Goal: Information Seeking & Learning: Learn about a topic

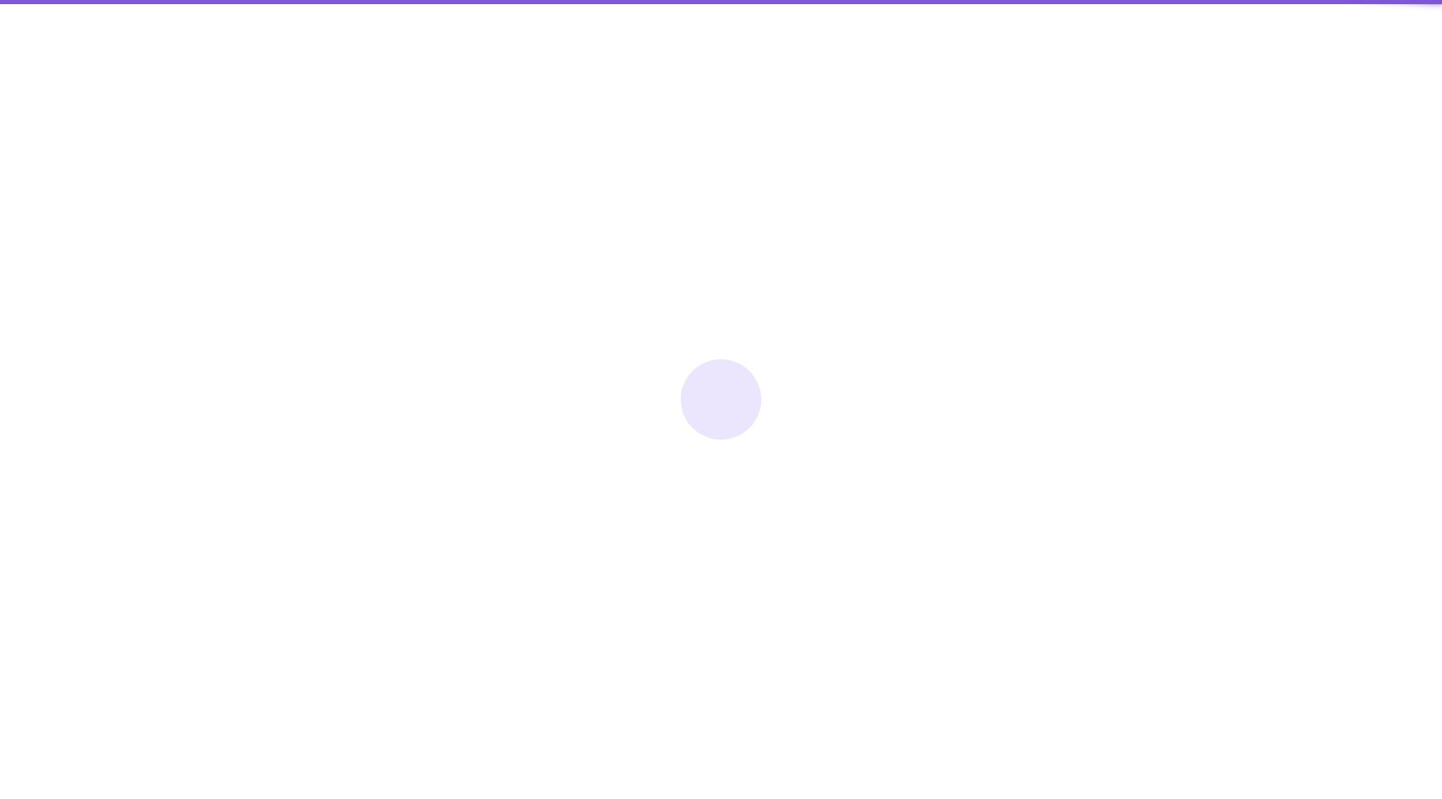
click at [1081, 143] on div at bounding box center [721, 399] width 1442 height 799
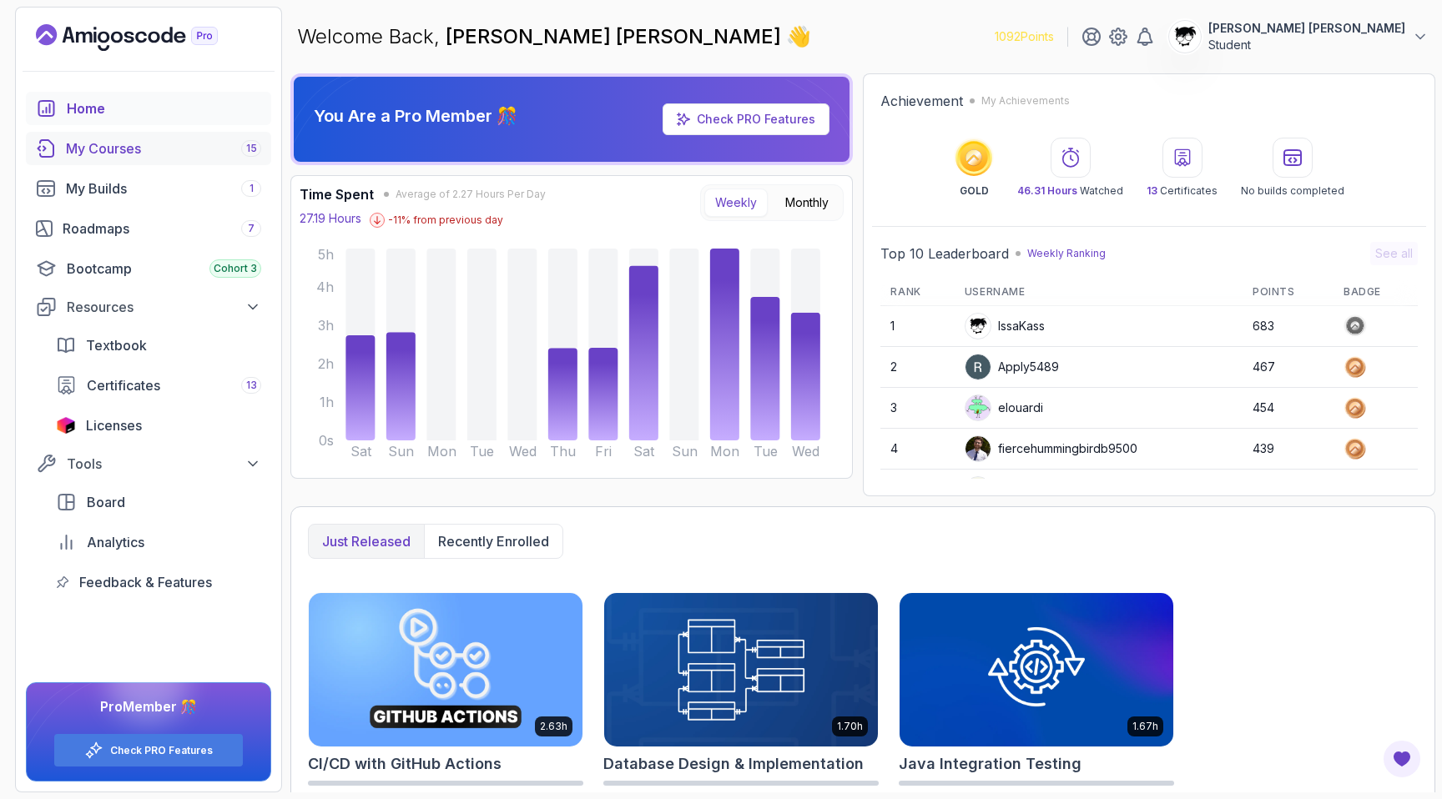
click at [91, 155] on div "My Courses 15" at bounding box center [163, 148] width 195 height 20
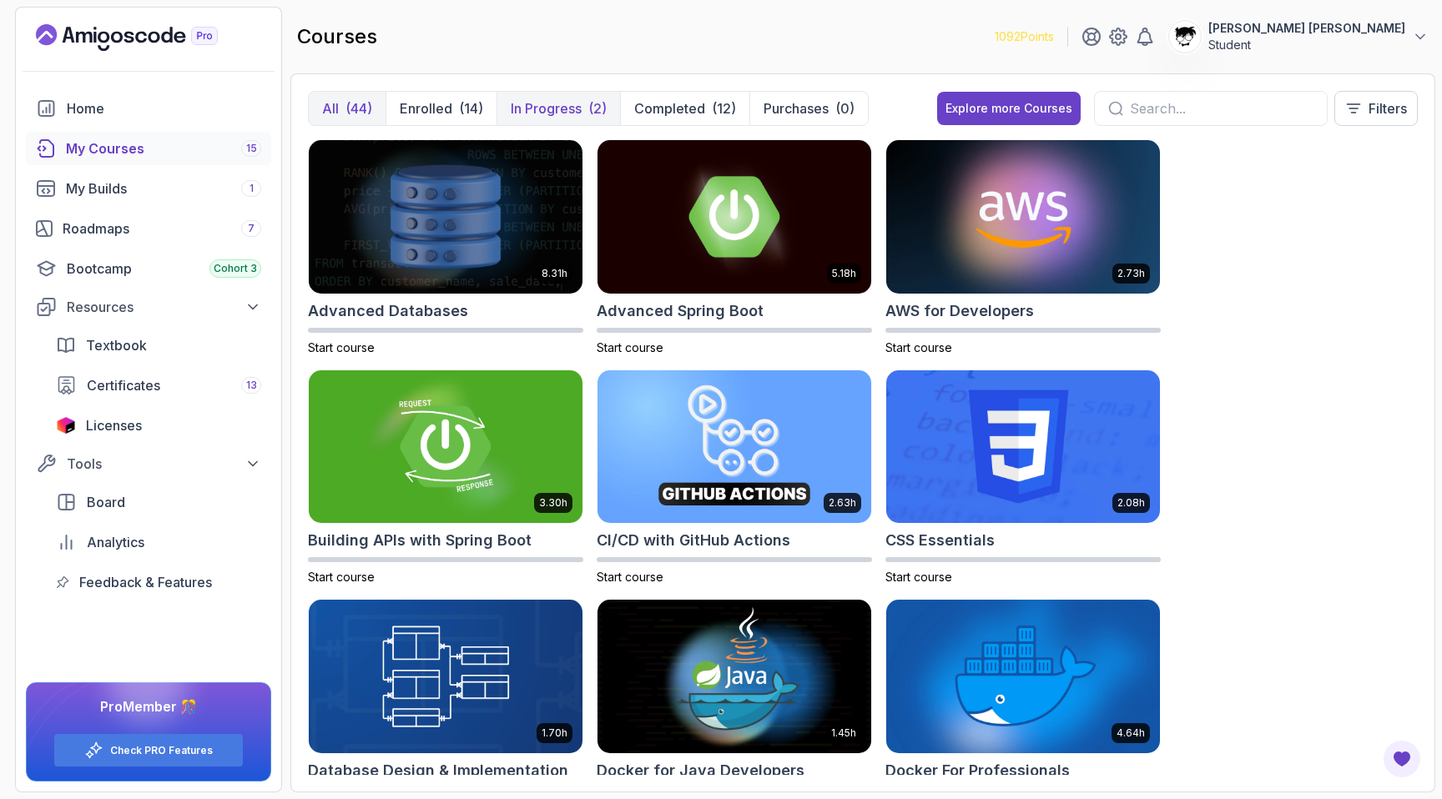
click at [526, 120] on button "In Progress (2)" at bounding box center [557, 108] width 123 height 33
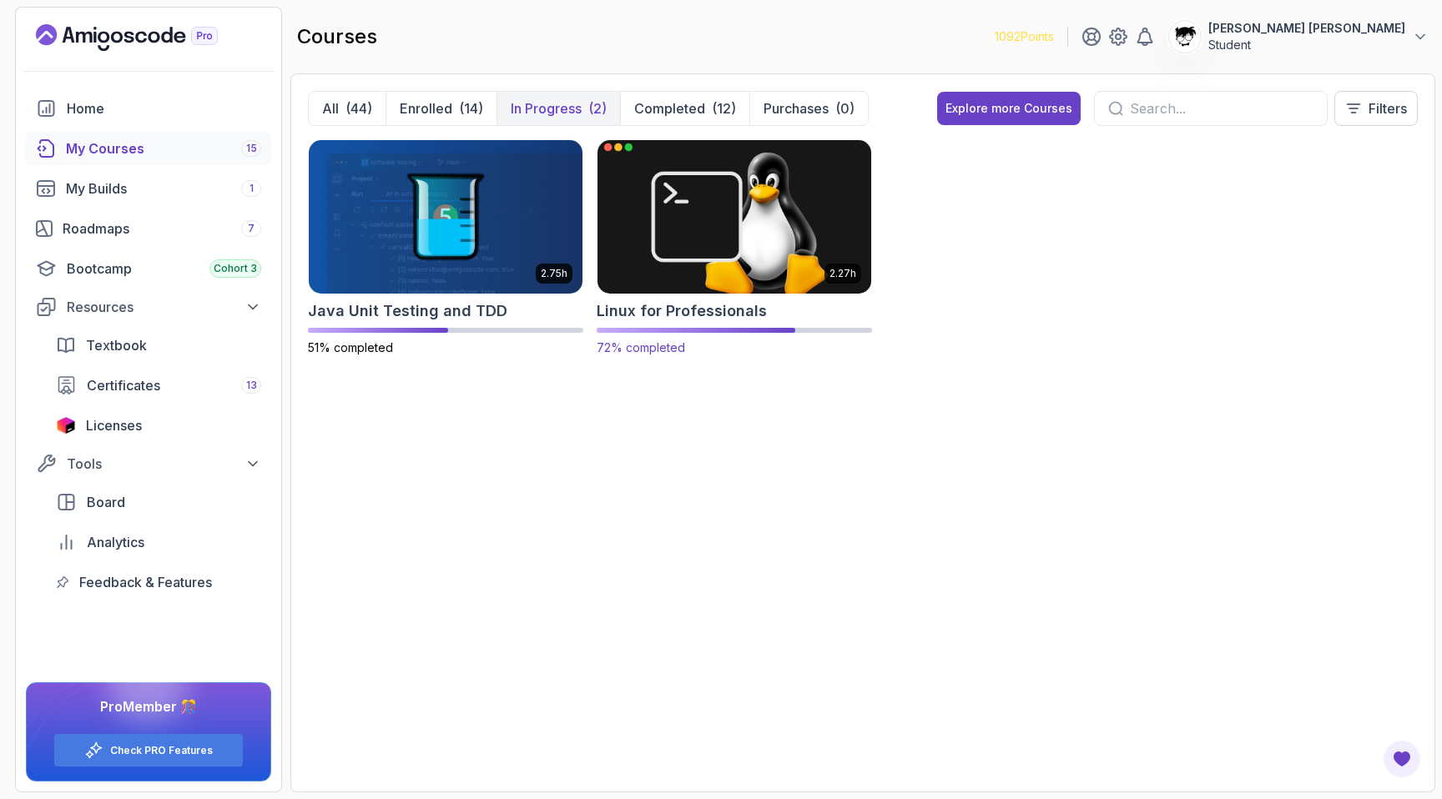
click at [741, 226] on img at bounding box center [734, 216] width 287 height 161
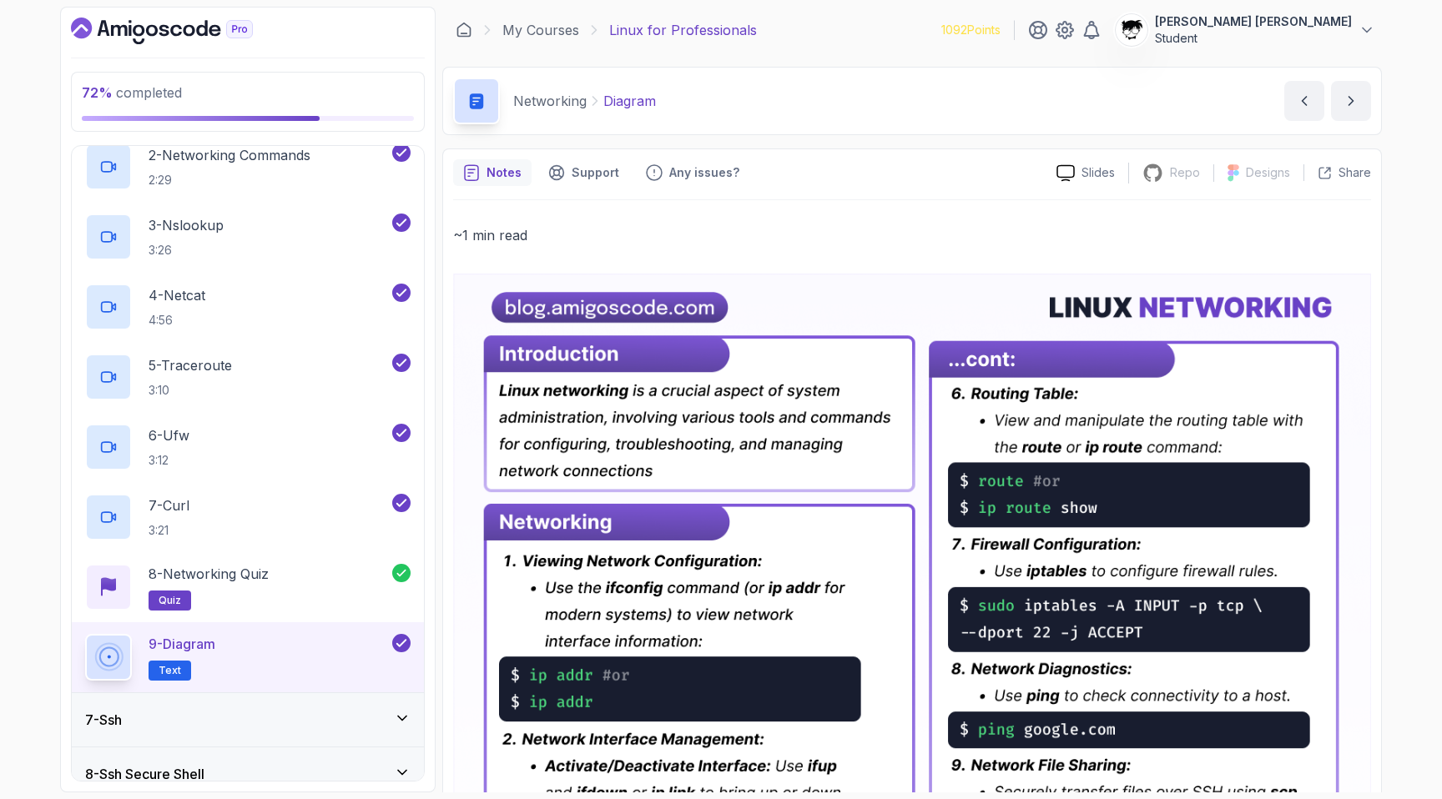
scroll to position [482, 0]
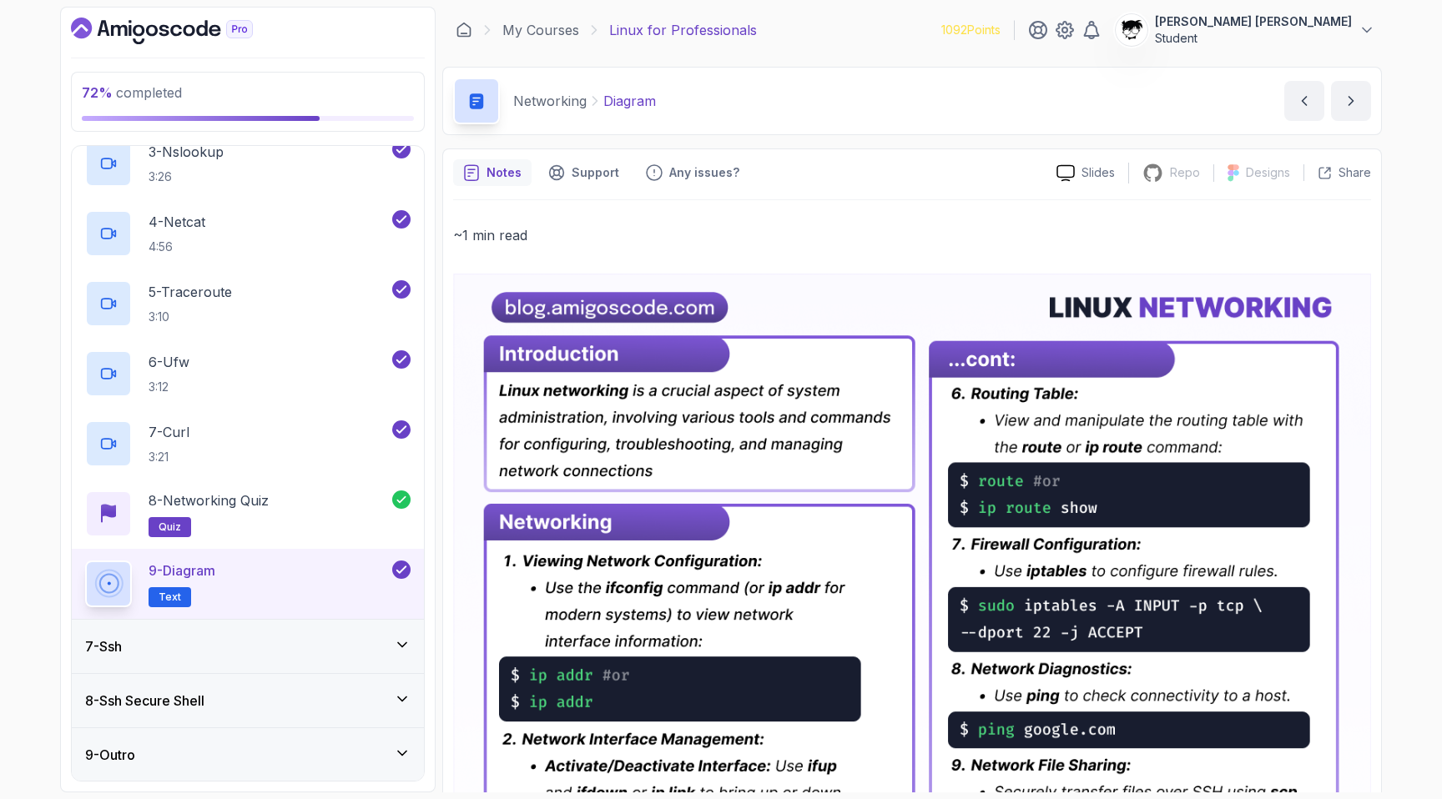
click at [262, 629] on div "7 - Ssh" at bounding box center [248, 646] width 352 height 53
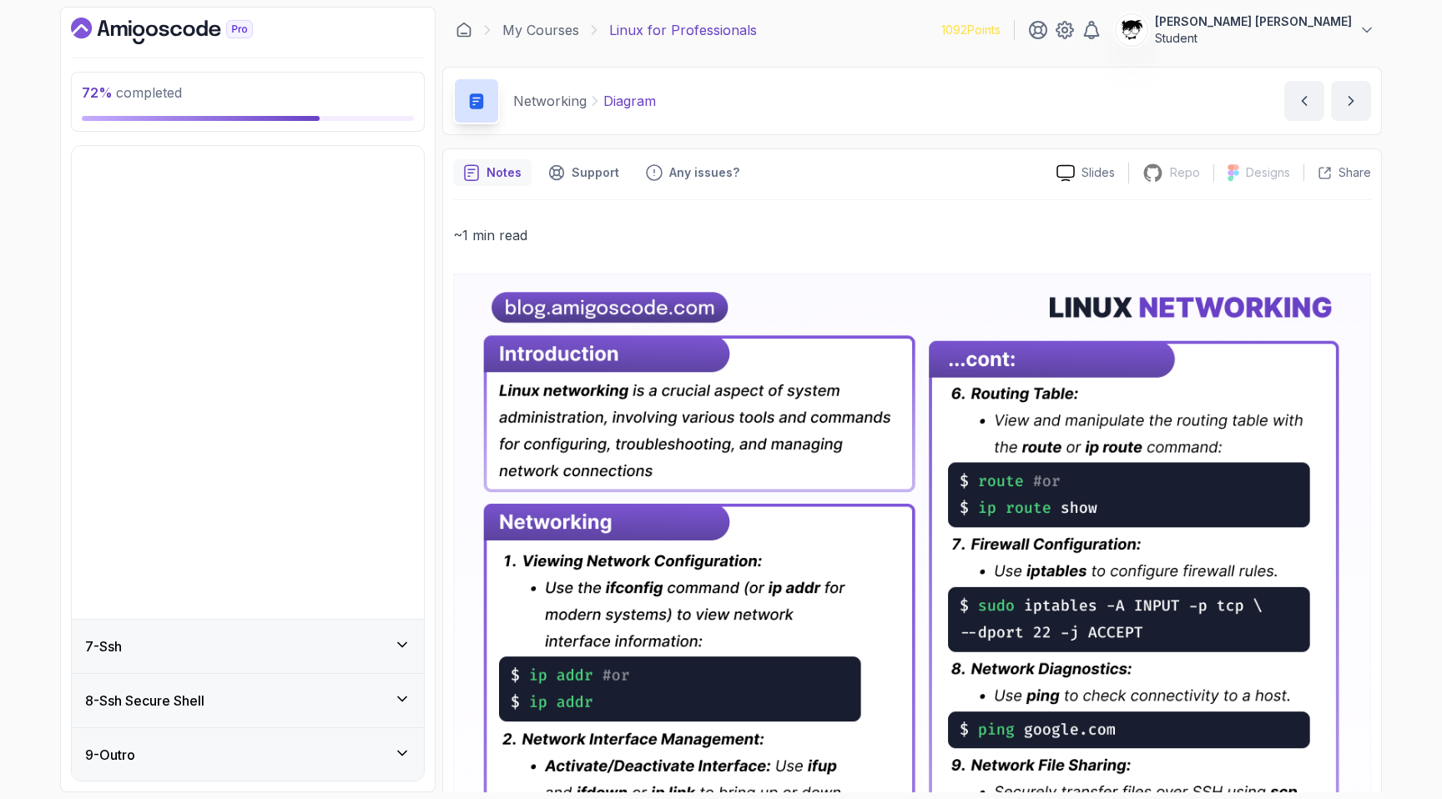
scroll to position [0, 0]
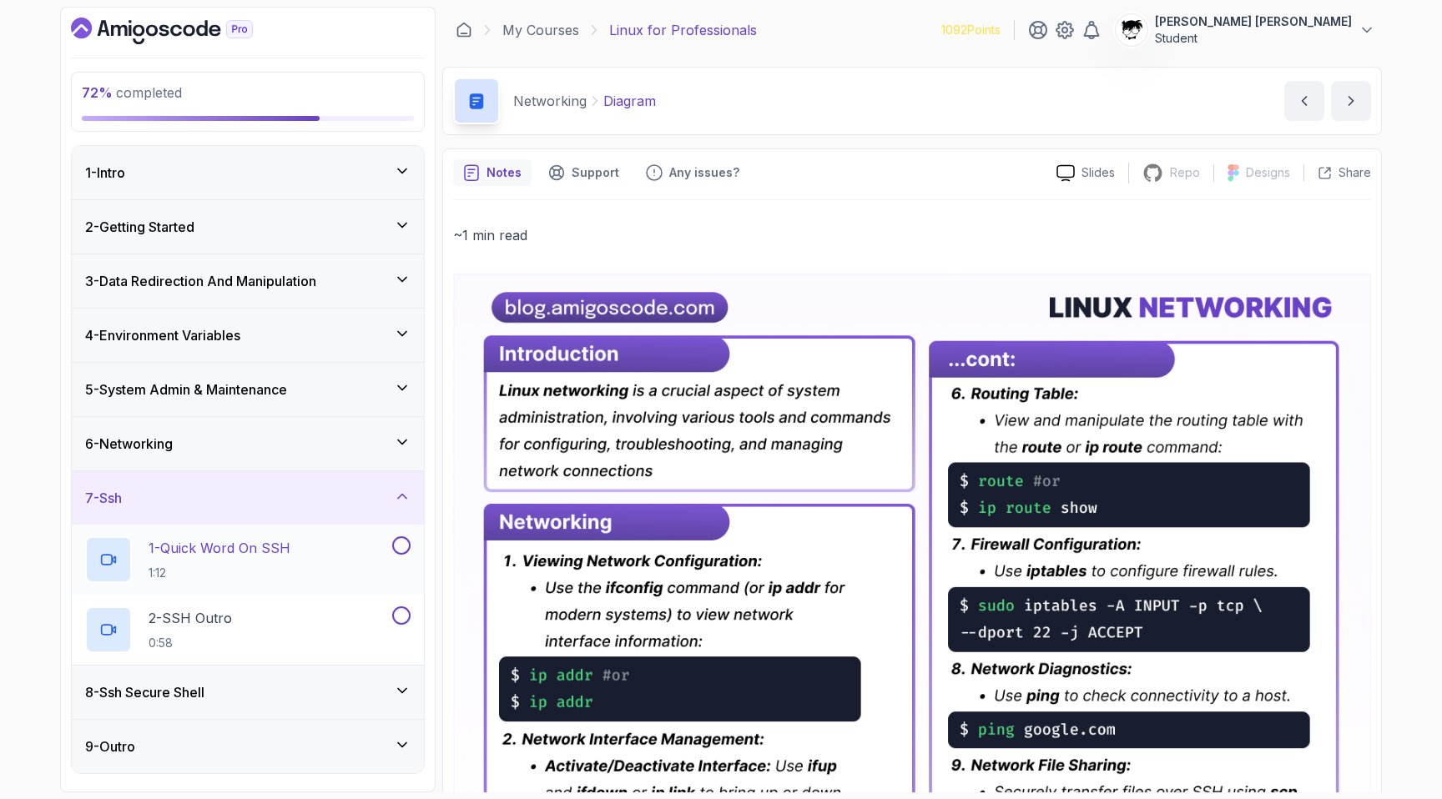
click at [211, 562] on h2 "1 - Quick Word On SSH 1:12" at bounding box center [220, 559] width 142 height 43
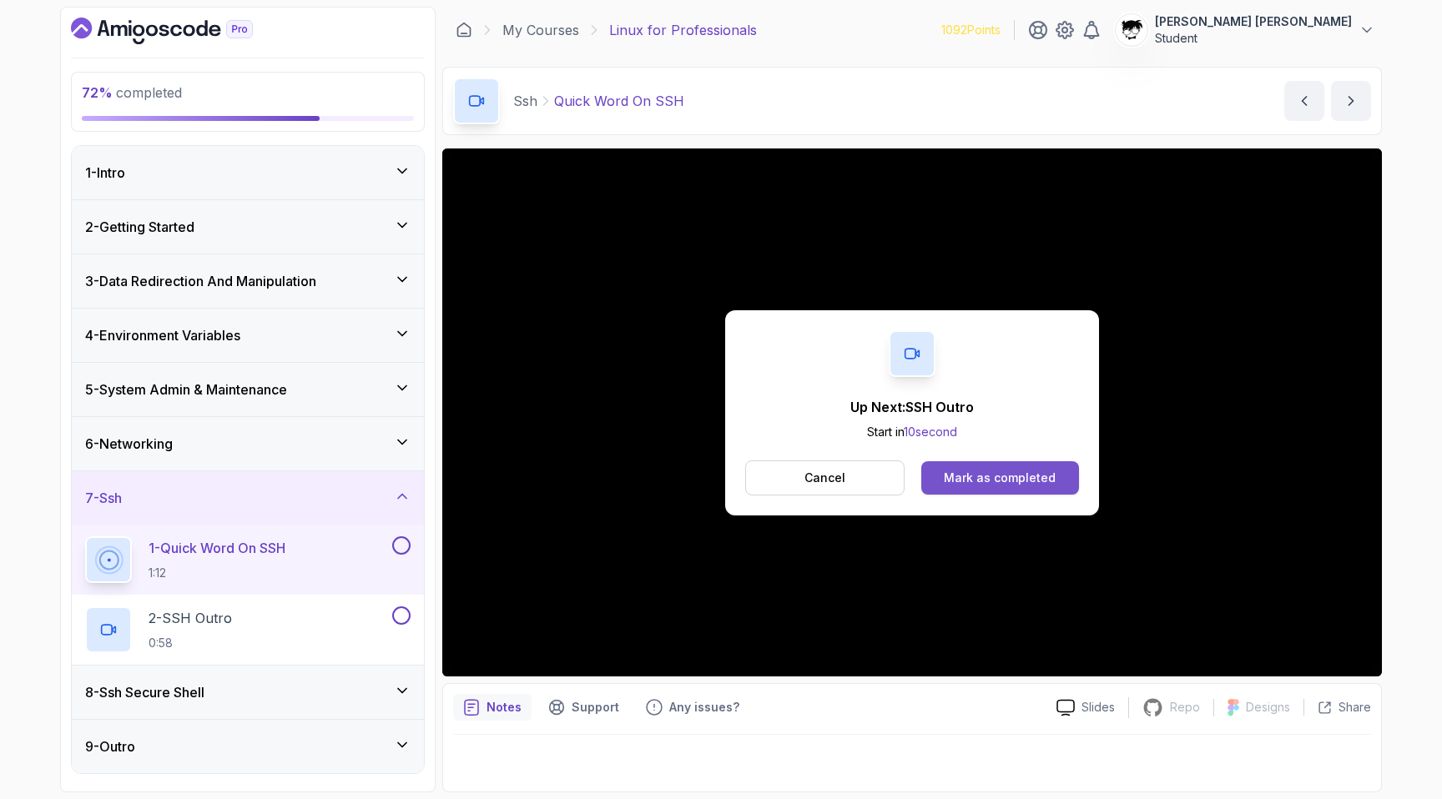
click at [1027, 487] on button "Mark as completed" at bounding box center [1000, 477] width 158 height 33
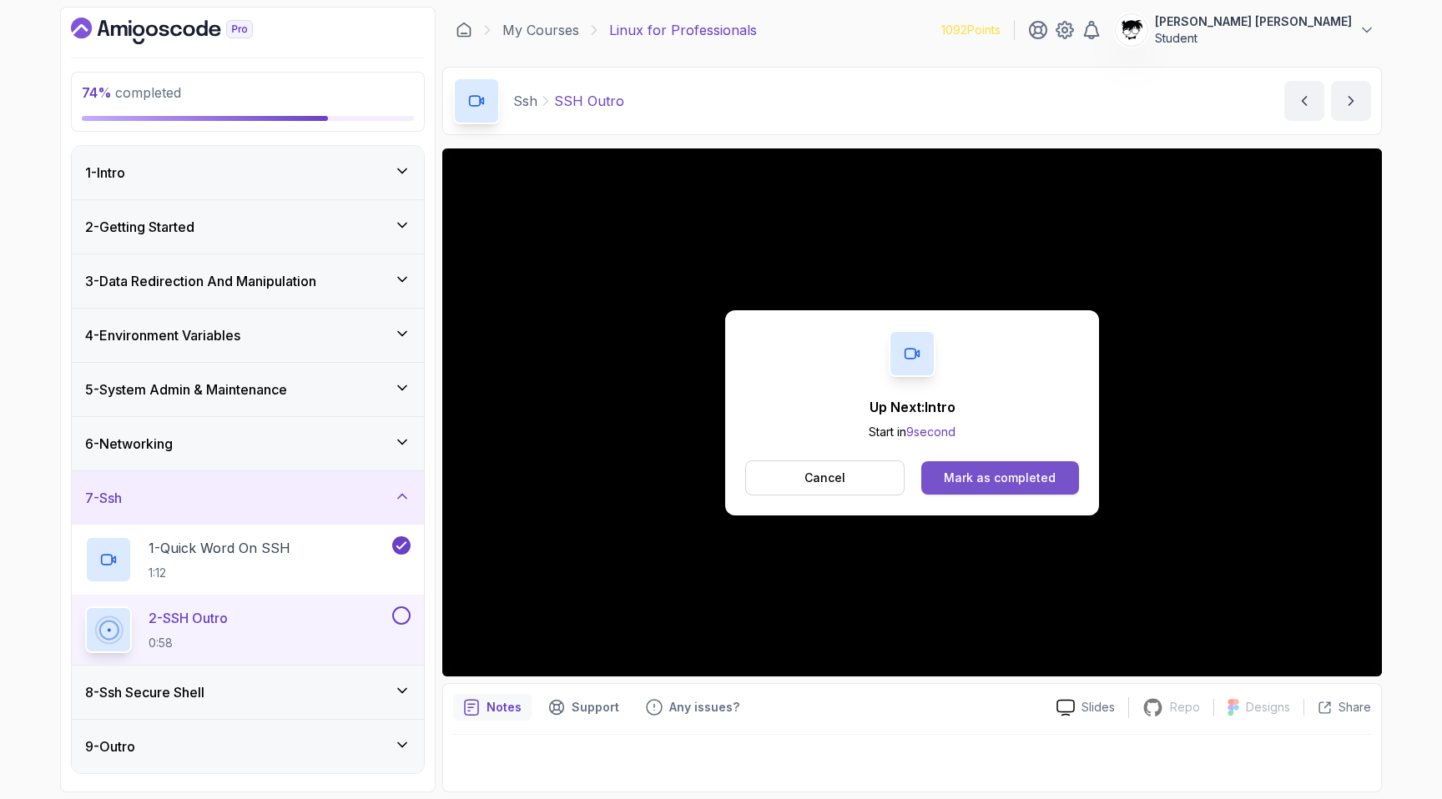
click at [985, 473] on div "Mark as completed" at bounding box center [1000, 478] width 112 height 17
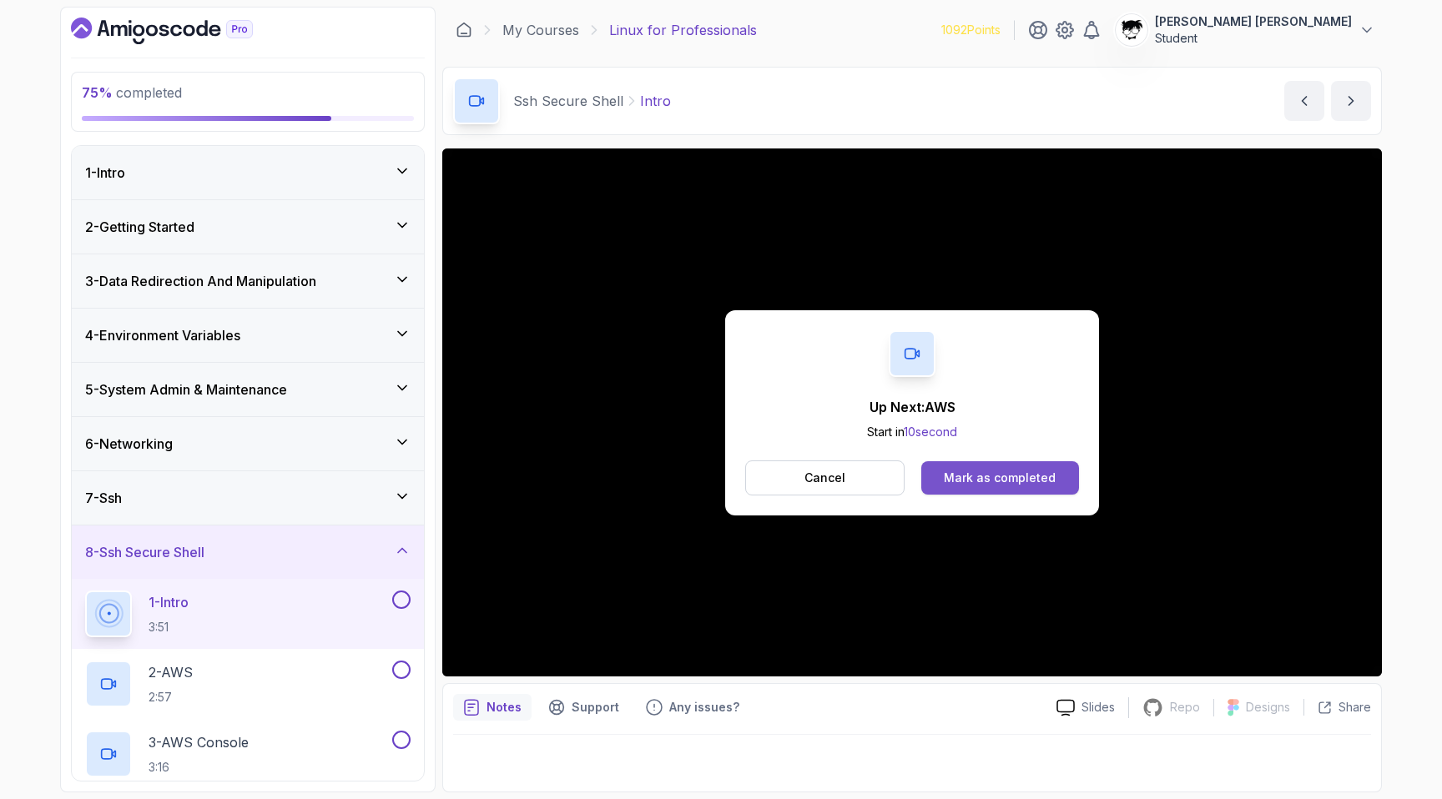
click at [963, 472] on div "Mark as completed" at bounding box center [1000, 478] width 112 height 17
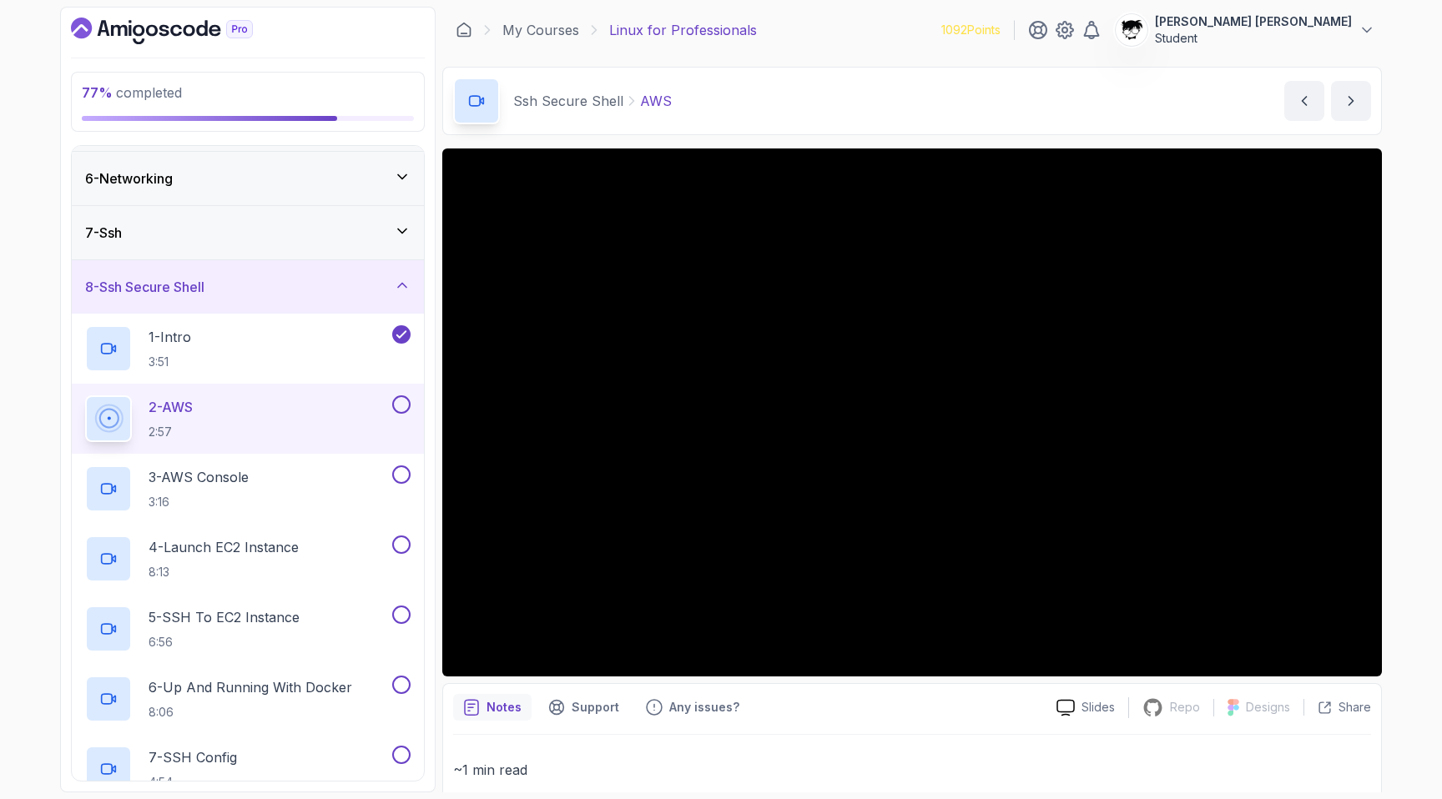
scroll to position [337, 0]
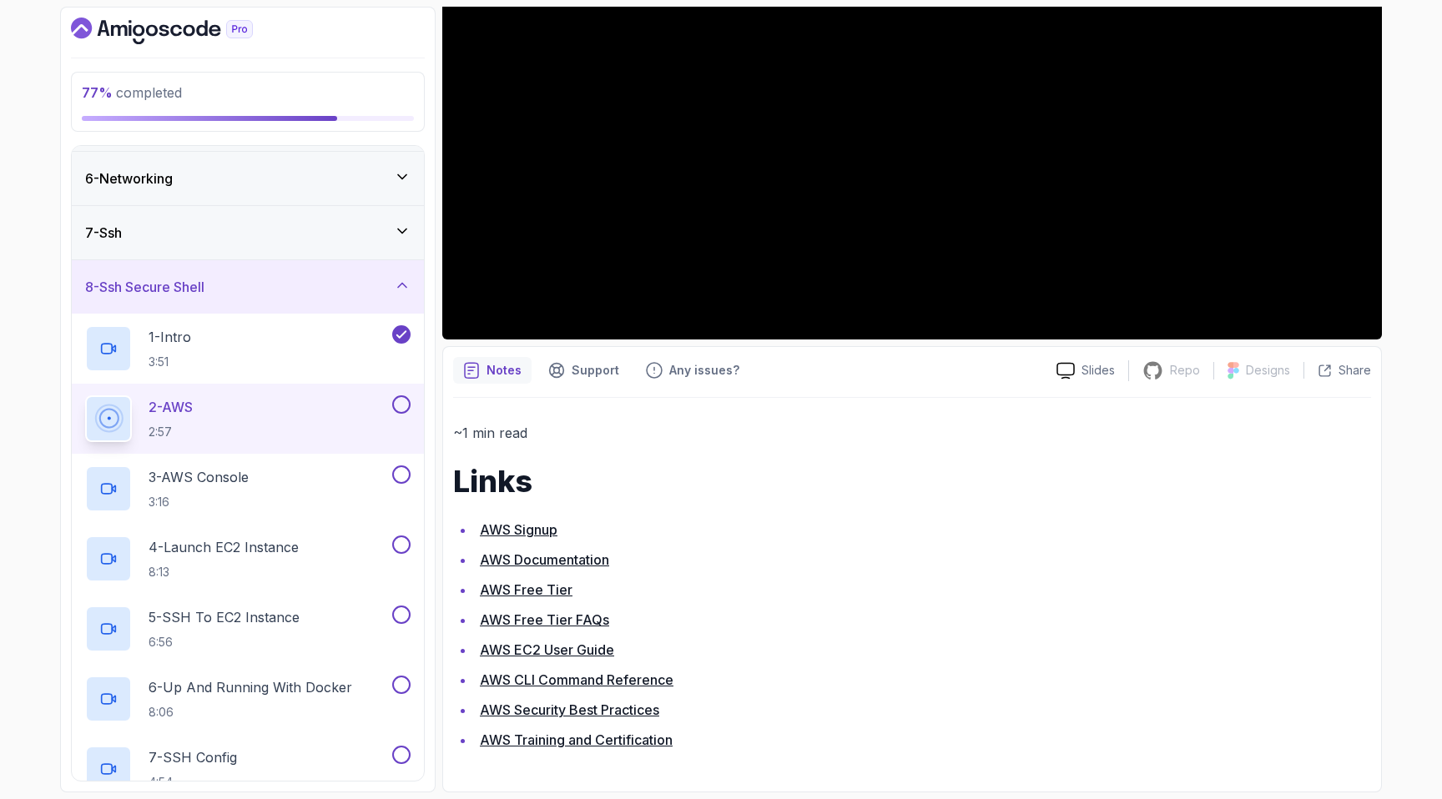
click at [540, 526] on link "AWS Signup" at bounding box center [519, 529] width 78 height 17
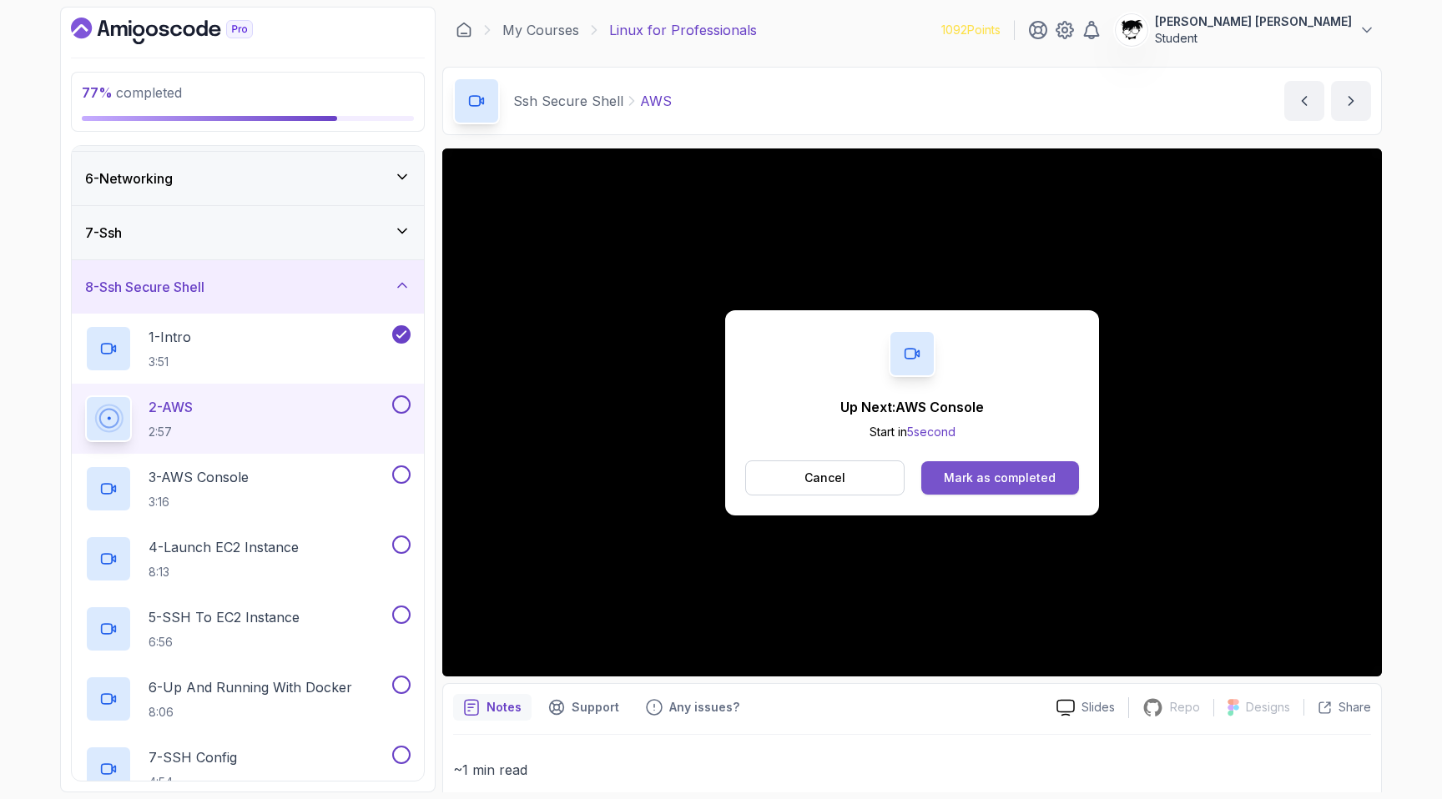
click at [992, 471] on div "Mark as completed" at bounding box center [1000, 478] width 112 height 17
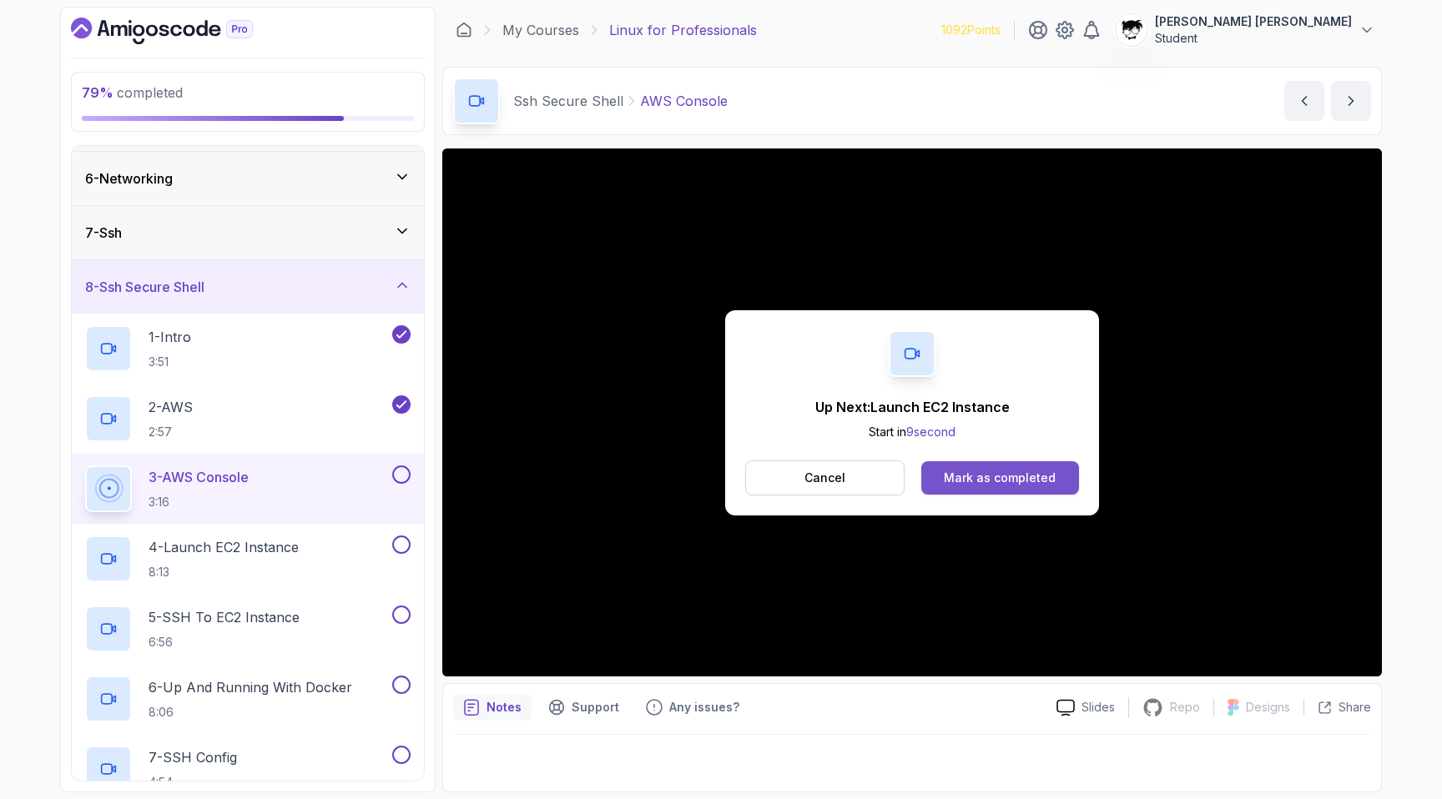
click at [936, 466] on button "Mark as completed" at bounding box center [1000, 477] width 158 height 33
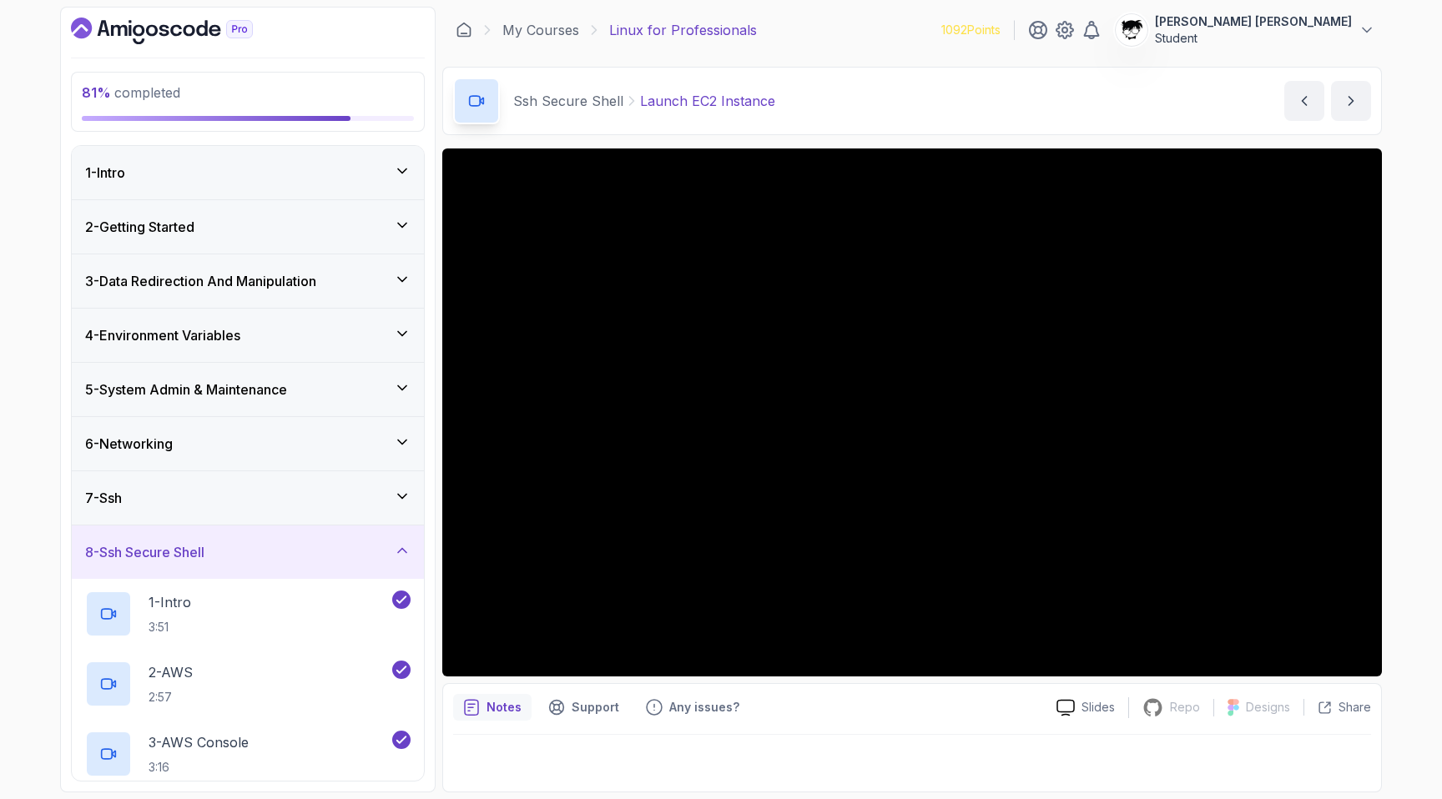
scroll to position [552, 0]
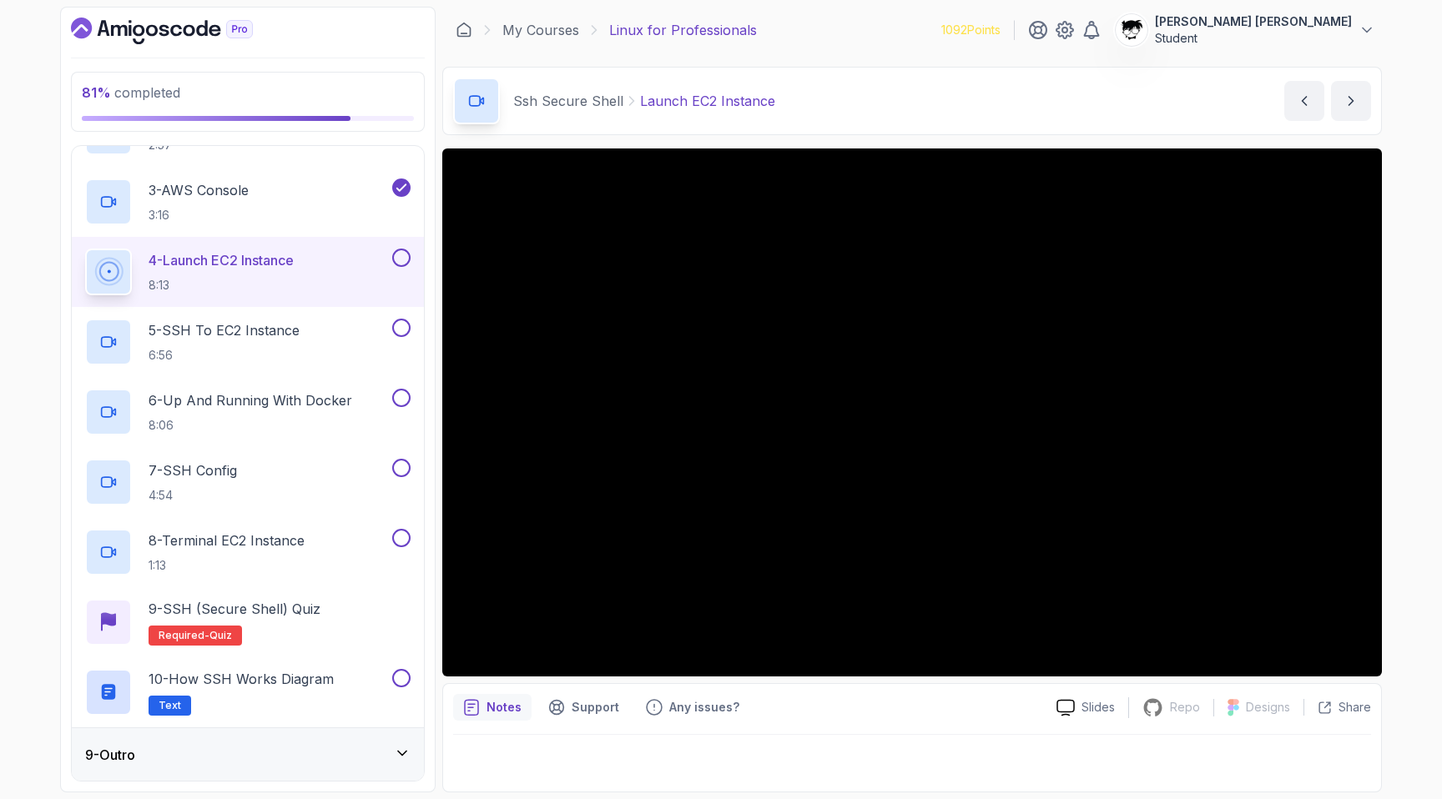
click at [211, 767] on div "9 - Outro" at bounding box center [248, 754] width 352 height 53
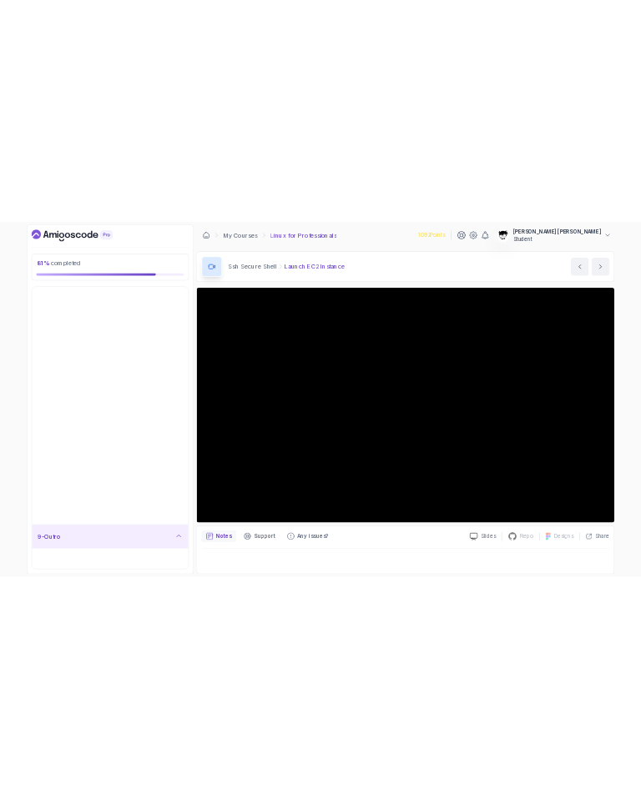
scroll to position [0, 0]
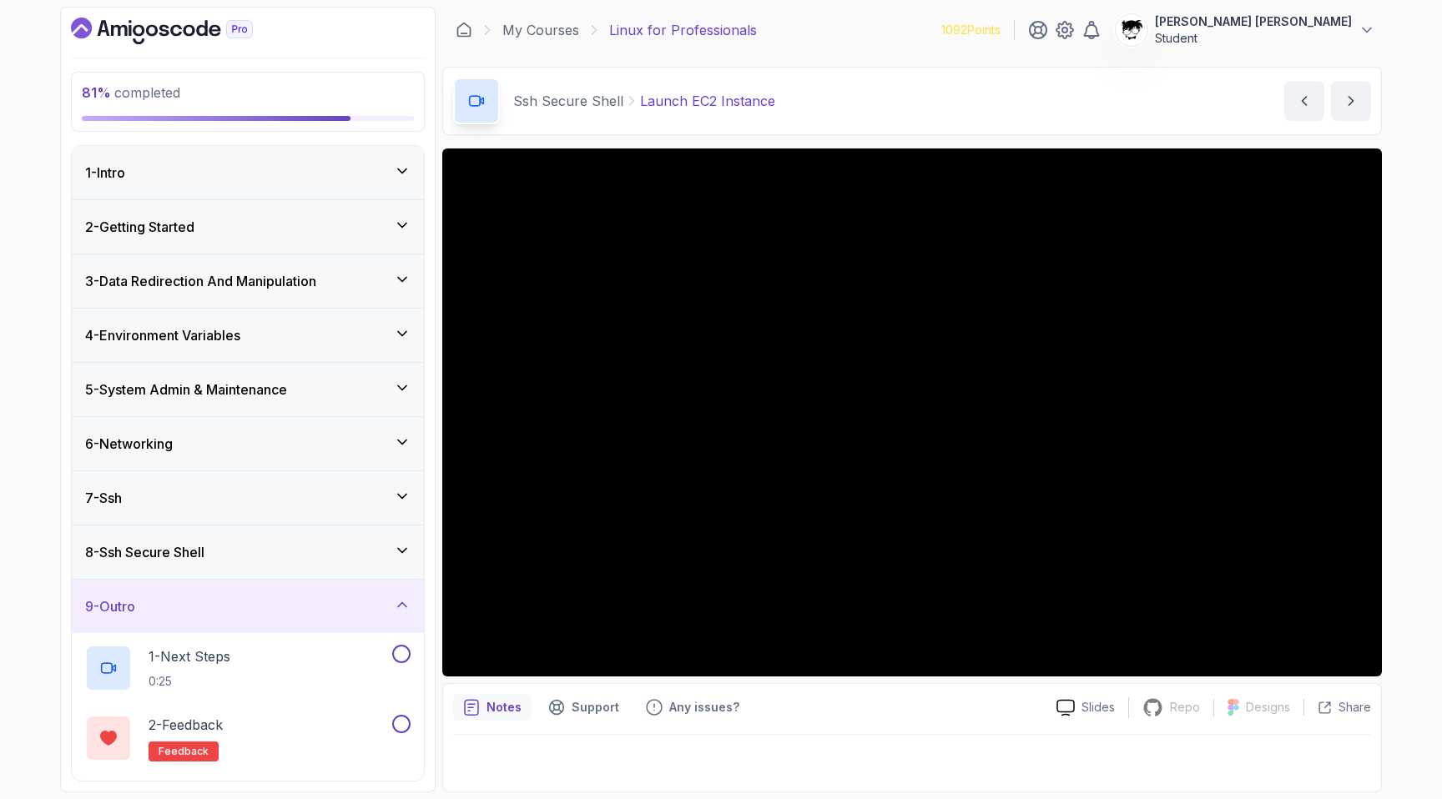
click at [175, 511] on div "7 - Ssh" at bounding box center [248, 497] width 352 height 53
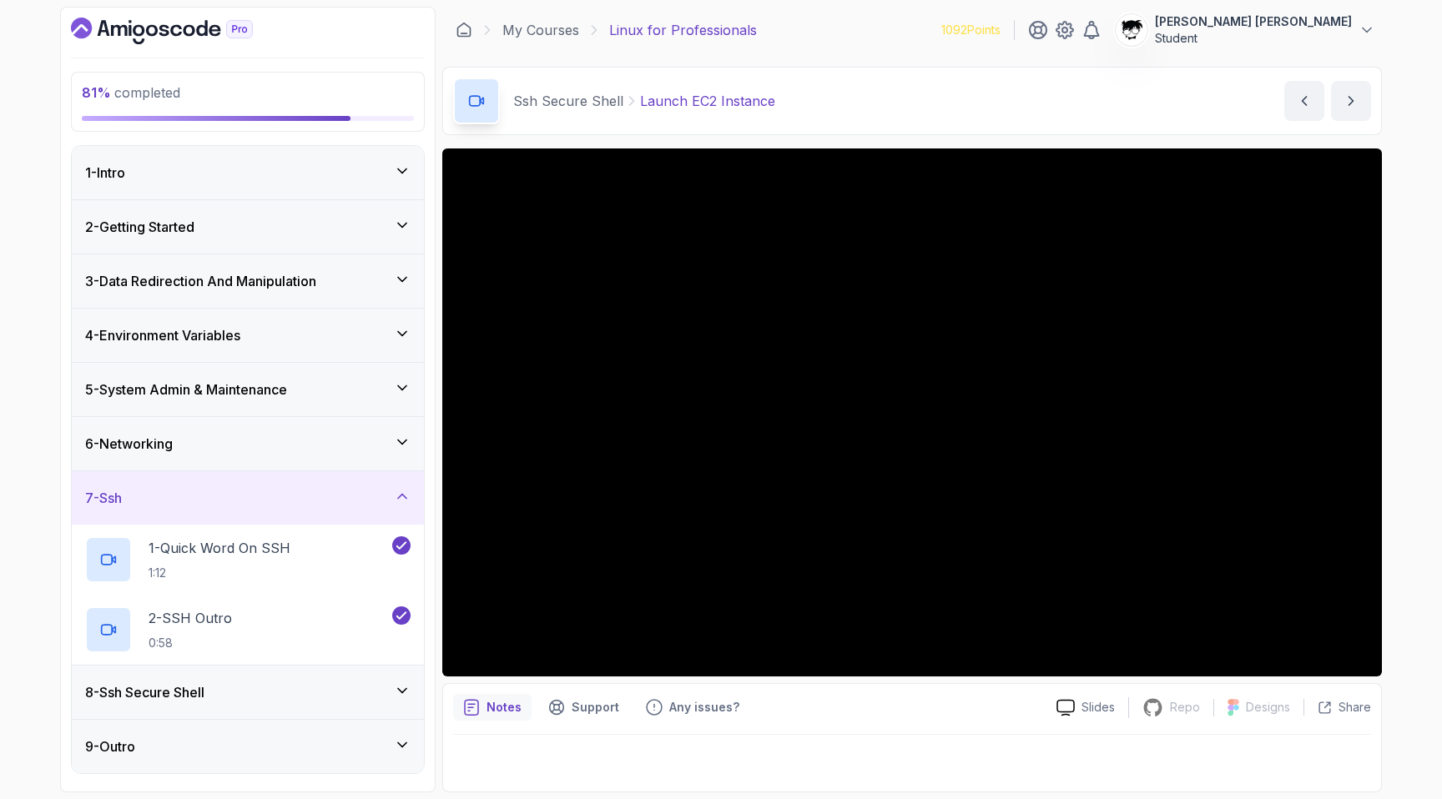
click at [244, 698] on div "8 - Ssh Secure Shell" at bounding box center [247, 692] width 325 height 20
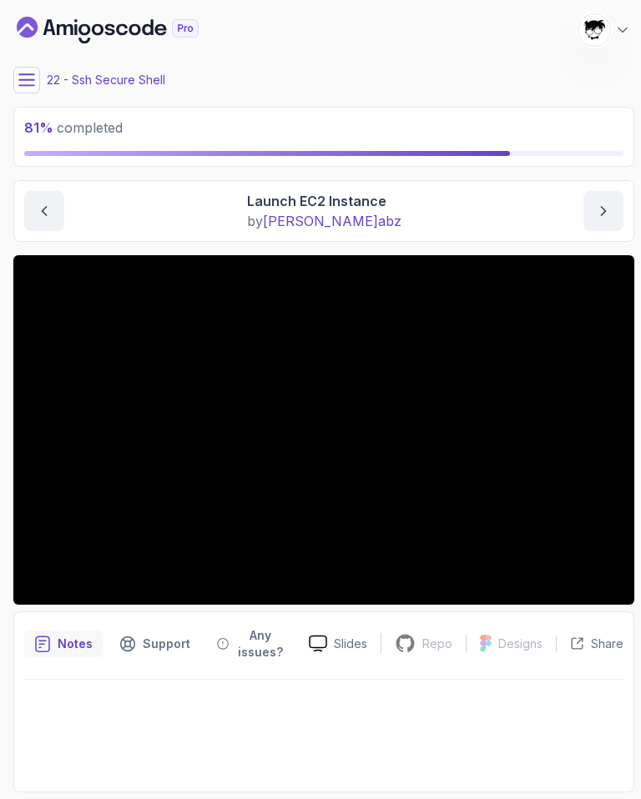
click at [25, 83] on icon at bounding box center [26, 80] width 17 height 17
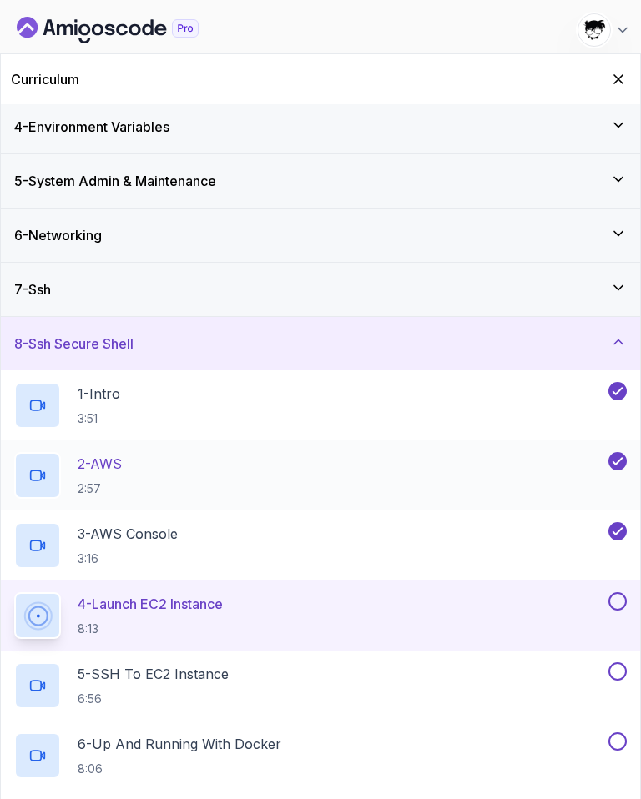
scroll to position [441, 0]
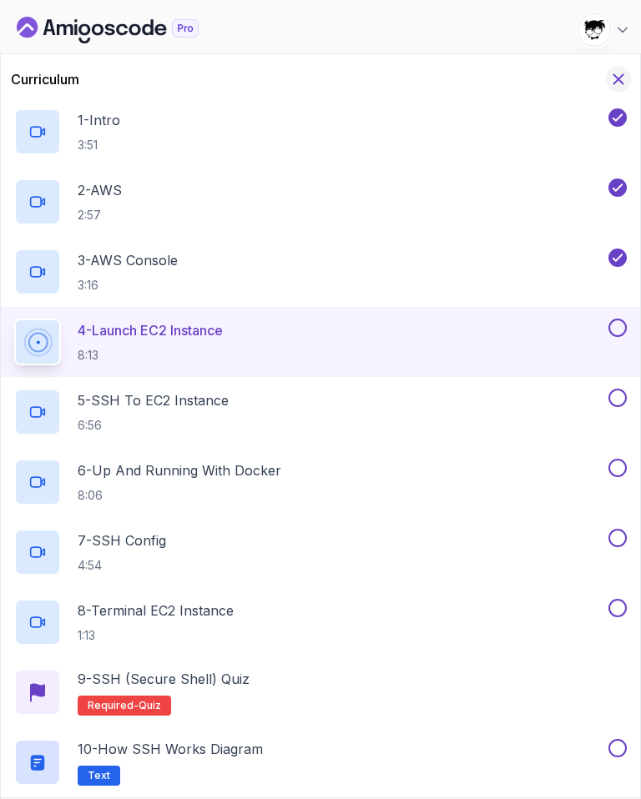
click at [615, 77] on icon "Hide Curriculum for mobile" at bounding box center [618, 79] width 18 height 18
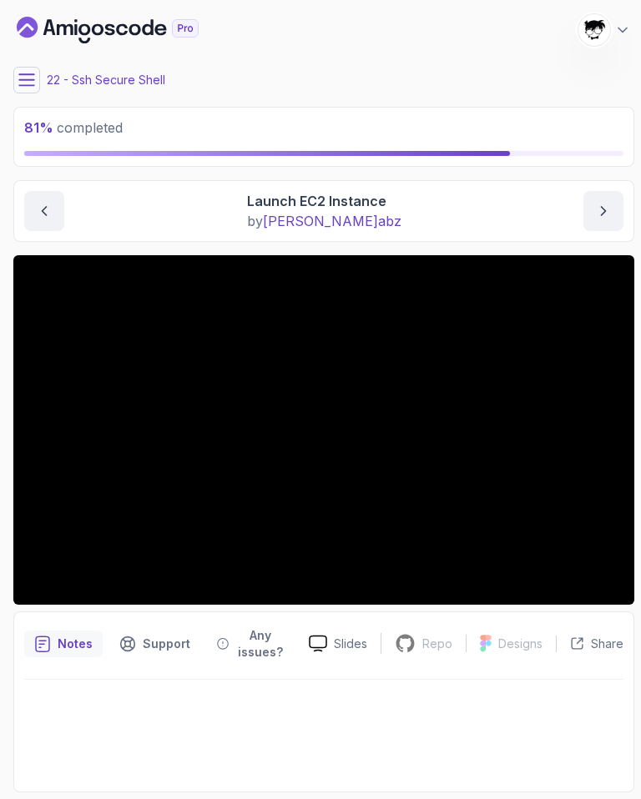
click at [316, 221] on span "nelson abz" at bounding box center [332, 221] width 138 height 17
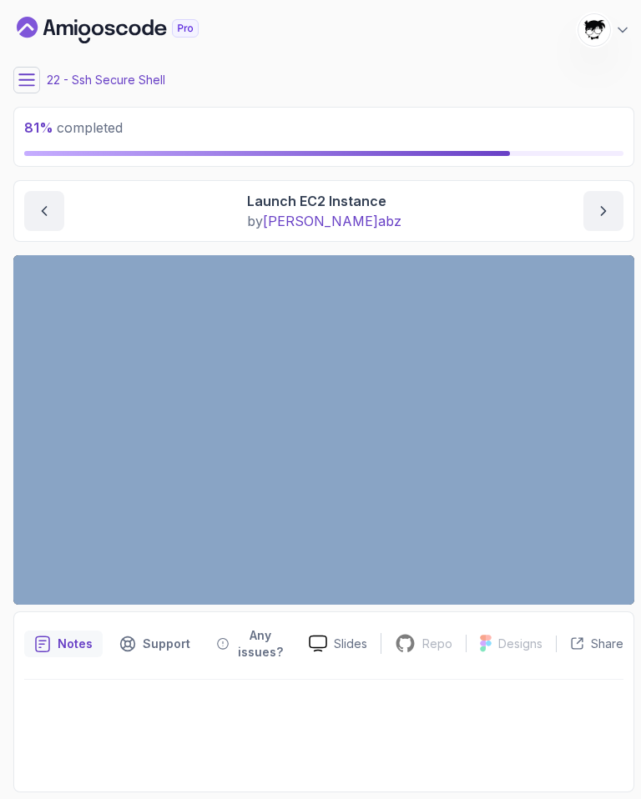
click at [302, 233] on div "Ssh Secure Shell Launch EC2 Instance Launch EC2 Instance by nelson abz" at bounding box center [323, 211] width 621 height 62
click at [25, 88] on icon at bounding box center [26, 80] width 17 height 17
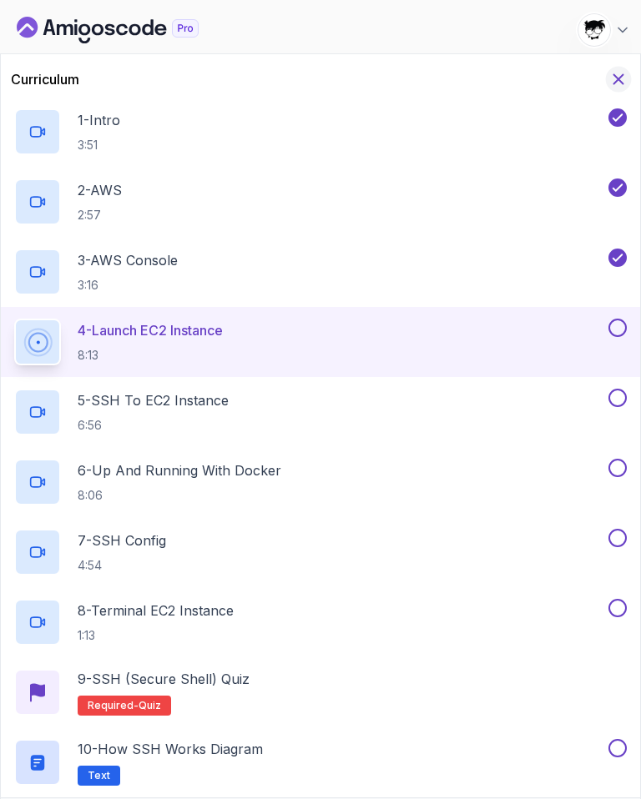
click at [619, 82] on icon "Hide Curriculum for mobile" at bounding box center [618, 79] width 18 height 18
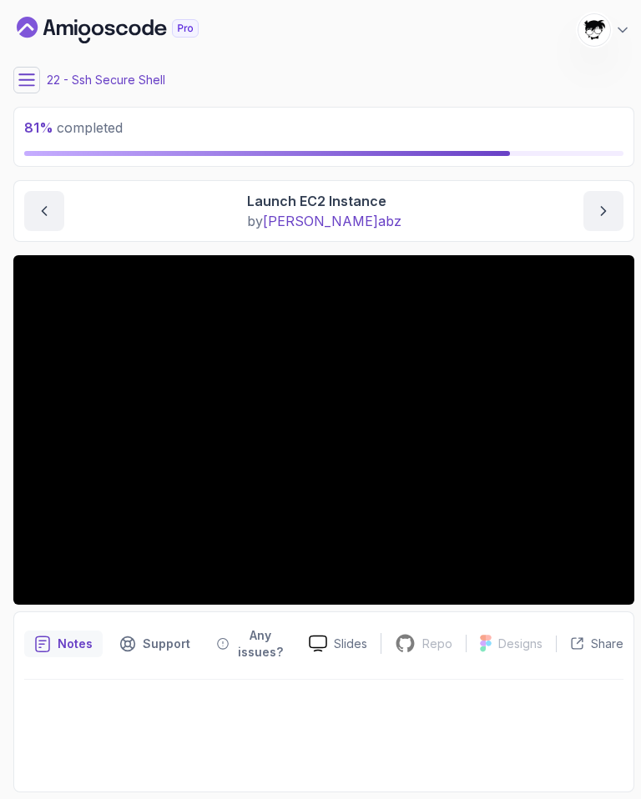
click at [31, 94] on main "My Courses Linux for Professionals 1092 Points Abdallah Issa Al-Kass Student 22…" at bounding box center [323, 400] width 621 height 786
click at [34, 78] on icon at bounding box center [26, 80] width 17 height 17
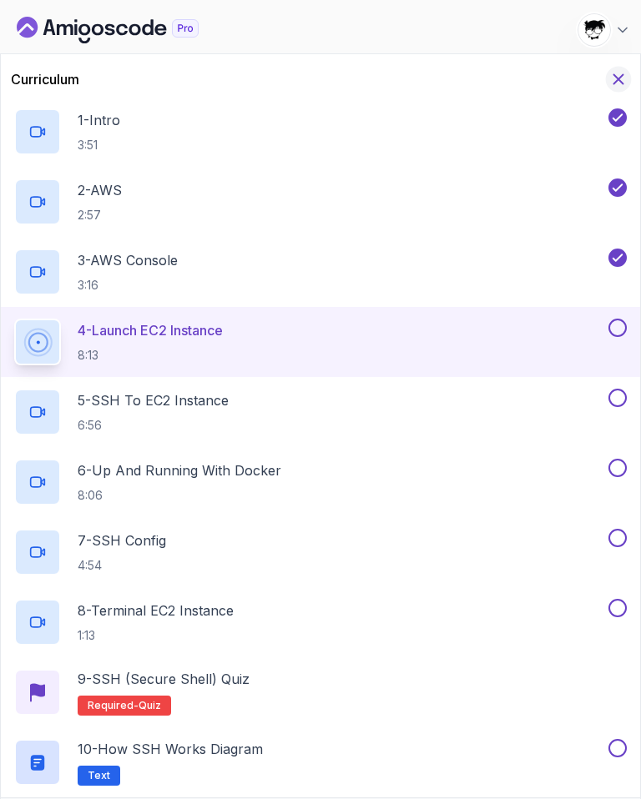
click at [620, 83] on icon "Hide Curriculum for mobile" at bounding box center [618, 79] width 18 height 18
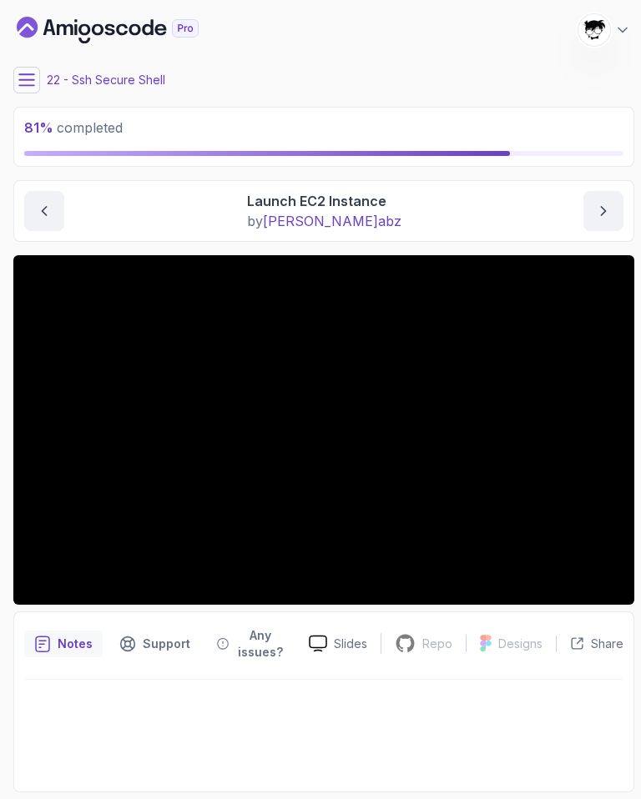
click at [38, 20] on icon "Dashboard" at bounding box center [108, 30] width 182 height 27
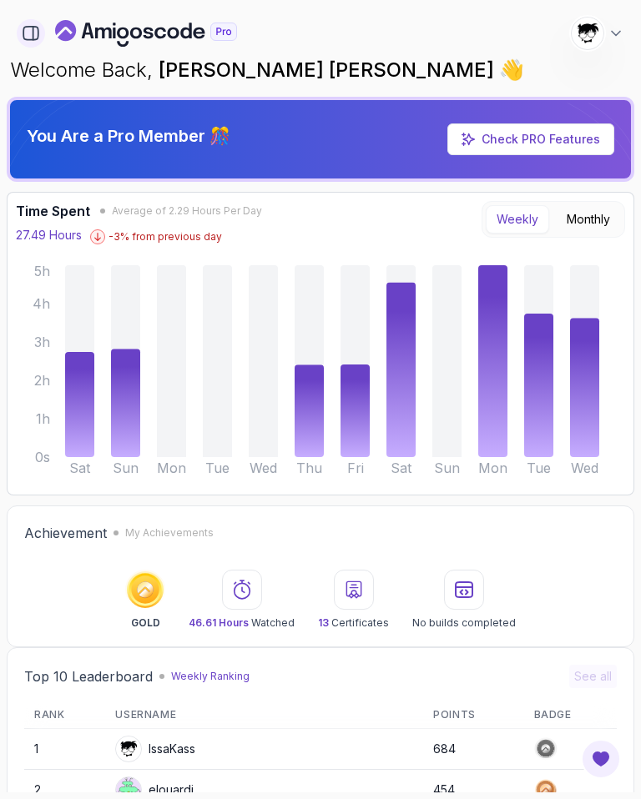
click at [20, 34] on button "button" at bounding box center [31, 33] width 28 height 28
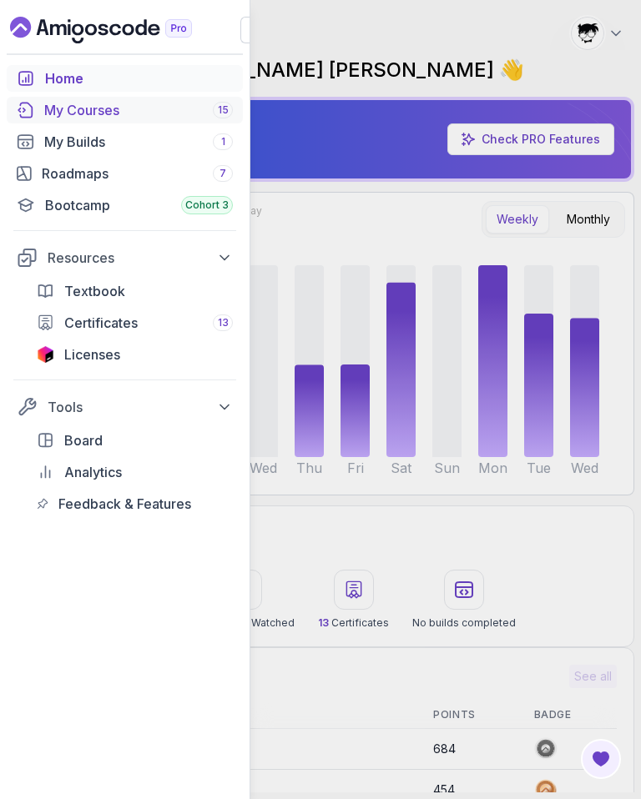
click at [52, 117] on div "My Courses 15" at bounding box center [138, 110] width 189 height 20
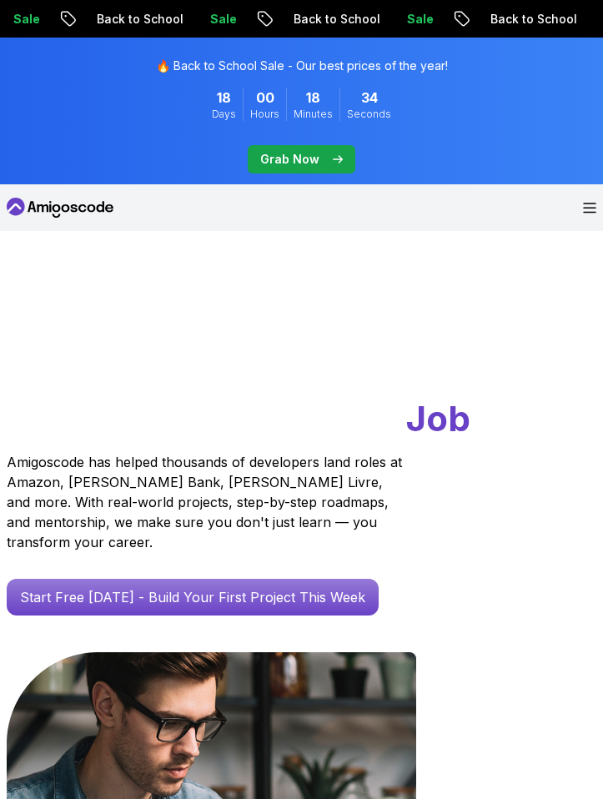
click at [597, 214] on div "Products Resources Pricing Testimonials For Business Dashboard Join Amigoscode" at bounding box center [301, 207] width 603 height 47
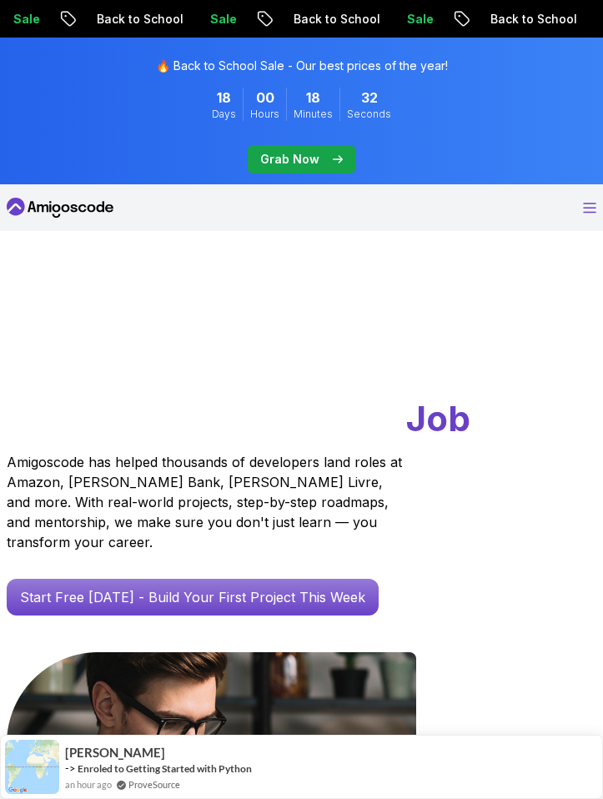
click at [587, 204] on icon "Open Menu" at bounding box center [589, 208] width 13 height 11
click at [587, 204] on link "Pricing" at bounding box center [301, 225] width 603 height 63
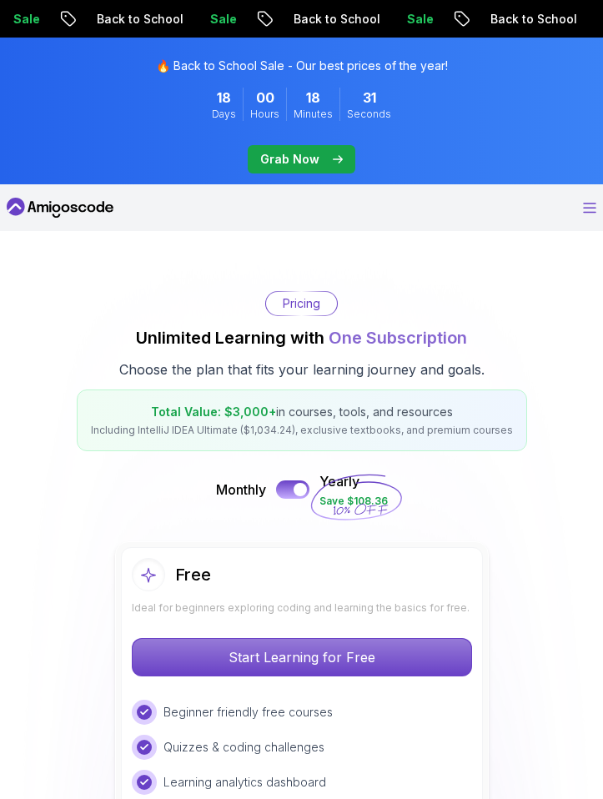
click at [587, 204] on icon "Open Menu" at bounding box center [589, 208] width 13 height 11
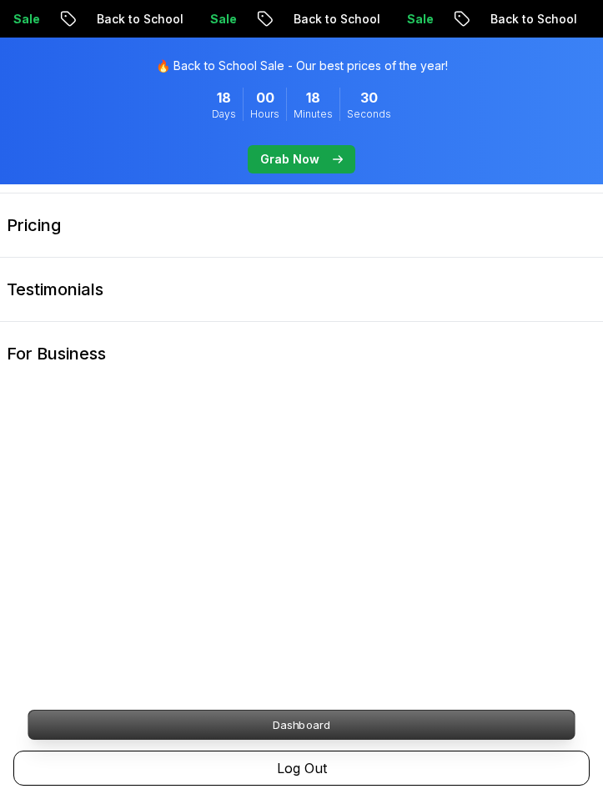
click at [240, 697] on p "Dashboard" at bounding box center [301, 725] width 546 height 28
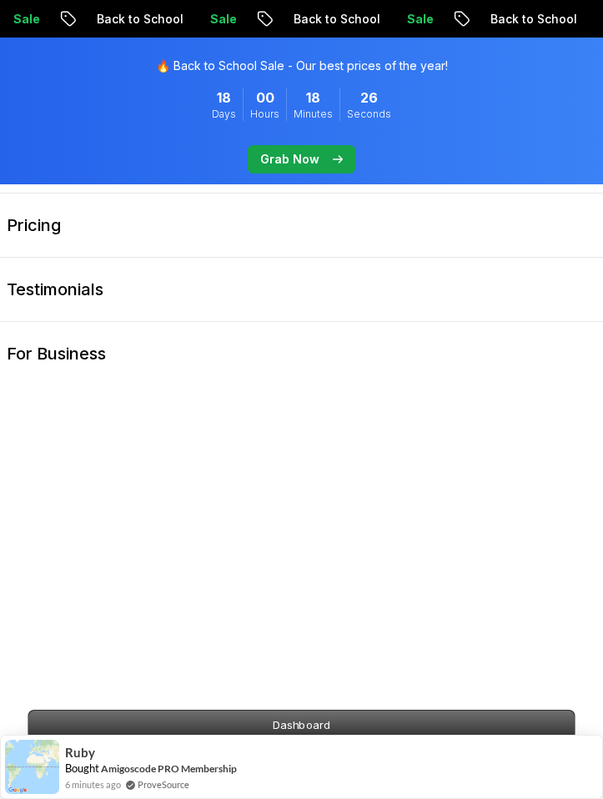
click at [125, 697] on p "Dashboard" at bounding box center [301, 725] width 546 height 28
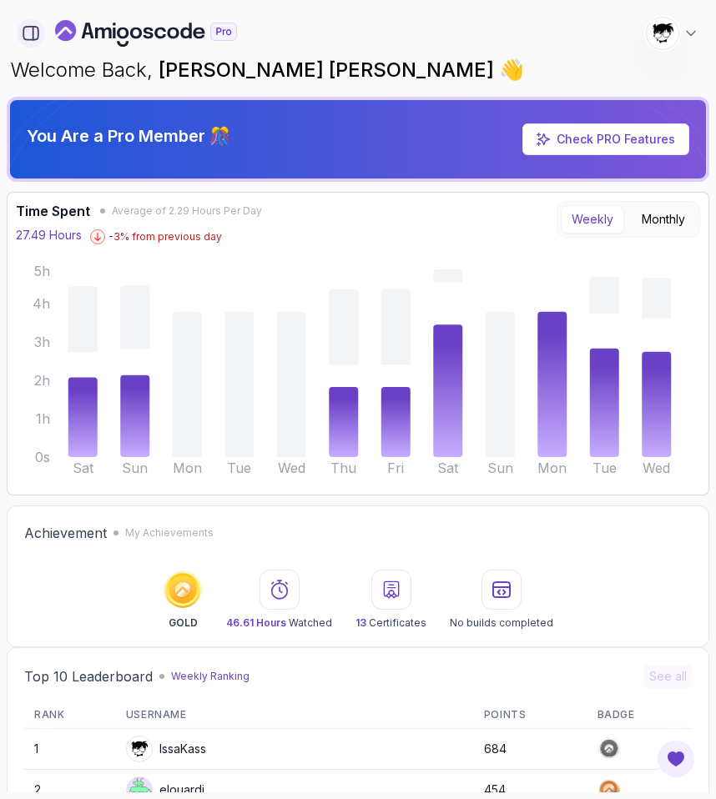
click at [42, 32] on button "button" at bounding box center [31, 33] width 28 height 28
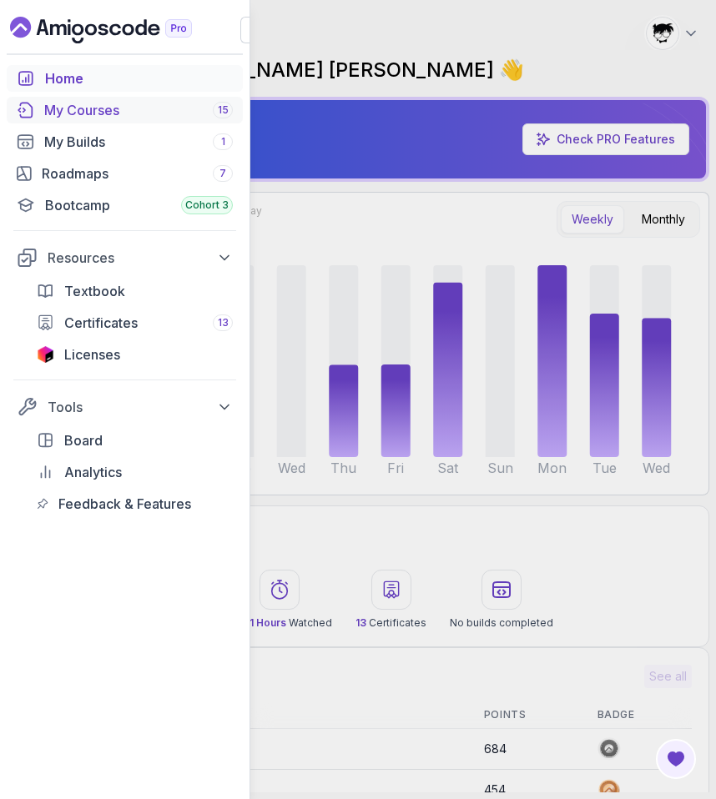
click at [76, 115] on div "My Courses 15" at bounding box center [138, 110] width 189 height 20
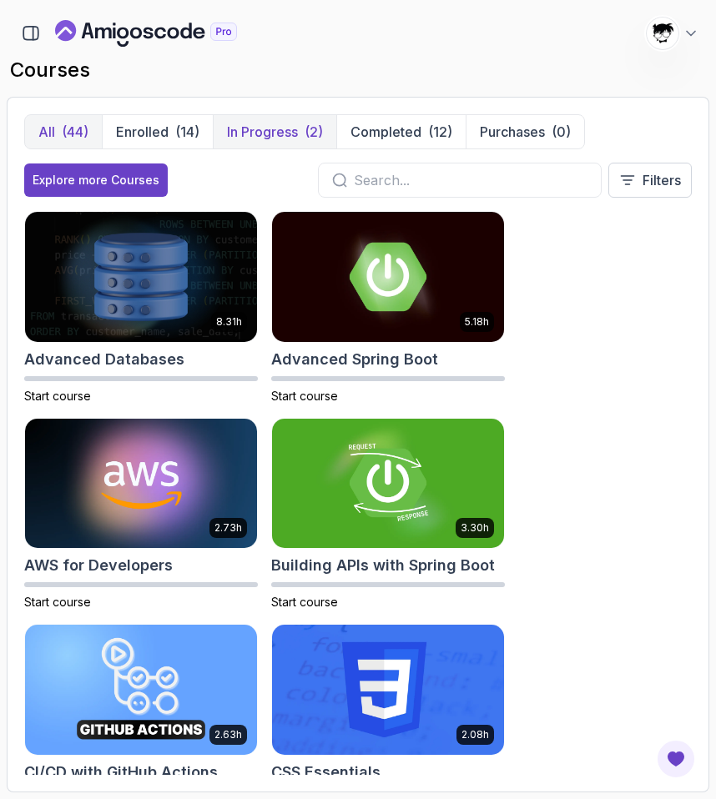
click at [300, 132] on button "In Progress (2)" at bounding box center [274, 131] width 123 height 33
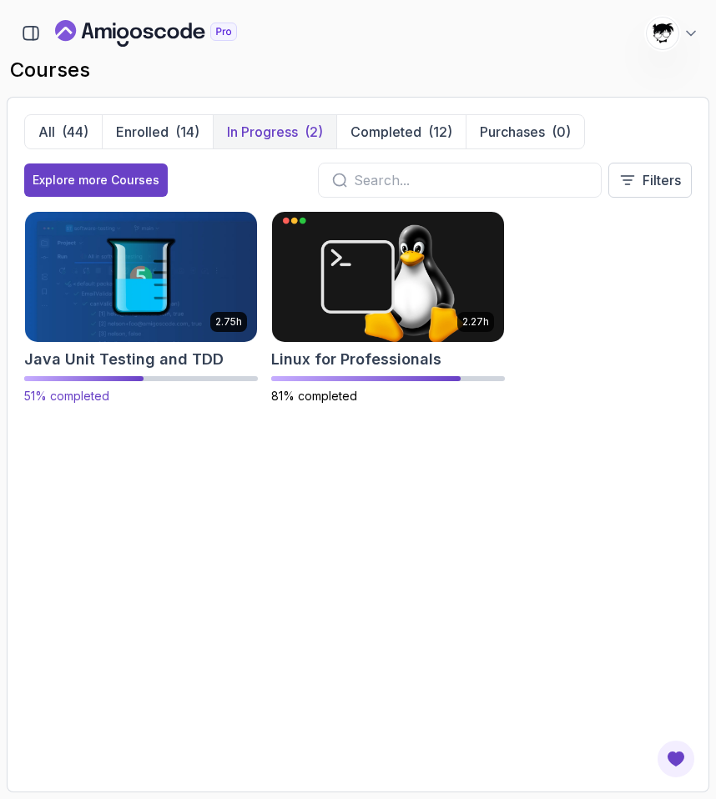
click at [194, 271] on img at bounding box center [141, 277] width 244 height 136
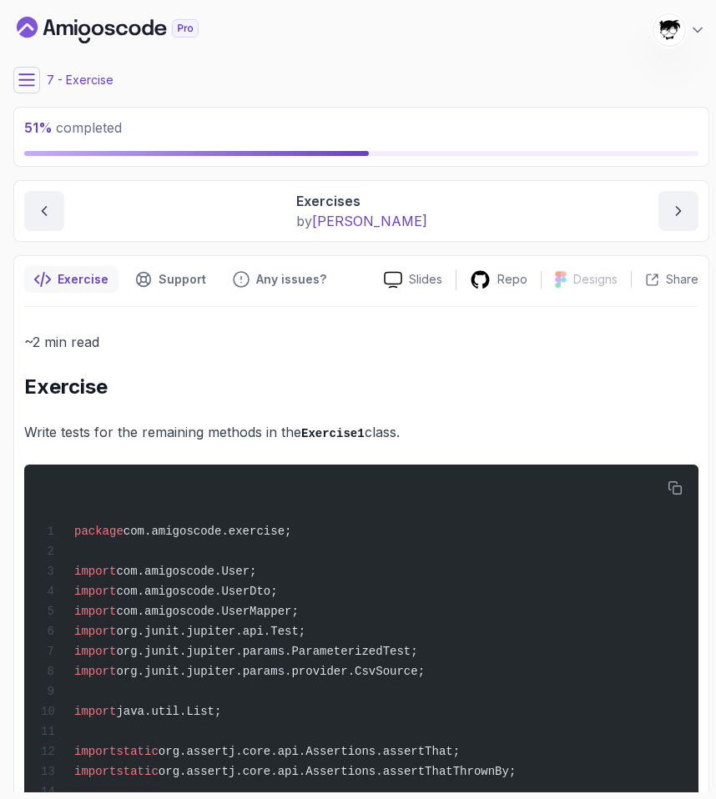
click at [23, 85] on icon at bounding box center [26, 79] width 15 height 11
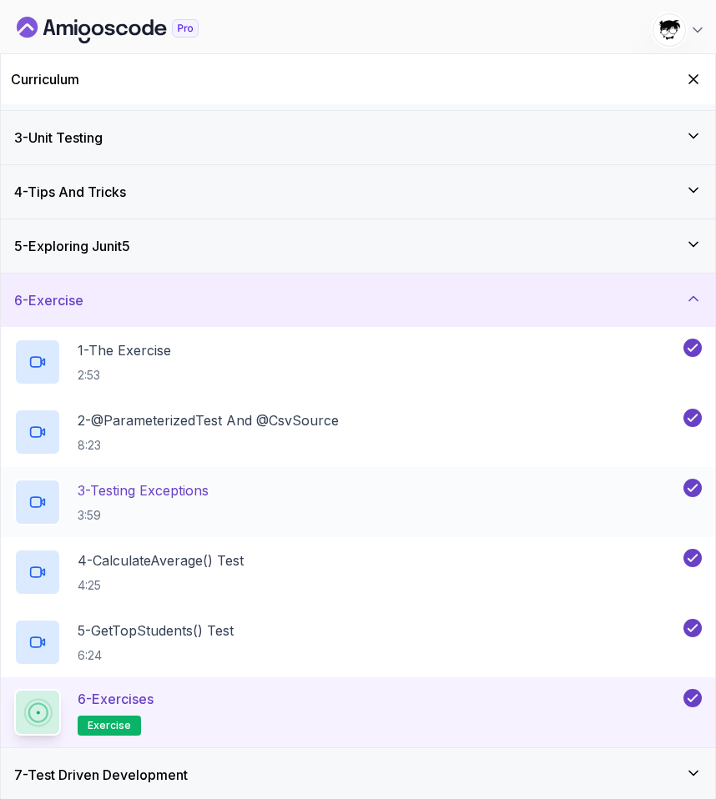
scroll to position [214, 0]
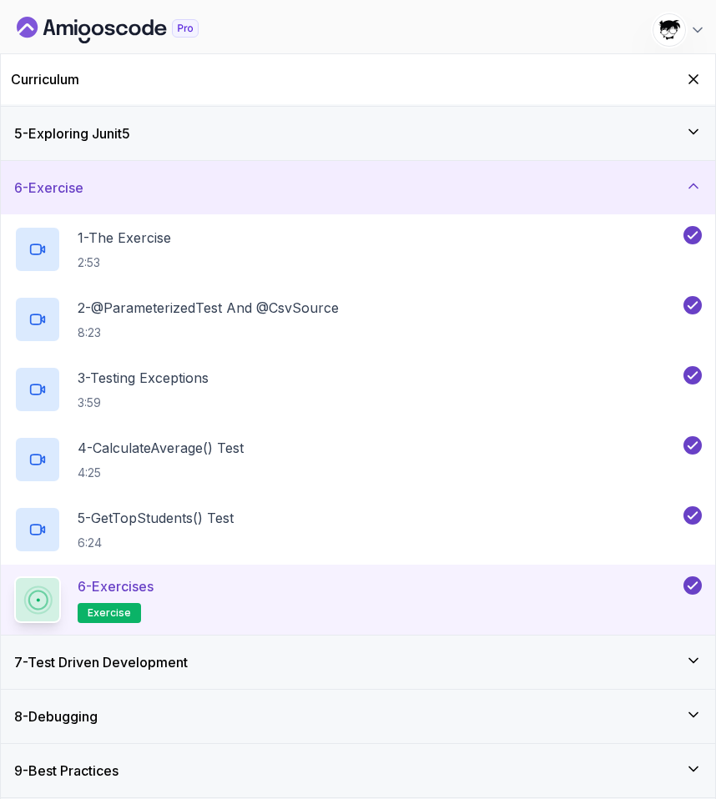
click at [283, 649] on div "7 - Test Driven Development" at bounding box center [358, 662] width 714 height 53
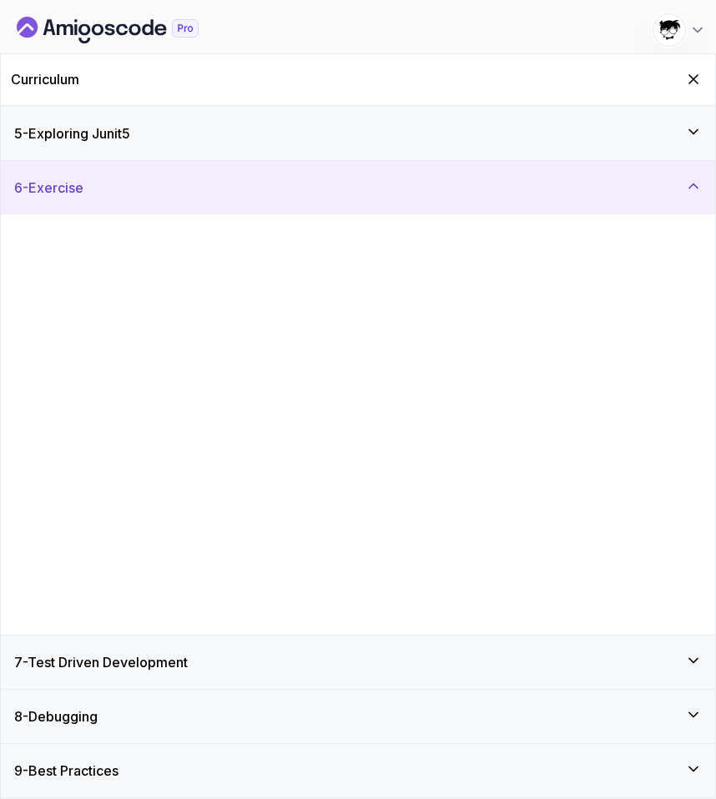
scroll to position [0, 0]
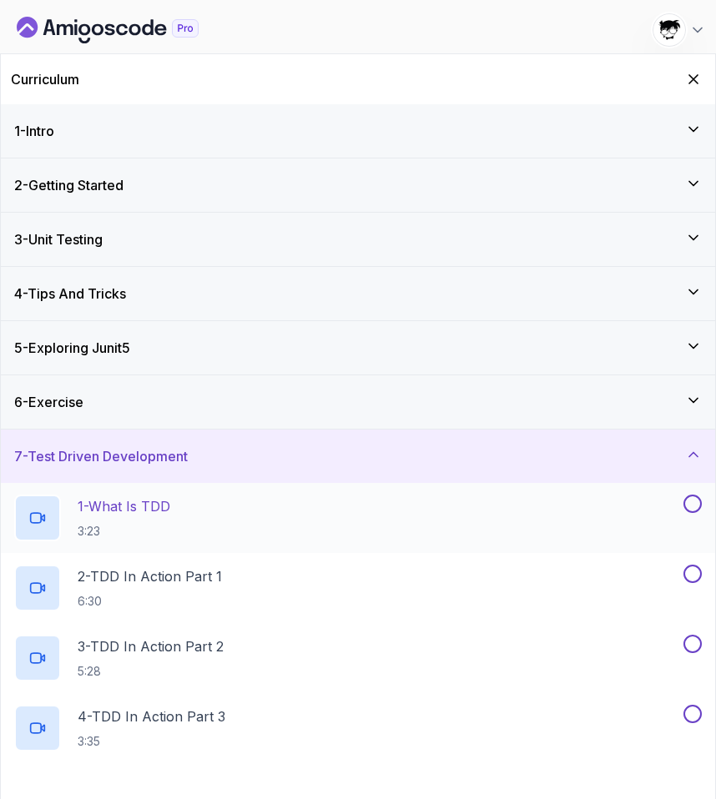
click at [205, 521] on div "1 - What Is TDD 3:23" at bounding box center [347, 518] width 666 height 47
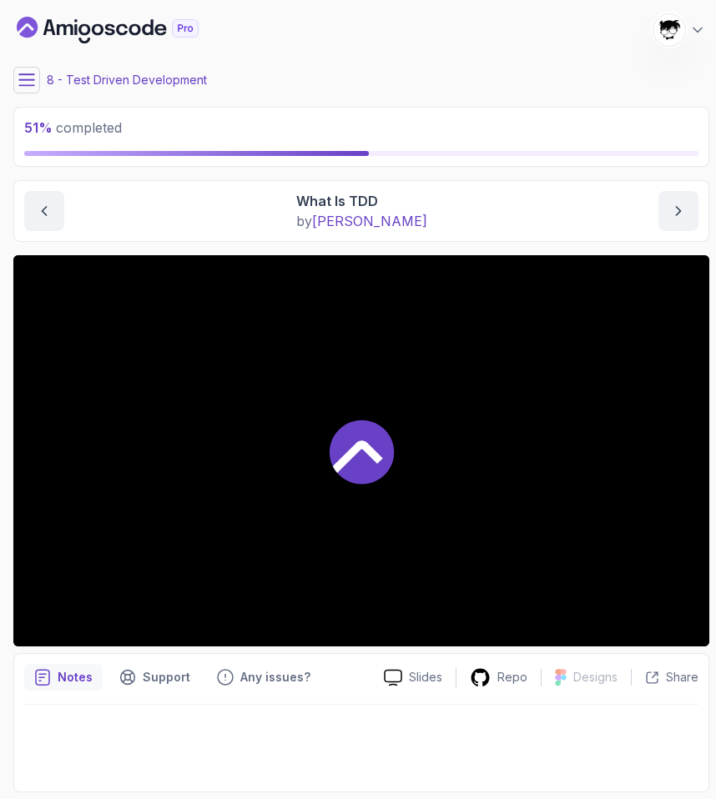
click at [22, 78] on icon at bounding box center [26, 80] width 17 height 17
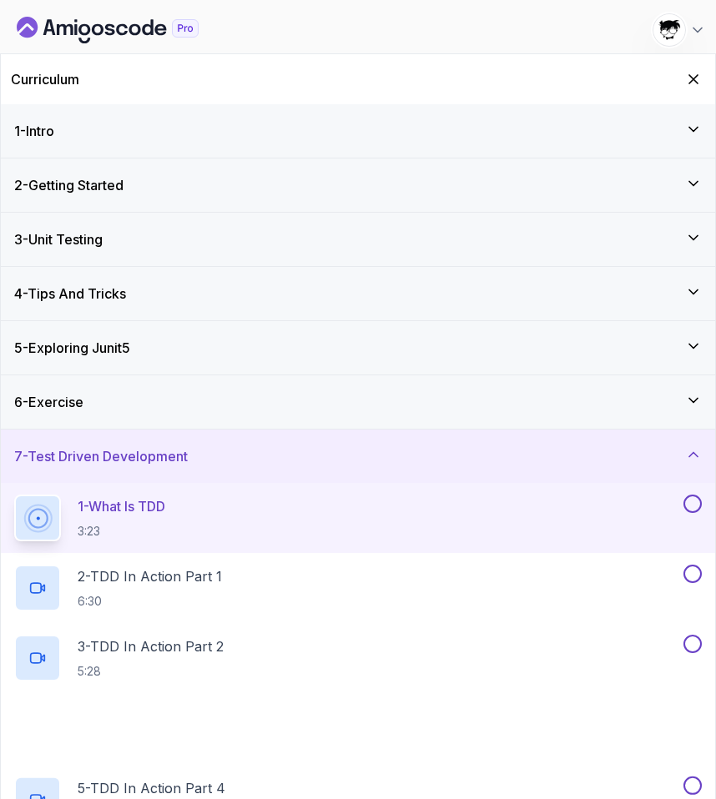
scroll to position [495, 0]
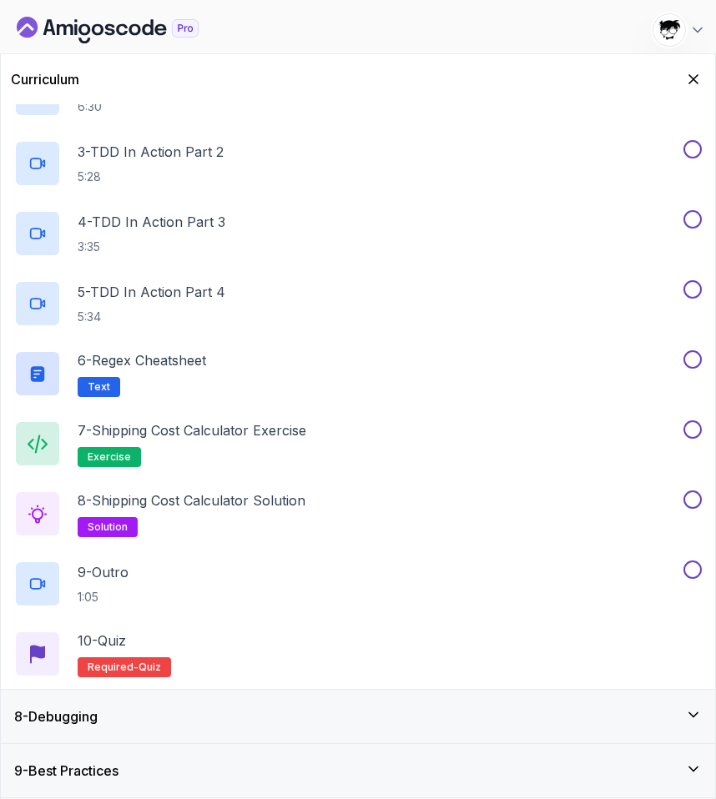
click at [221, 697] on div "8 - Debugging" at bounding box center [357, 717] width 687 height 20
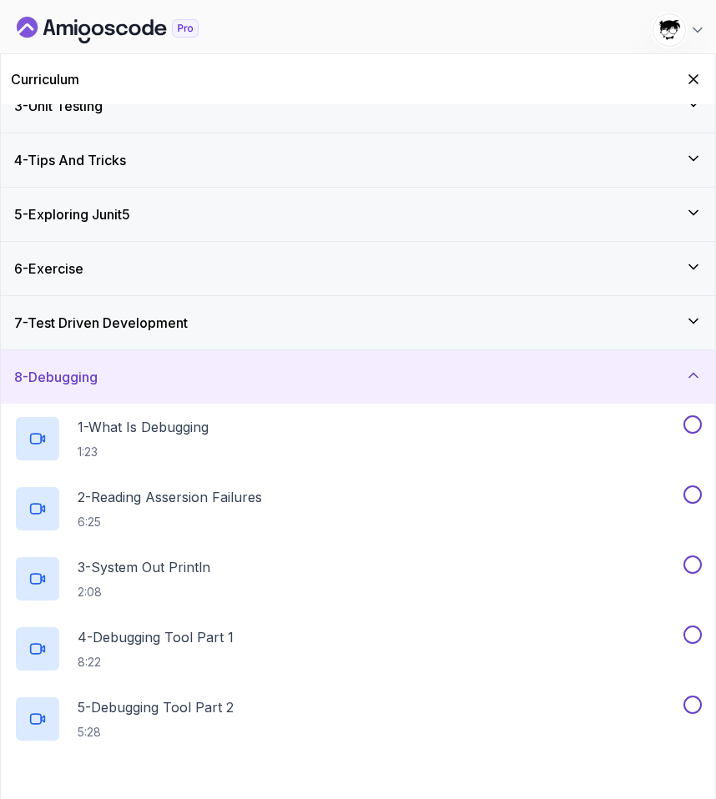
scroll to position [214, 0]
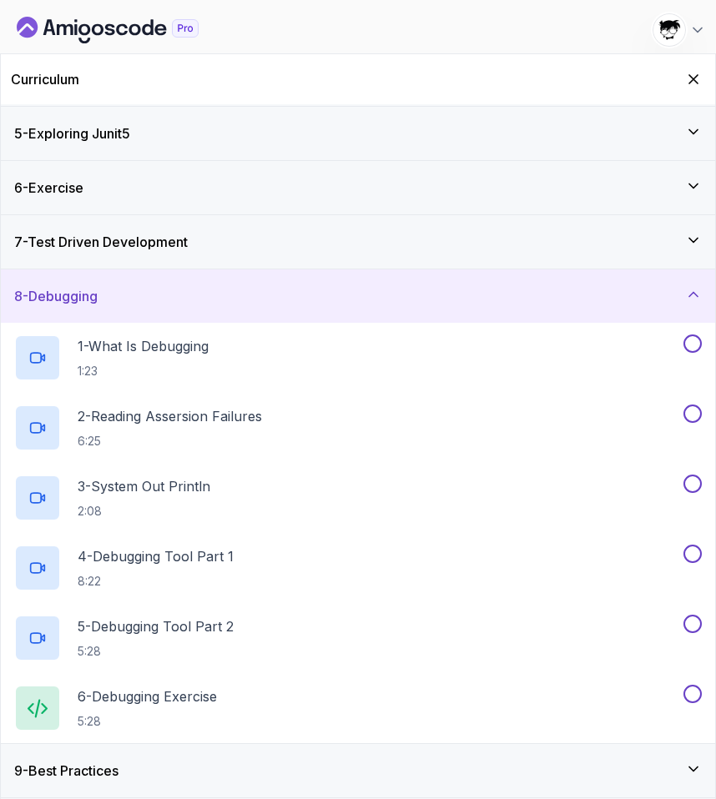
click at [226, 697] on div "9 - Best Practices" at bounding box center [357, 771] width 687 height 20
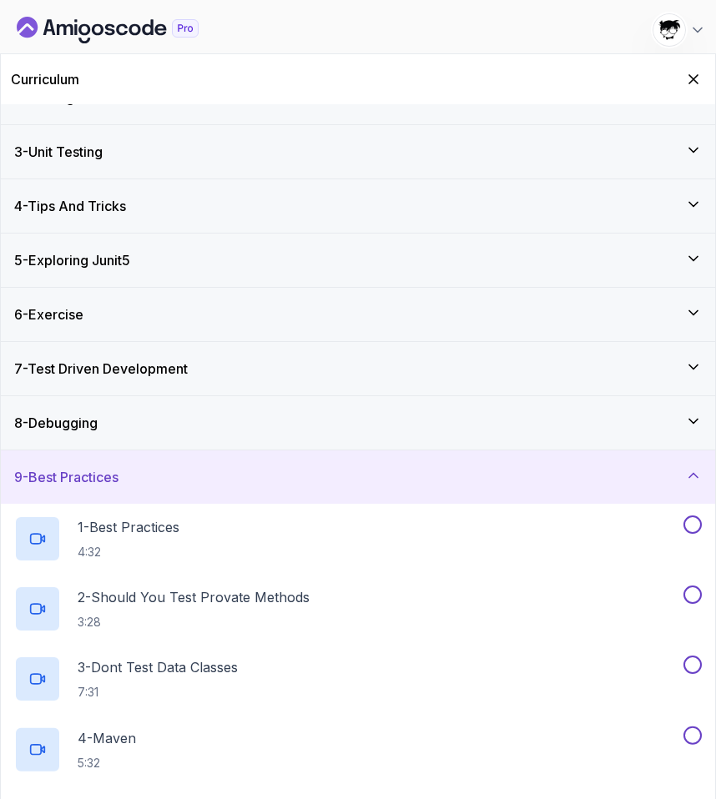
scroll to position [144, 0]
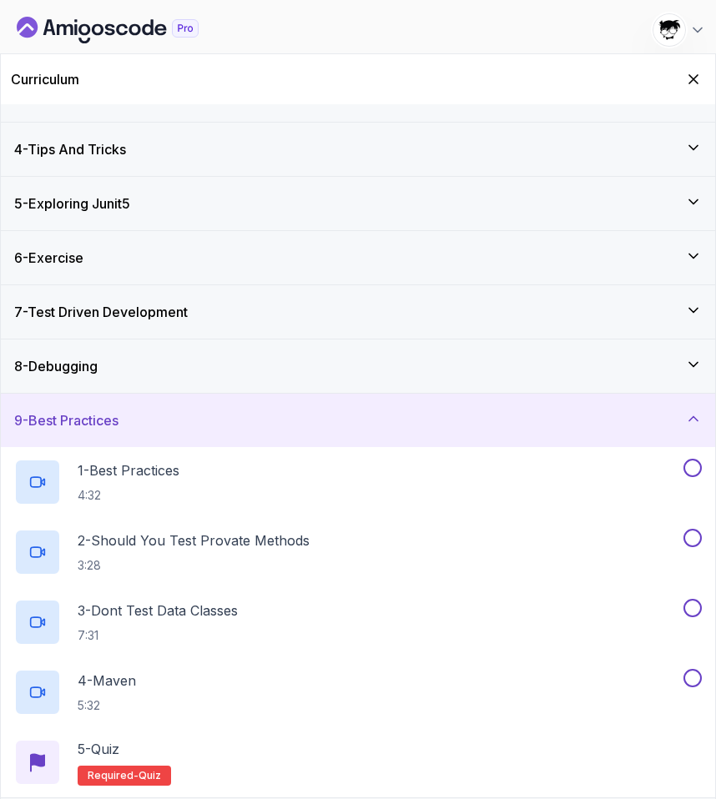
click at [148, 421] on div "9 - Best Practices" at bounding box center [357, 420] width 687 height 20
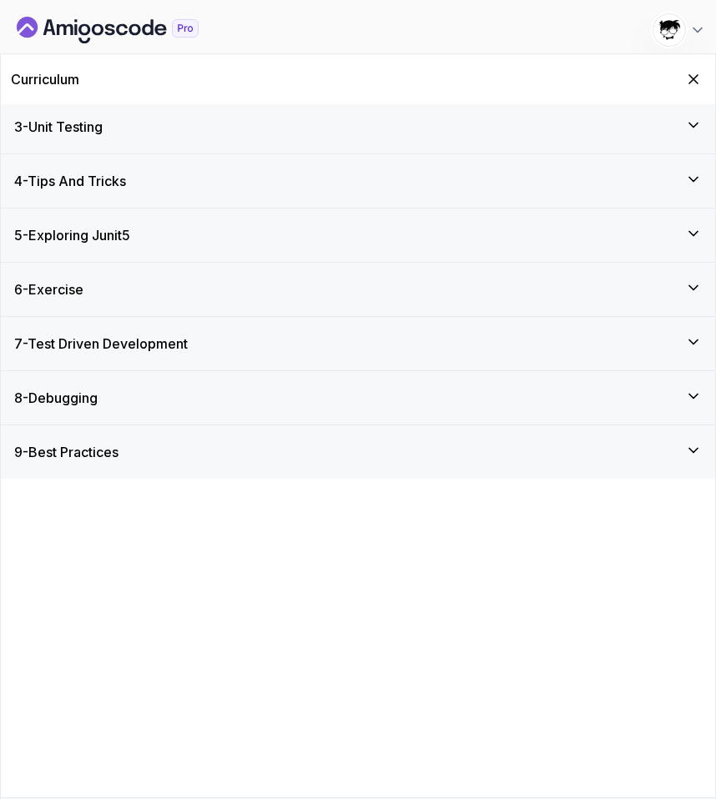
scroll to position [0, 0]
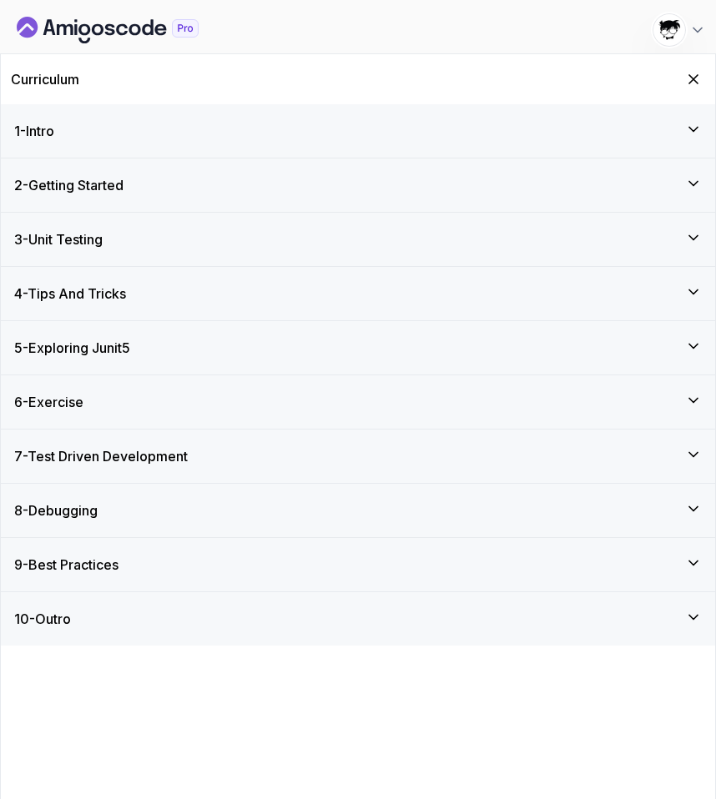
click at [199, 627] on div "10 - Outro" at bounding box center [357, 619] width 687 height 20
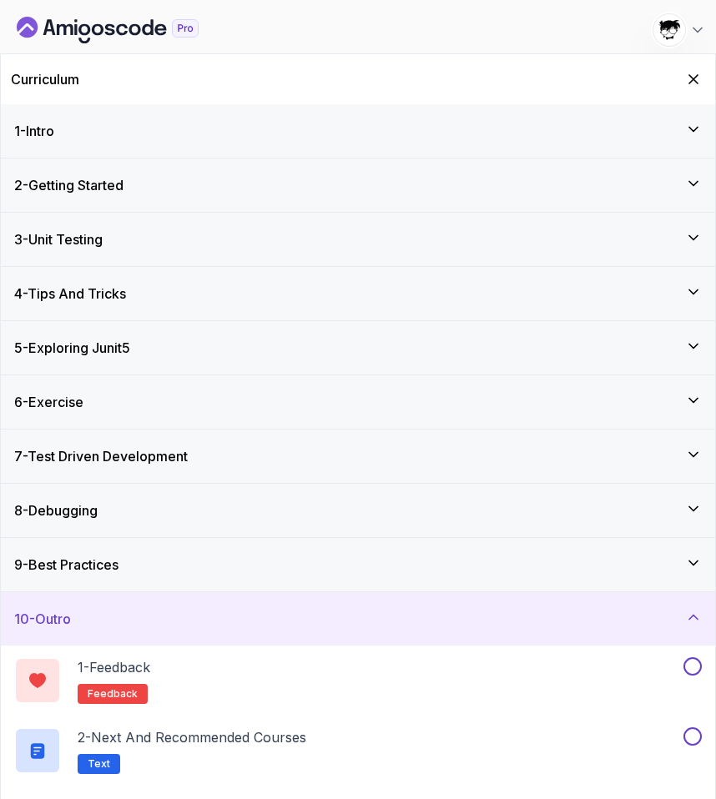
click at [196, 625] on div "10 - Outro" at bounding box center [357, 619] width 687 height 20
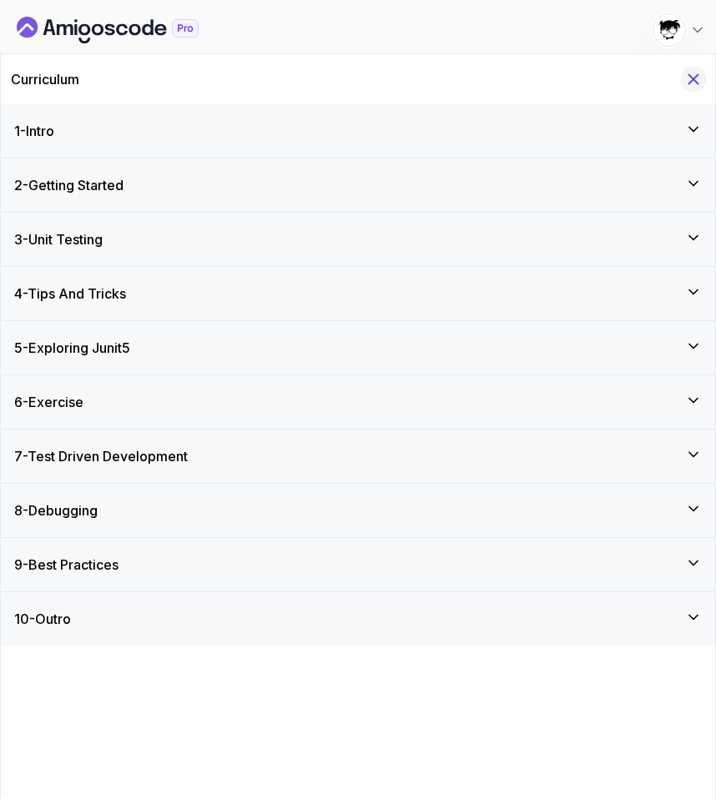
click at [694, 70] on icon "Hide Curriculum for mobile" at bounding box center [693, 79] width 18 height 18
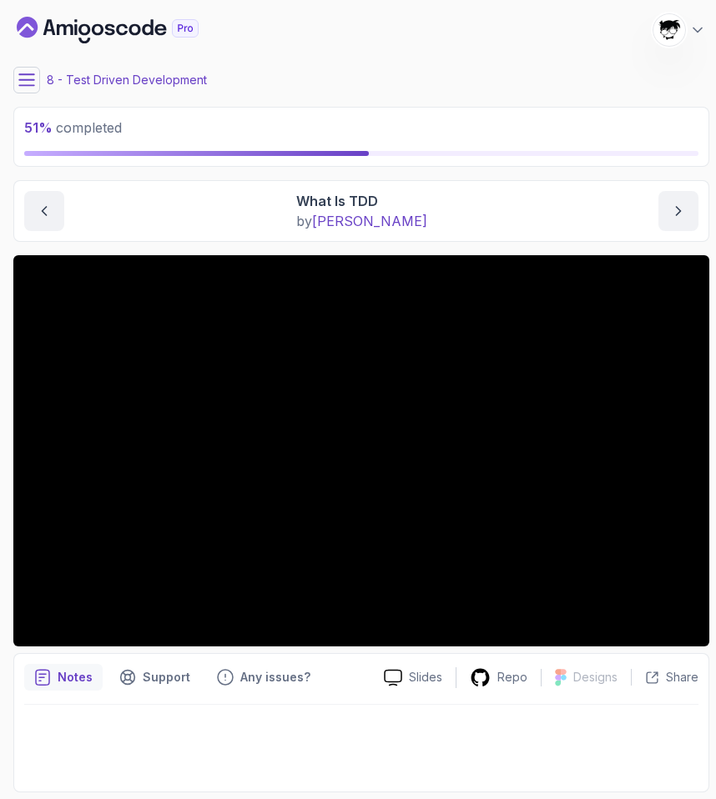
click at [27, 79] on icon at bounding box center [26, 79] width 15 height 11
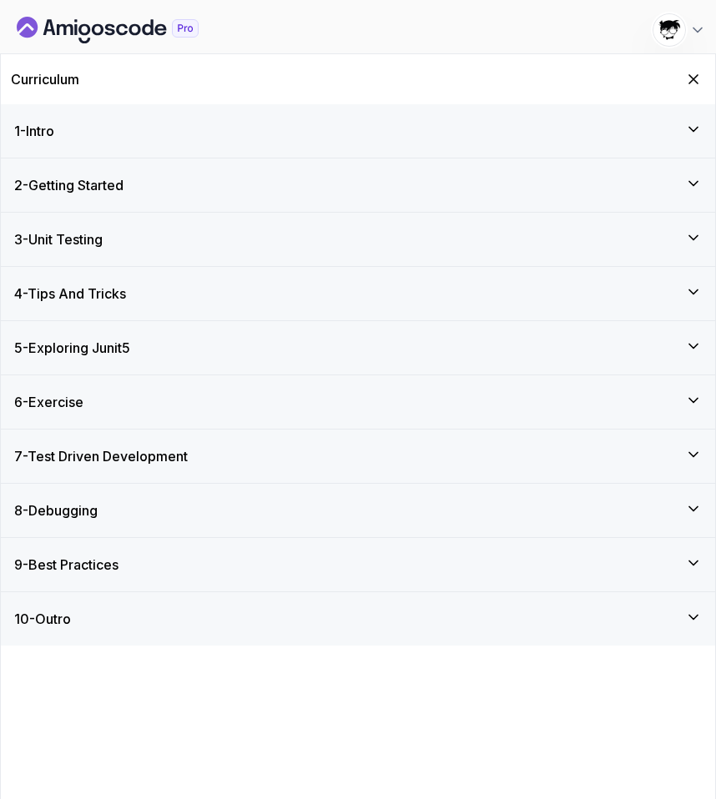
click at [59, 29] on icon "Dashboard" at bounding box center [108, 30] width 182 height 27
click at [687, 84] on icon "Hide Curriculum for mobile" at bounding box center [693, 79] width 18 height 18
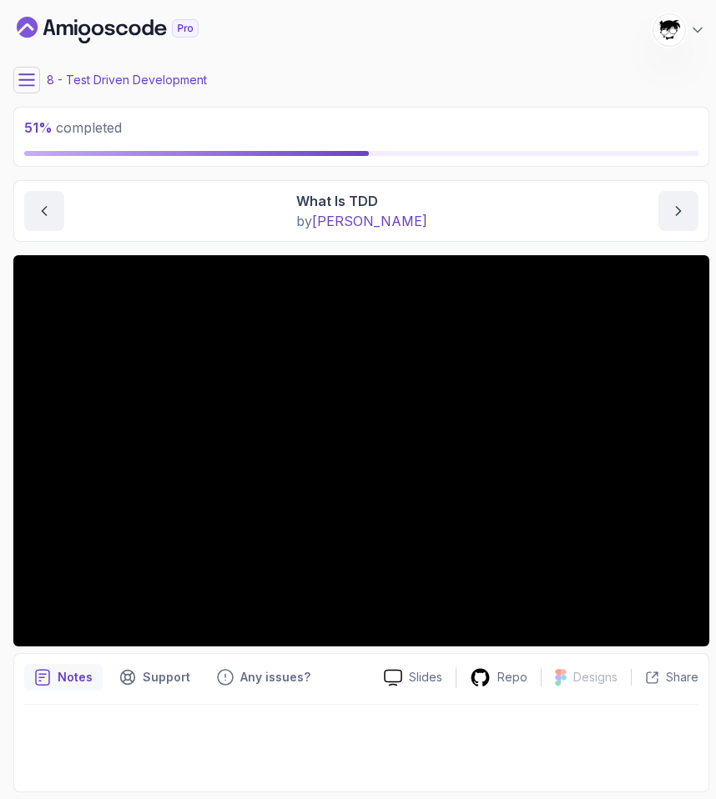
click at [31, 75] on icon at bounding box center [26, 80] width 17 height 17
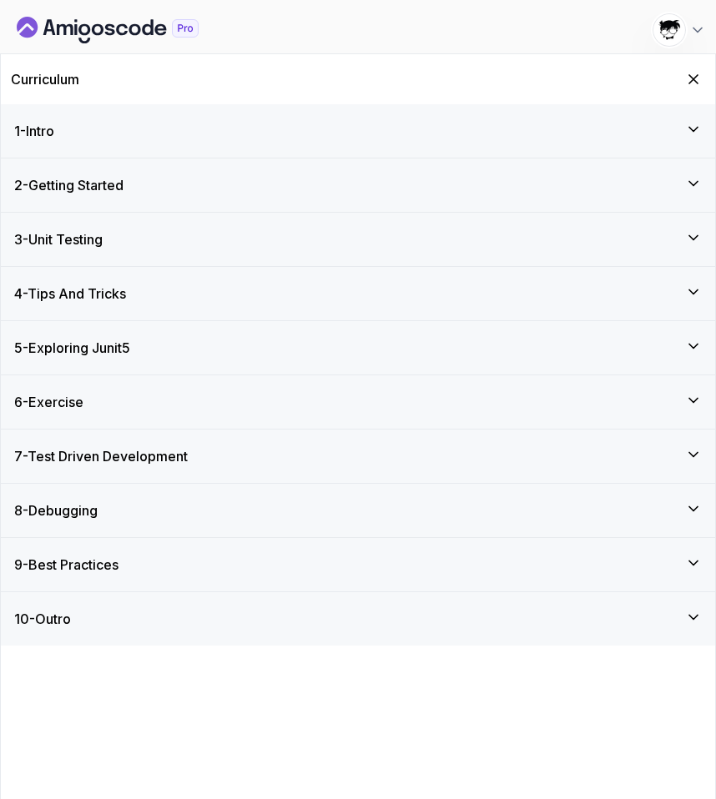
click at [118, 457] on h3 "7 - Test Driven Development" at bounding box center [101, 456] width 174 height 20
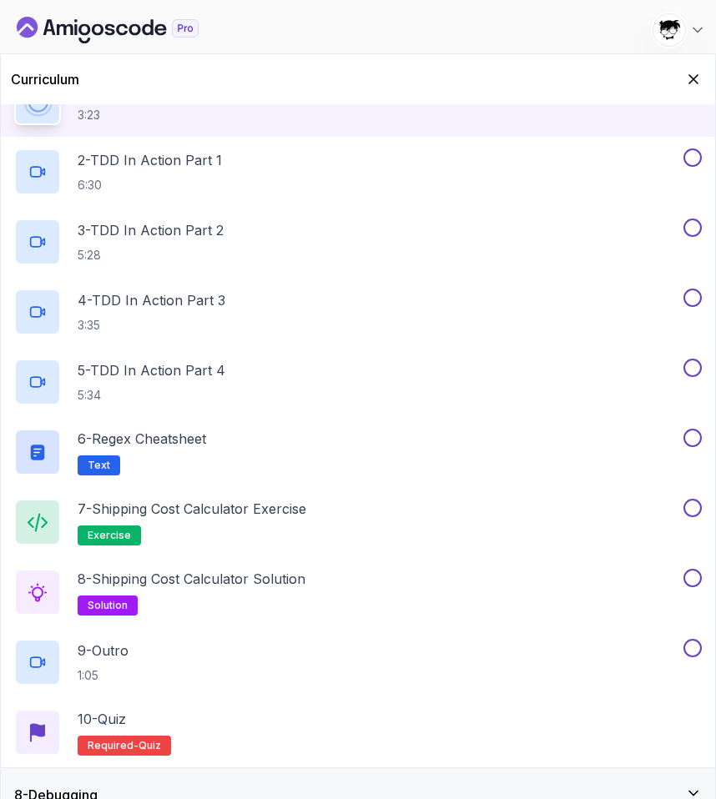
scroll to position [399, 0]
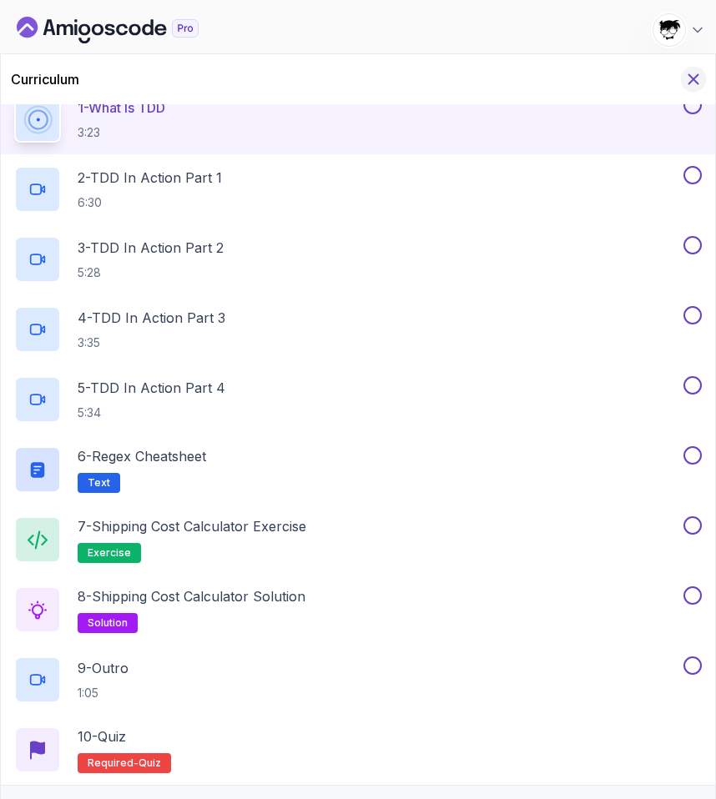
click at [686, 75] on icon "Hide Curriculum for mobile" at bounding box center [693, 79] width 18 height 18
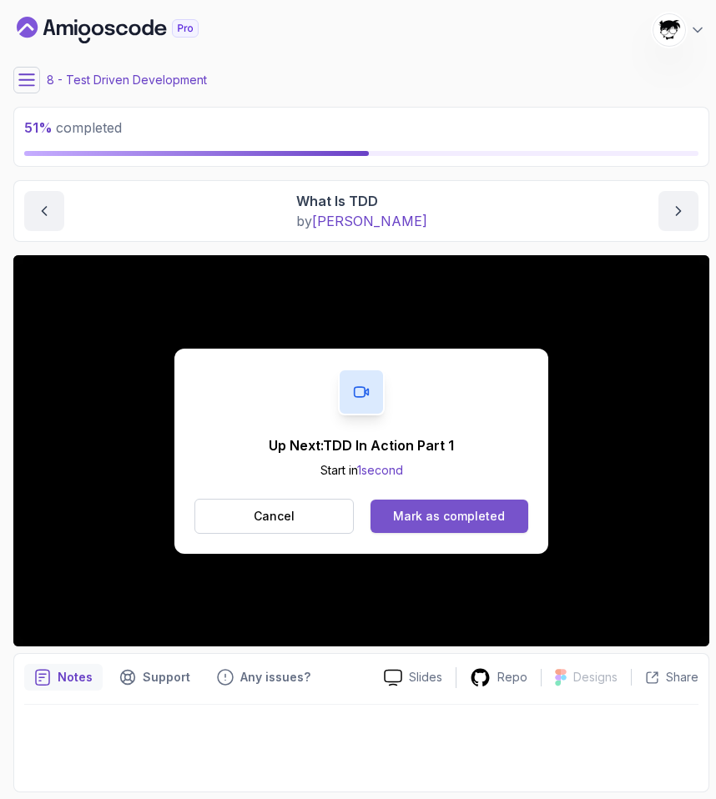
click at [456, 504] on button "Mark as completed" at bounding box center [449, 516] width 158 height 33
click at [411, 519] on div "Mark as completed" at bounding box center [449, 516] width 112 height 17
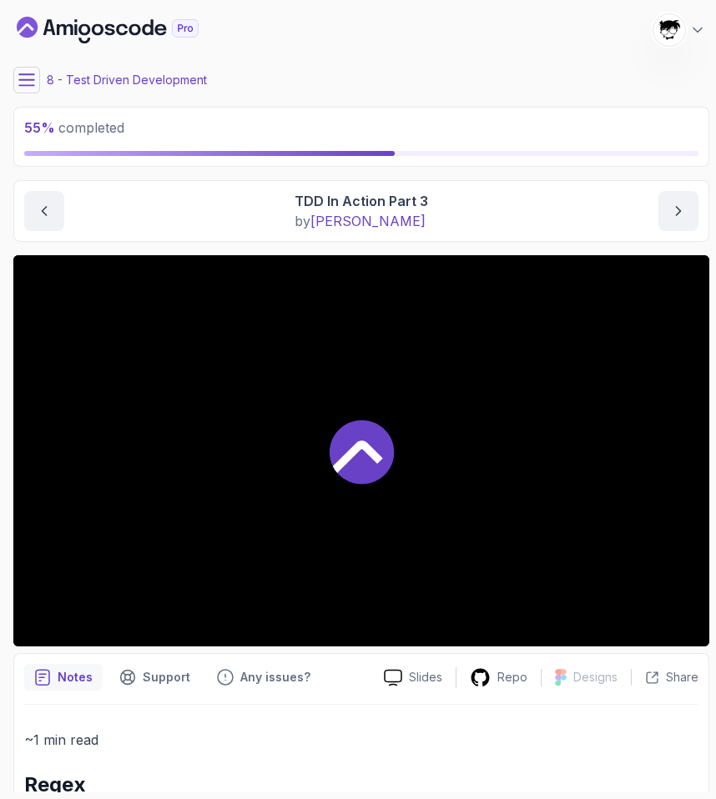
click at [97, 564] on div at bounding box center [361, 450] width 696 height 391
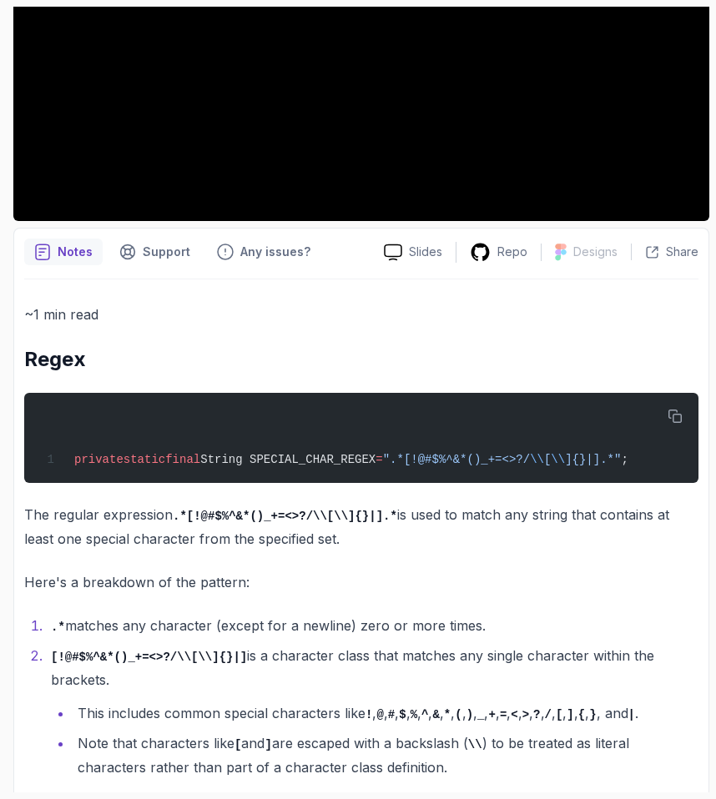
scroll to position [568, 0]
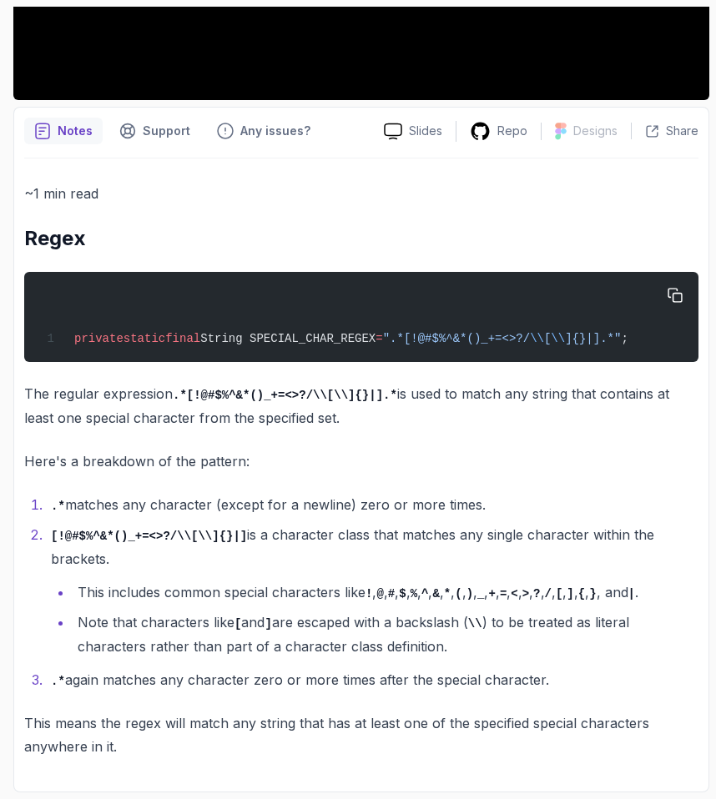
click at [374, 332] on span "String SPECIAL_CHAR_REGEX" at bounding box center [287, 338] width 175 height 13
click at [679, 282] on button "button" at bounding box center [675, 295] width 27 height 27
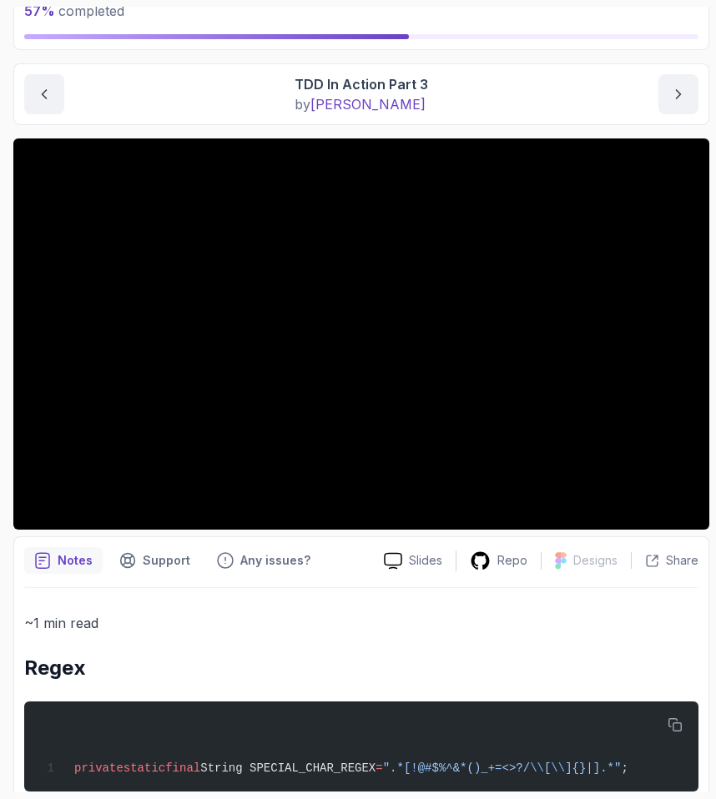
scroll to position [0, 0]
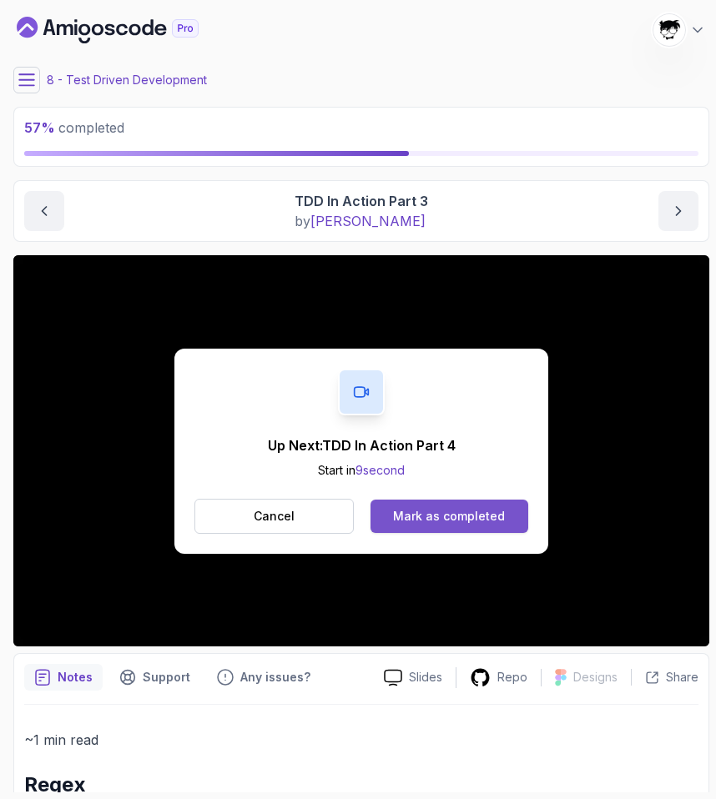
click at [407, 511] on div "Mark as completed" at bounding box center [449, 516] width 112 height 17
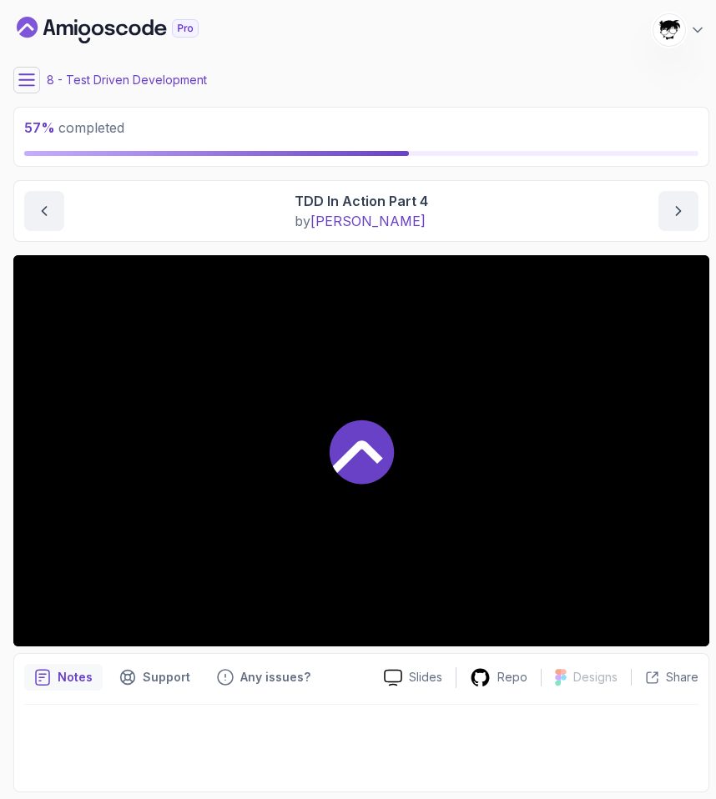
click at [191, 492] on div at bounding box center [361, 450] width 696 height 391
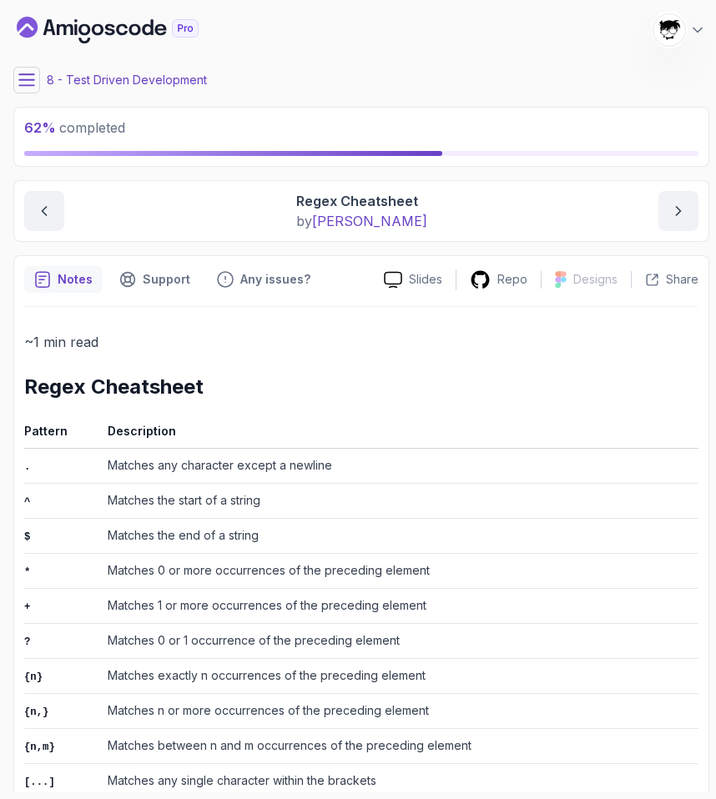
click at [43, 78] on div "8 - Test Driven Development" at bounding box center [361, 80] width 696 height 27
click at [5, 77] on section "62 % completed 1 - Intro 2 - Getting Started 3 - Unit Testing 4 - Tips And Tric…" at bounding box center [358, 399] width 716 height 799
click at [32, 78] on icon at bounding box center [26, 80] width 17 height 17
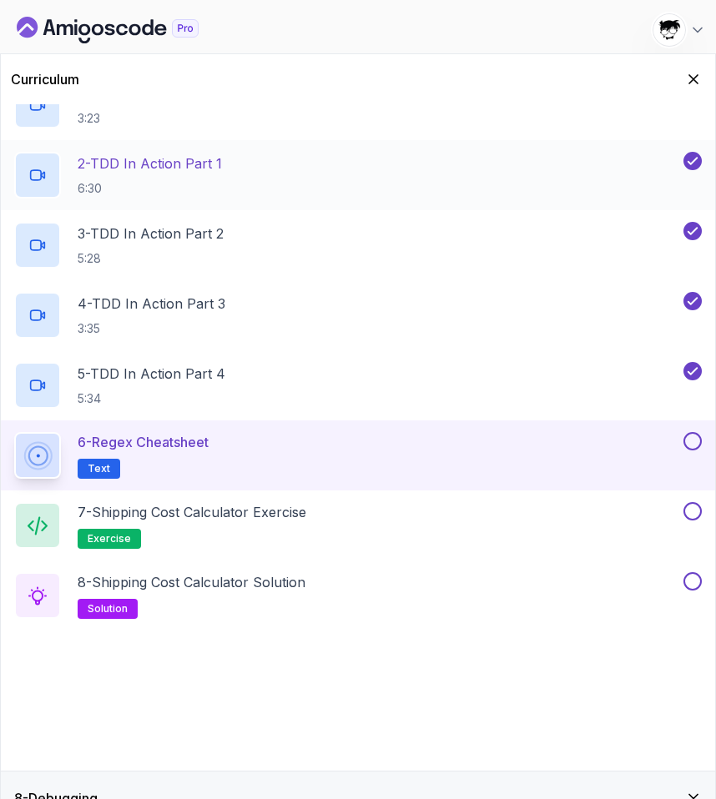
scroll to position [495, 0]
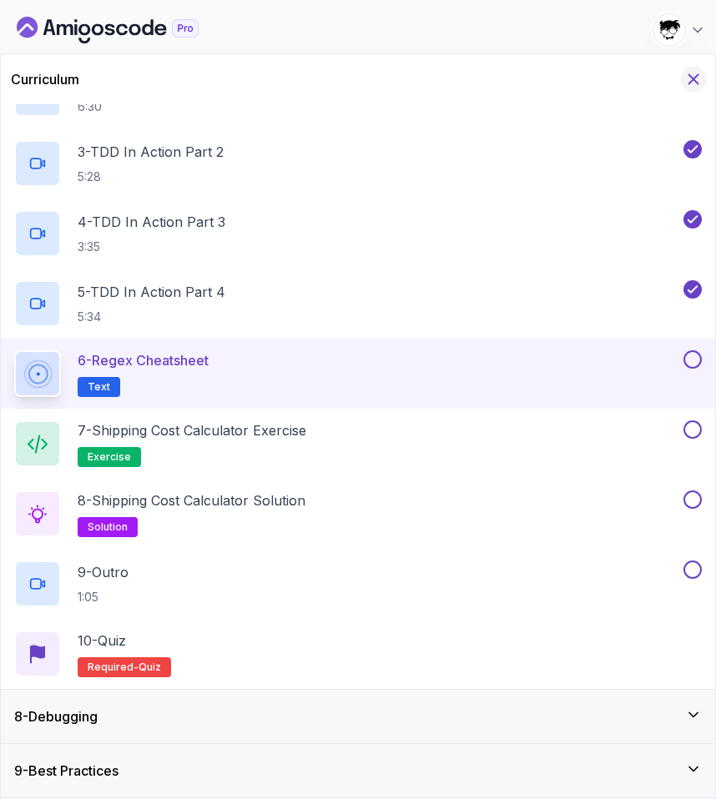
click at [692, 79] on icon "Hide Curriculum for mobile" at bounding box center [693, 79] width 9 height 9
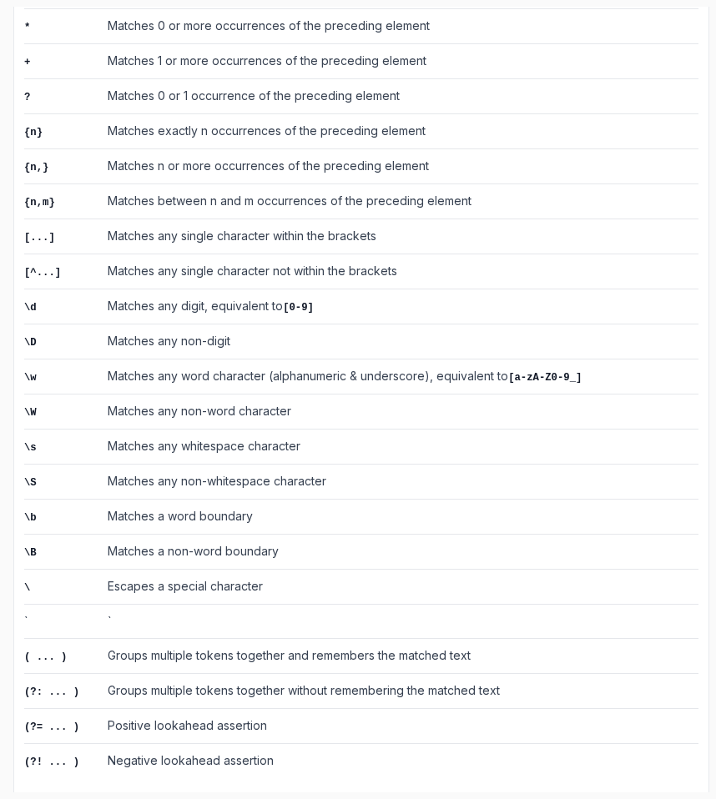
scroll to position [0, 0]
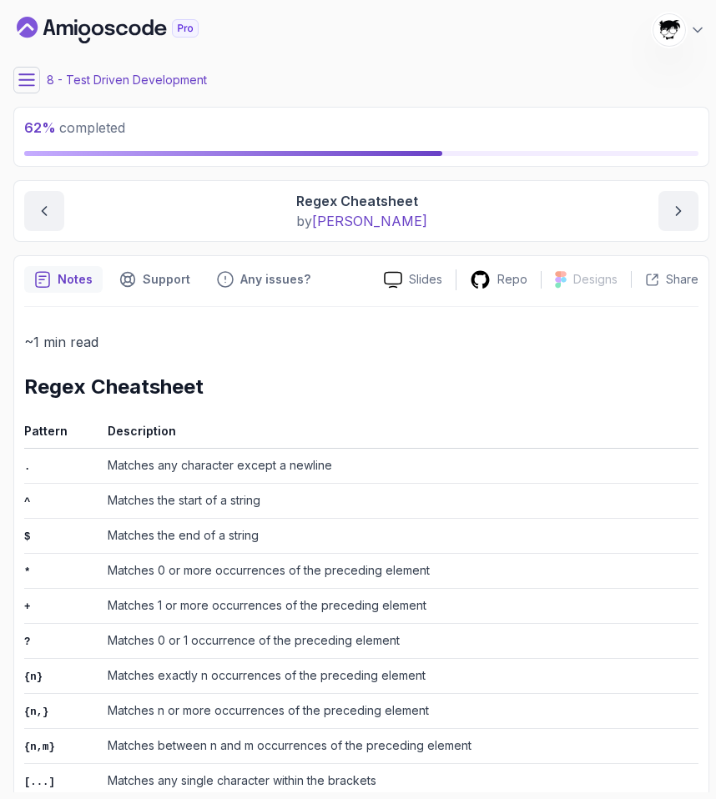
click at [23, 76] on icon at bounding box center [26, 80] width 17 height 17
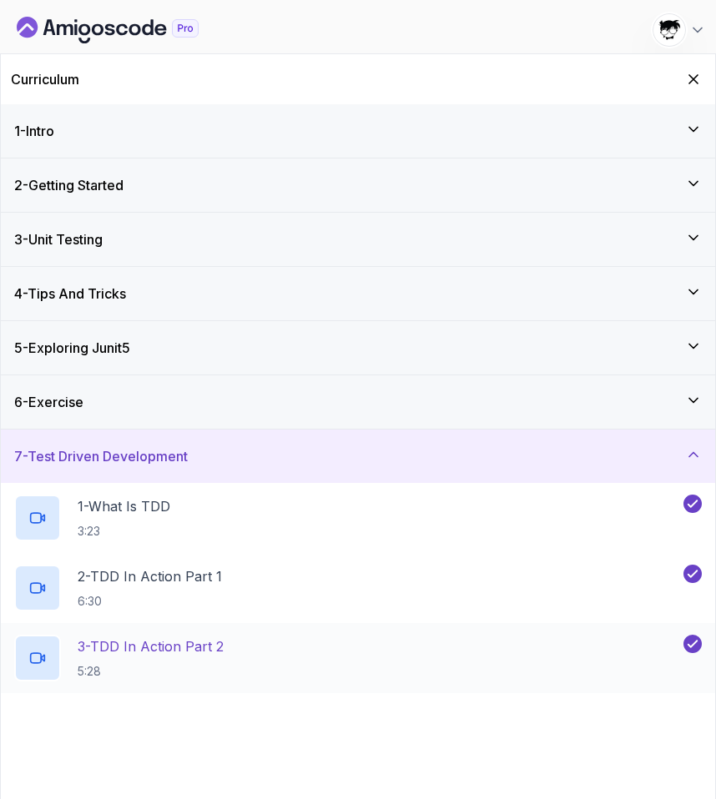
scroll to position [495, 0]
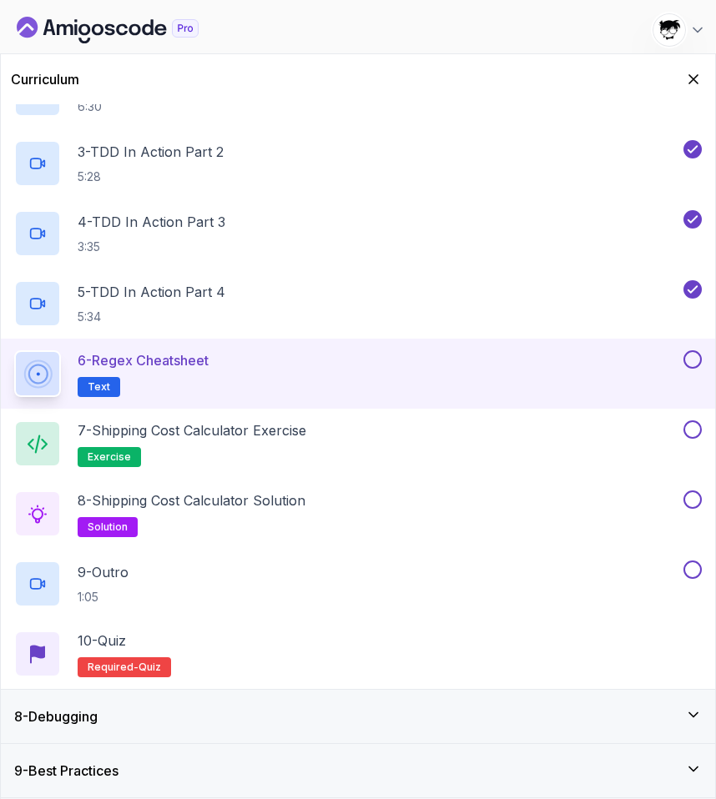
click at [693, 361] on button at bounding box center [692, 359] width 18 height 18
click at [610, 455] on div "7 - Shipping Cost Calculator Exercise exercise" at bounding box center [347, 443] width 666 height 47
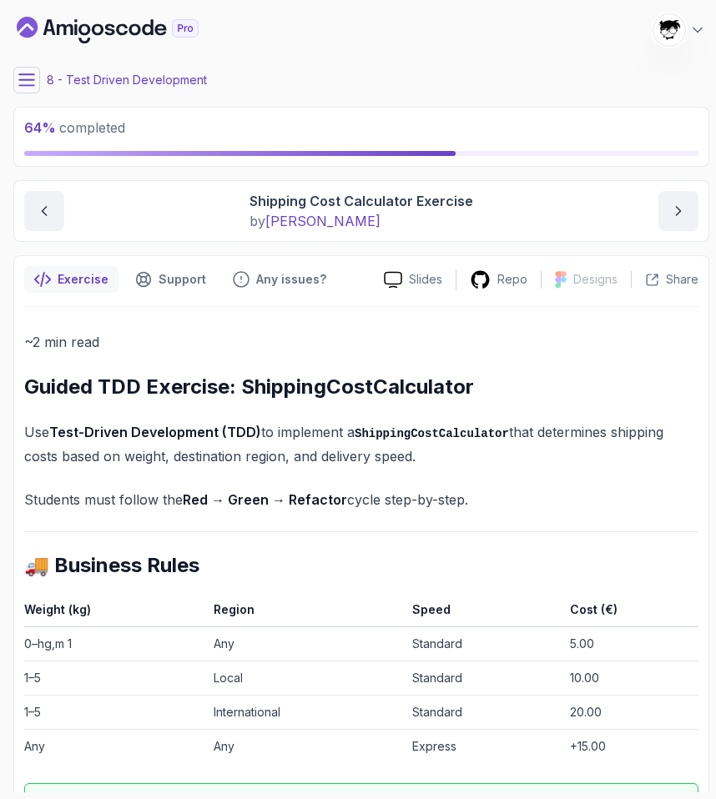
click at [29, 81] on icon at bounding box center [26, 80] width 17 height 17
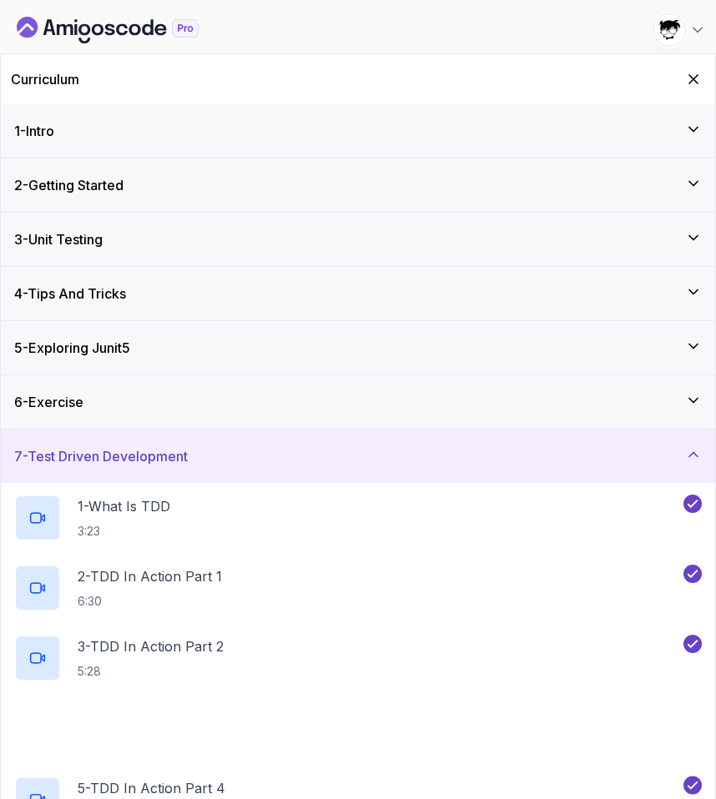
scroll to position [495, 0]
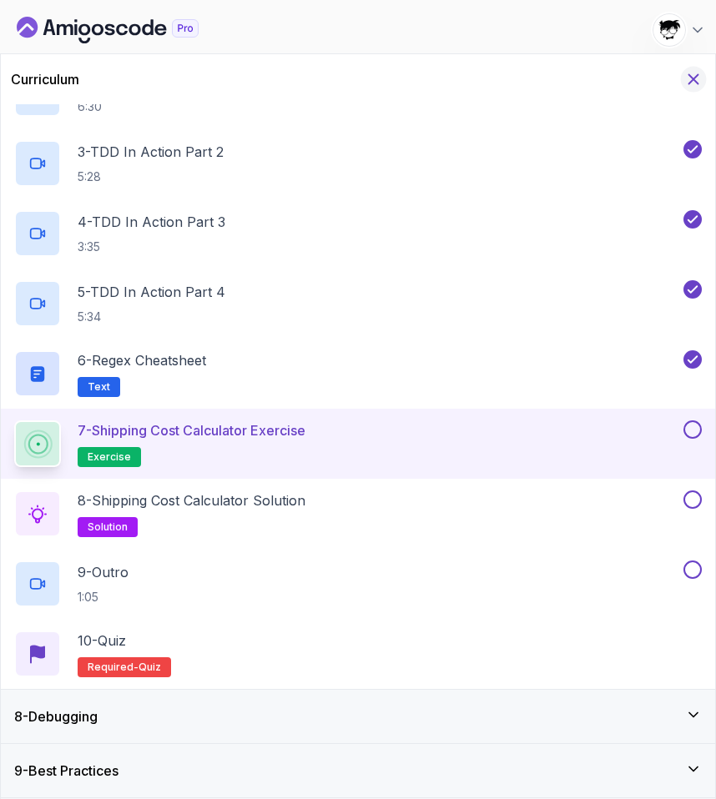
click at [696, 68] on button "Hide Curriculum for mobile" at bounding box center [694, 80] width 26 height 26
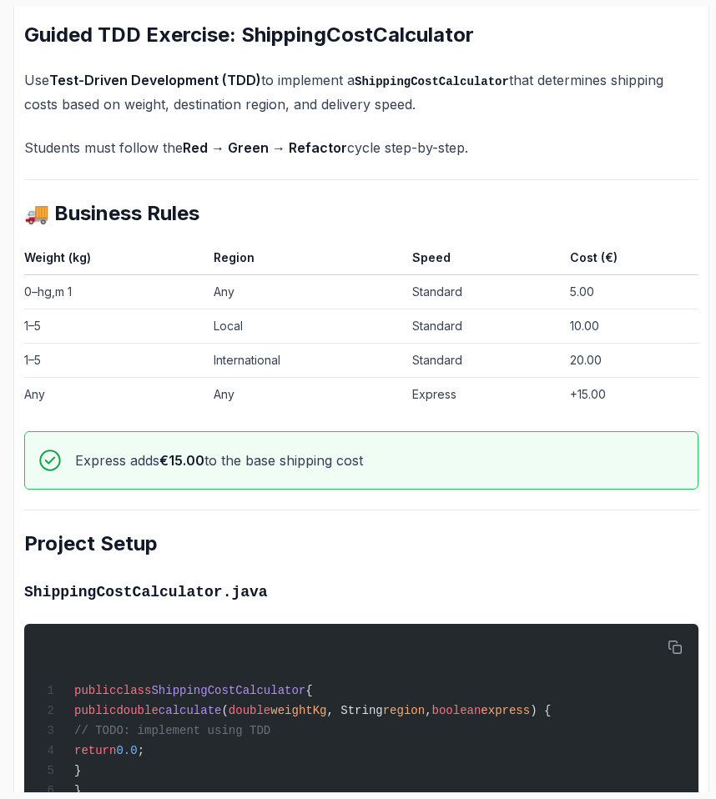
scroll to position [353, 0]
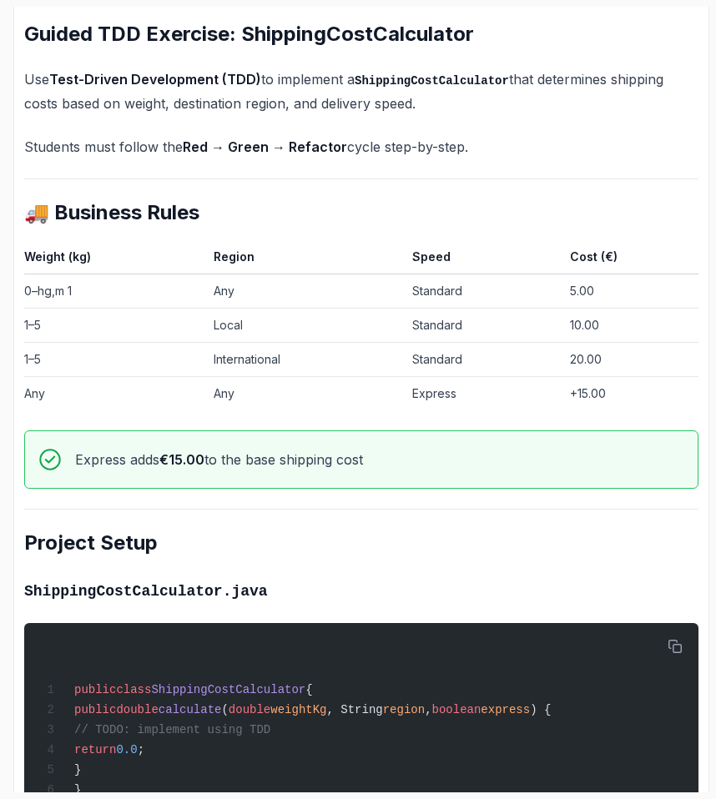
click at [74, 279] on td "0–hg,m 1" at bounding box center [115, 291] width 183 height 34
click at [87, 305] on td "0–hg,m 1" at bounding box center [115, 291] width 183 height 34
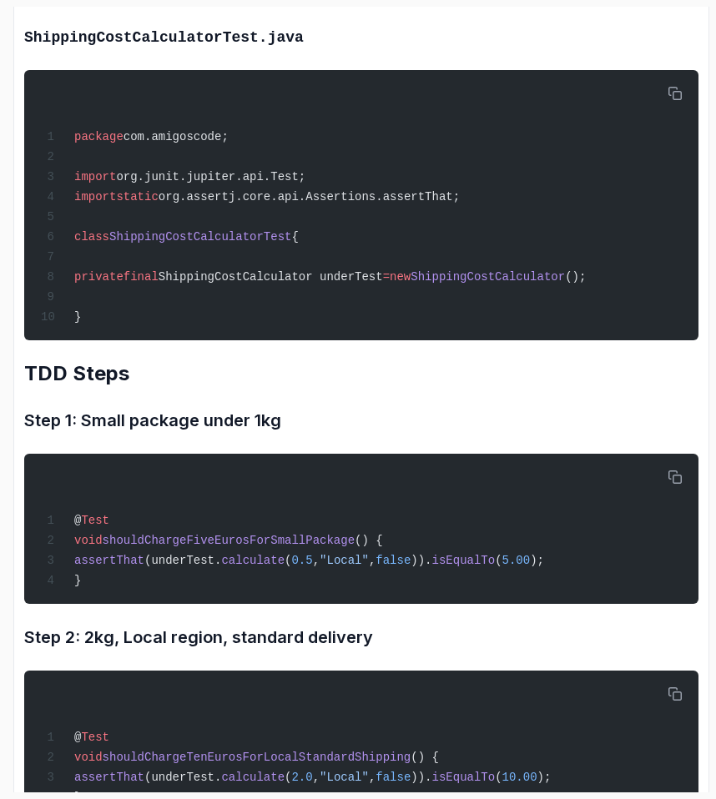
scroll to position [1320, 0]
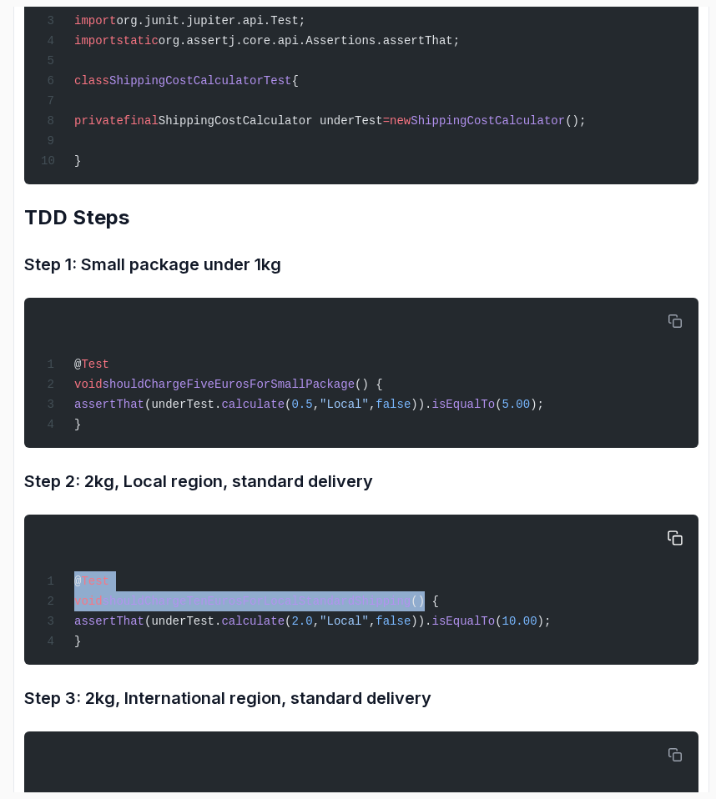
drag, startPoint x: 69, startPoint y: 584, endPoint x: 431, endPoint y: 619, distance: 363.0
click at [431, 619] on div "@ Test void shouldChargeTenEurosForLocalStandardShipping () { assertThat (under…" at bounding box center [361, 590] width 647 height 130
copy code "@ Test void shouldChargeTenEurosForLocalStandardShipping ()"
click at [431, 608] on span "() {" at bounding box center [424, 601] width 28 height 13
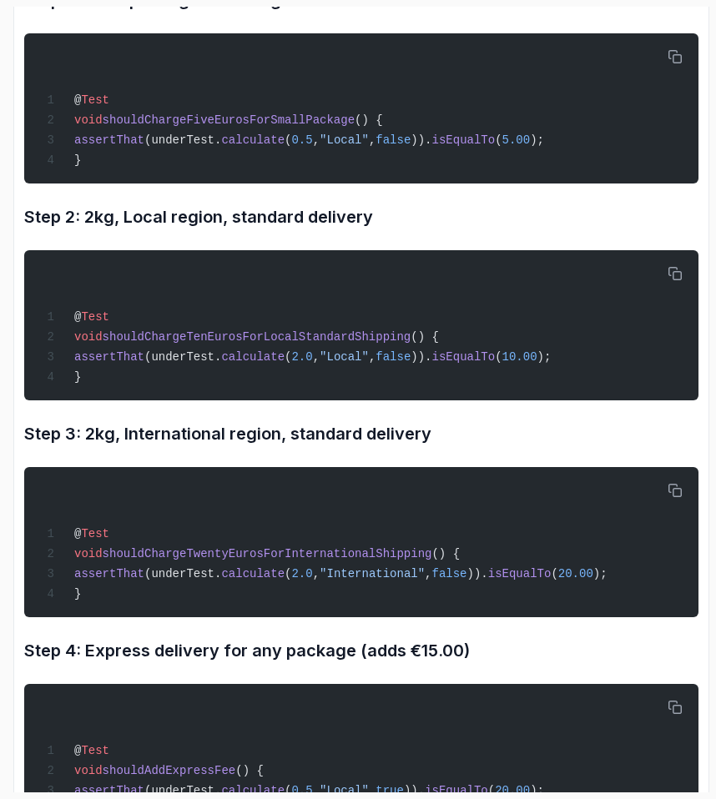
scroll to position [1685, 0]
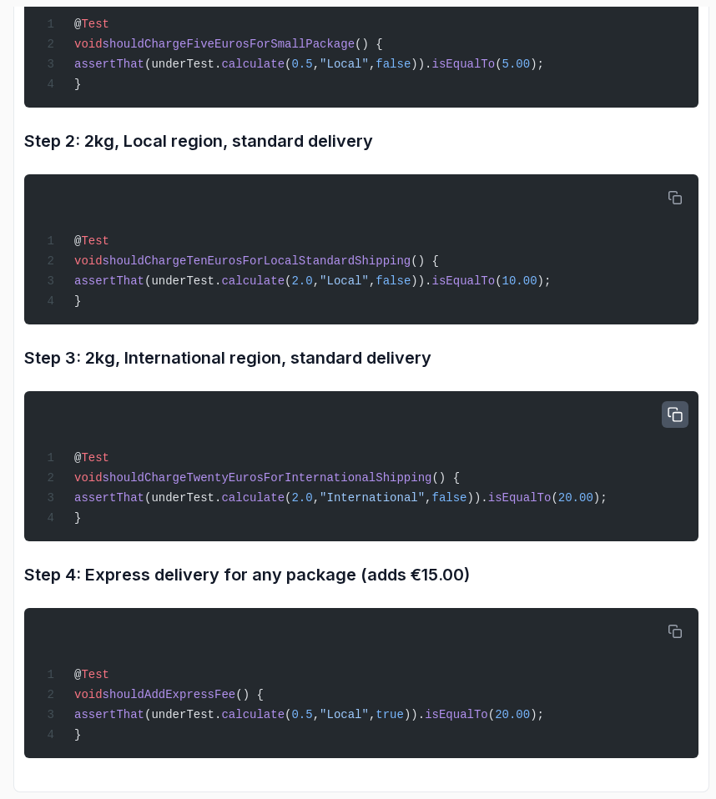
click at [665, 415] on button "button" at bounding box center [675, 414] width 27 height 27
click at [667, 623] on button "button" at bounding box center [675, 631] width 27 height 27
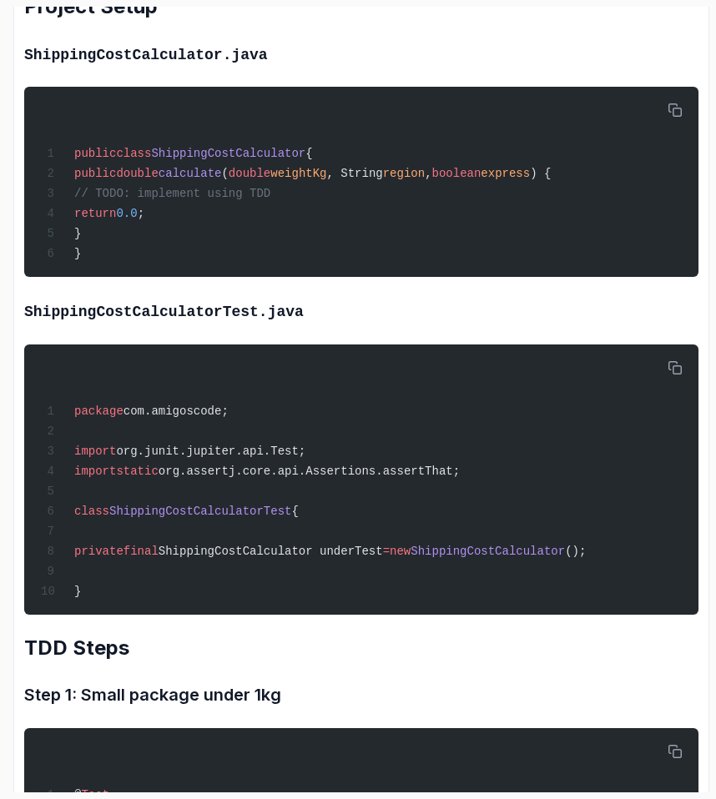
scroll to position [0, 0]
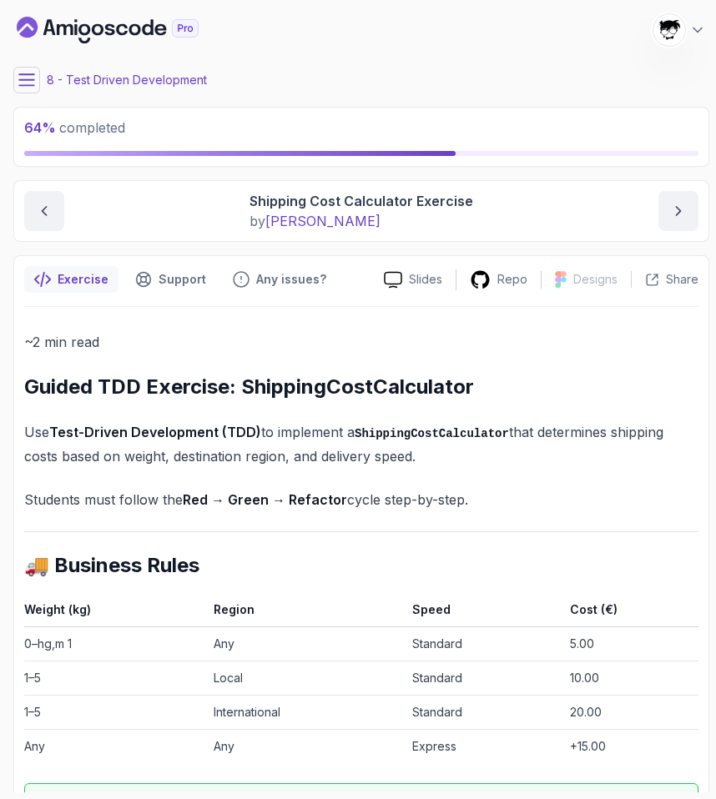
click at [23, 75] on icon at bounding box center [26, 80] width 17 height 17
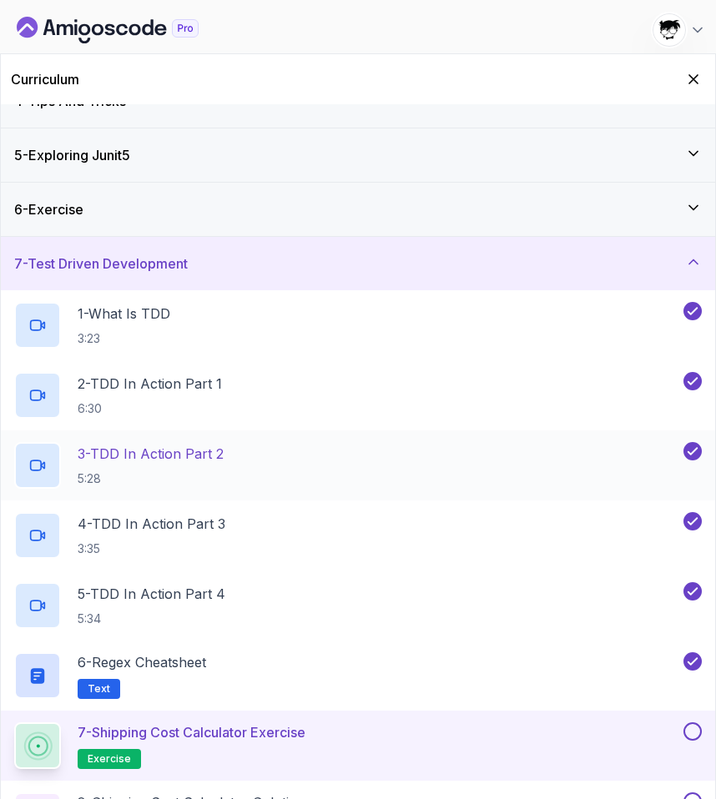
scroll to position [495, 0]
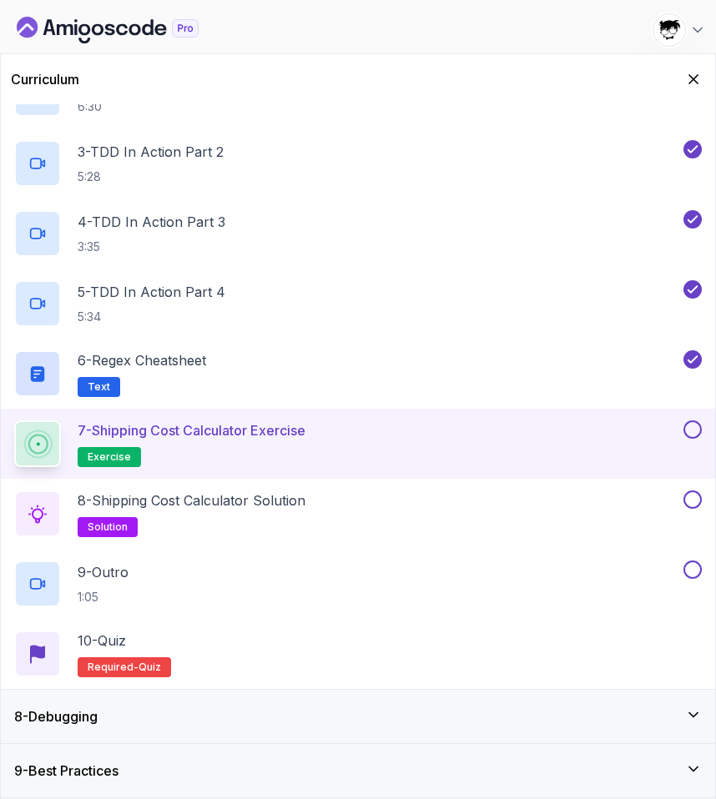
click at [695, 431] on button at bounding box center [692, 429] width 18 height 18
click at [546, 501] on div "8 - Shipping Cost Calculator Solution solution" at bounding box center [347, 514] width 666 height 47
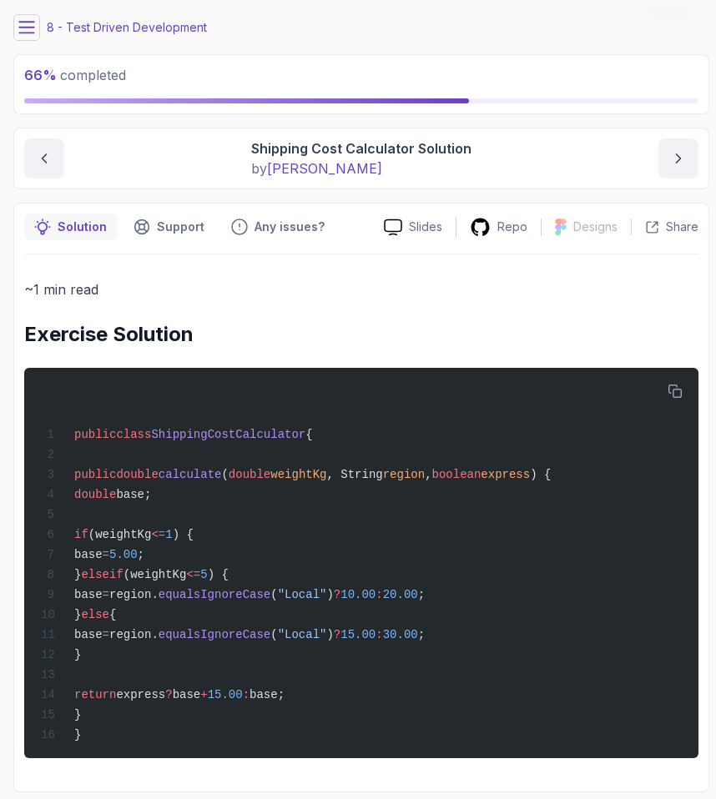
scroll to position [64, 0]
click at [46, 150] on icon "previous content" at bounding box center [44, 158] width 17 height 17
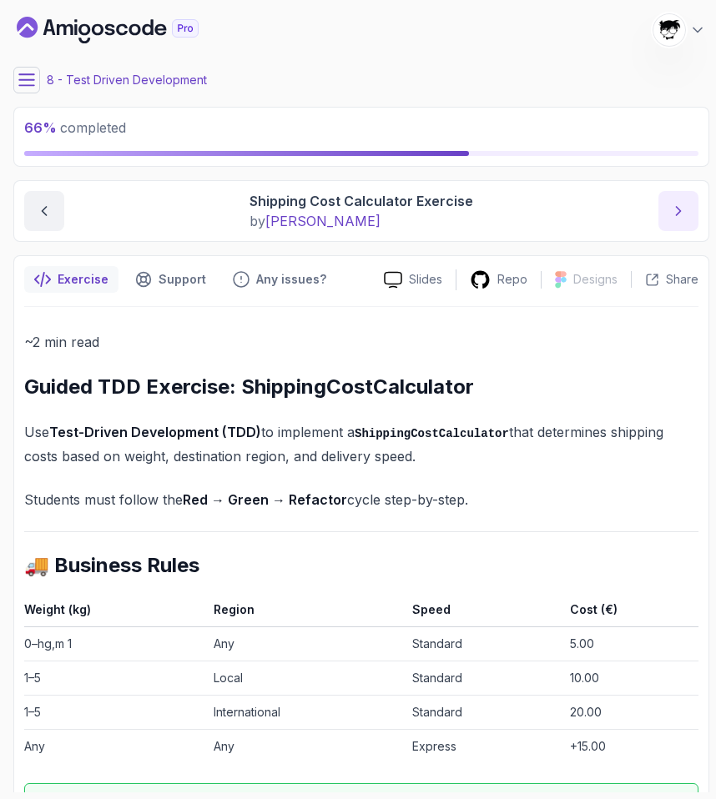
click at [689, 219] on button "next content" at bounding box center [678, 211] width 40 height 40
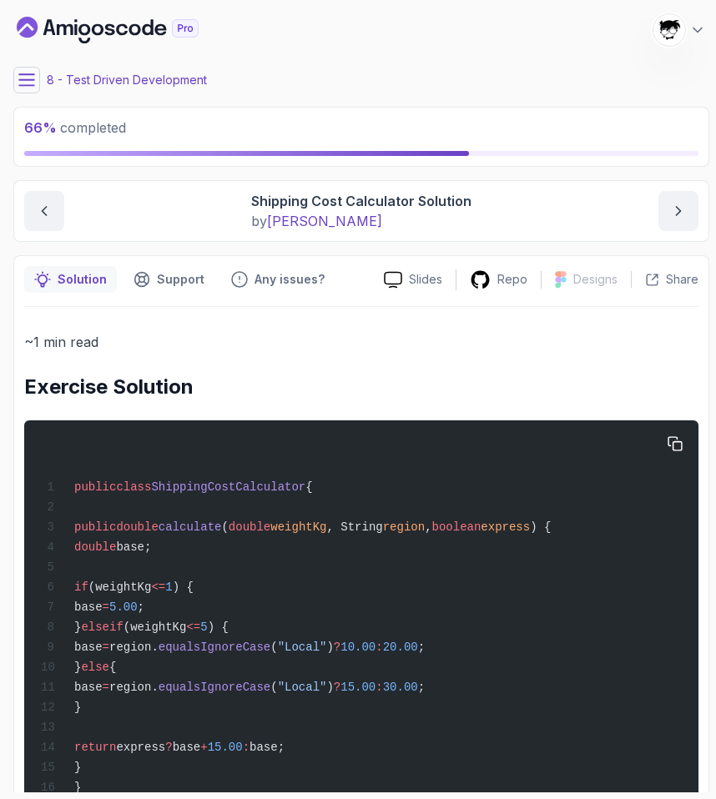
scroll to position [66, 0]
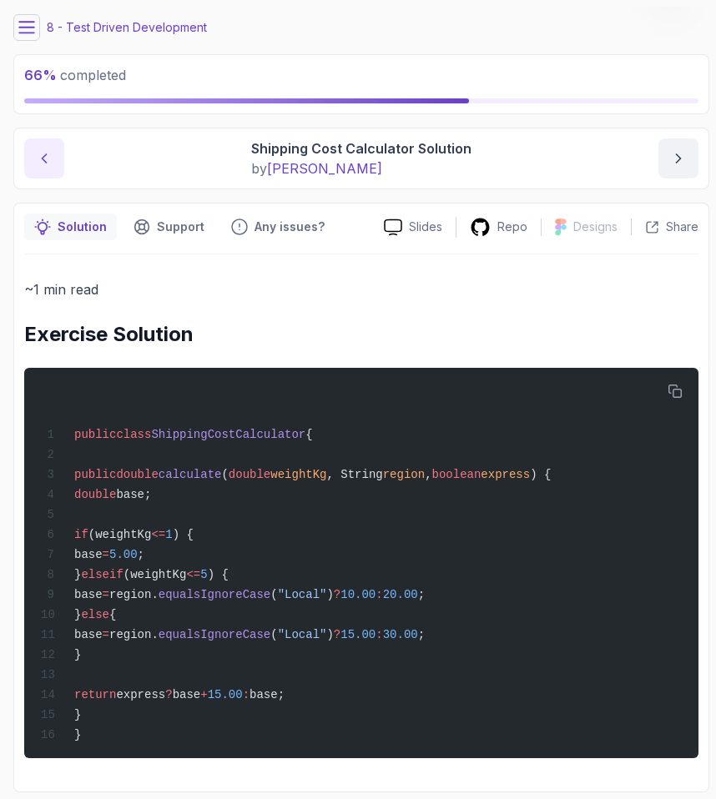
click at [48, 150] on icon "previous content" at bounding box center [44, 158] width 17 height 17
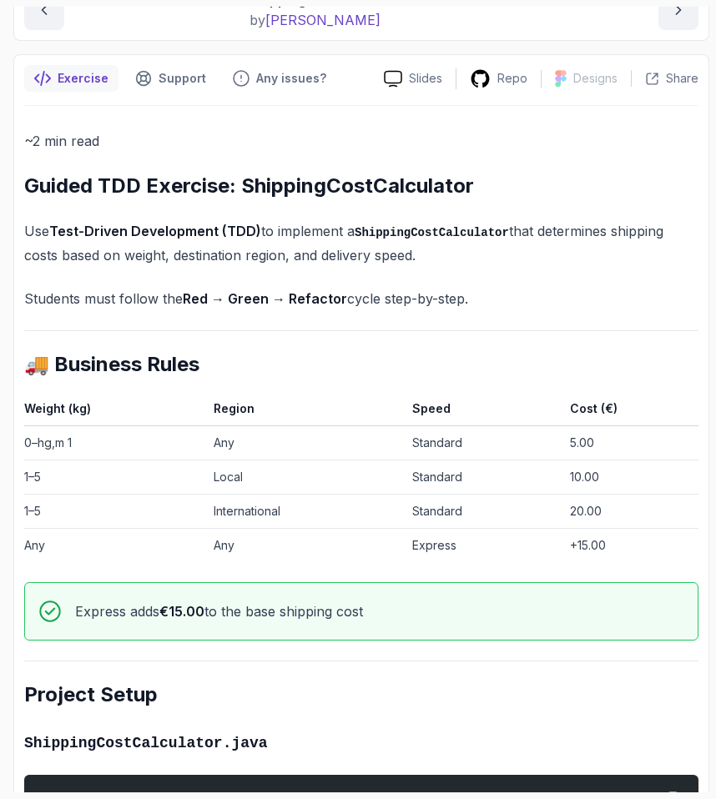
scroll to position [202, 0]
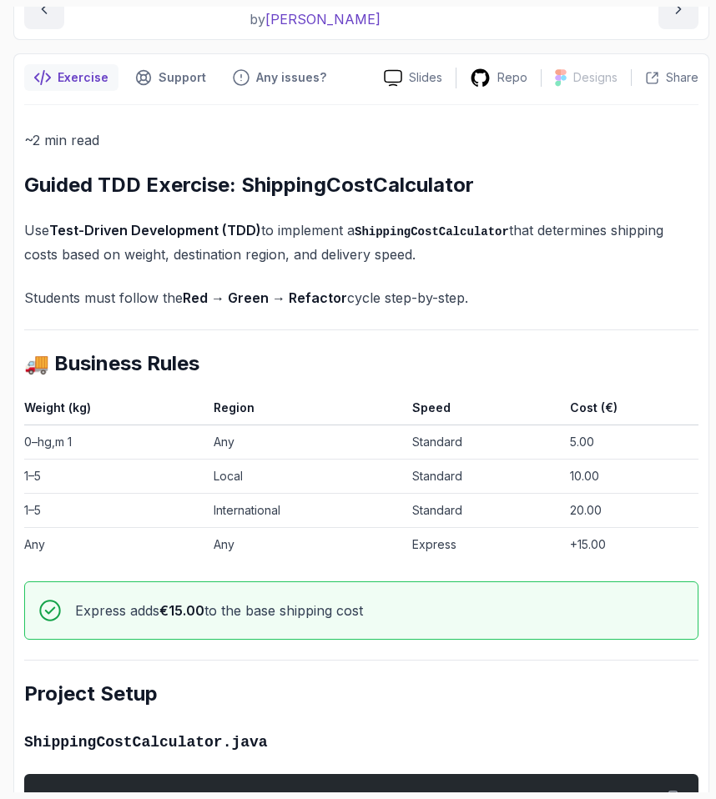
click at [207, 506] on td "International" at bounding box center [306, 510] width 199 height 34
click at [193, 506] on td "1–5" at bounding box center [115, 510] width 183 height 34
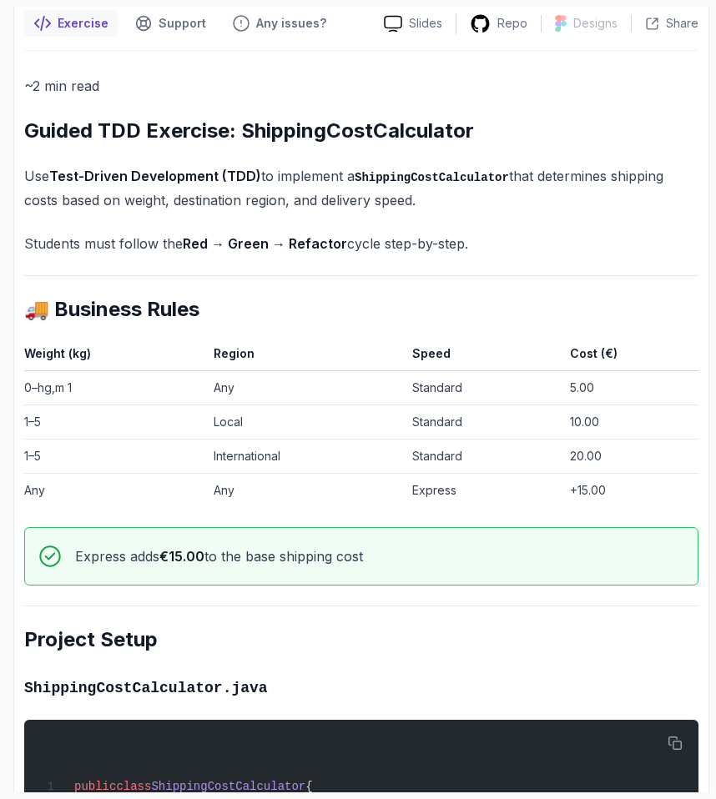
scroll to position [0, 0]
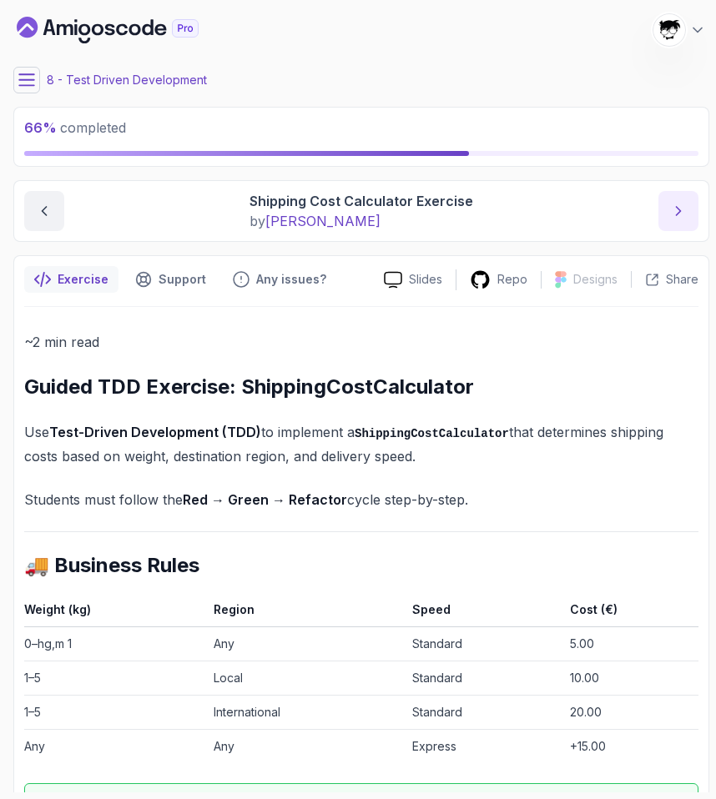
click at [692, 220] on button "next content" at bounding box center [678, 211] width 40 height 40
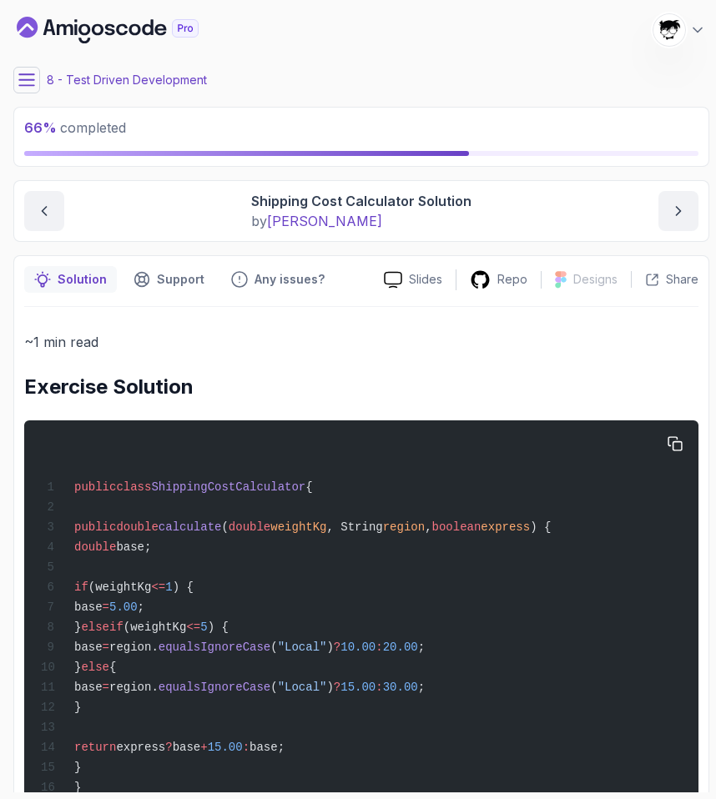
scroll to position [66, 0]
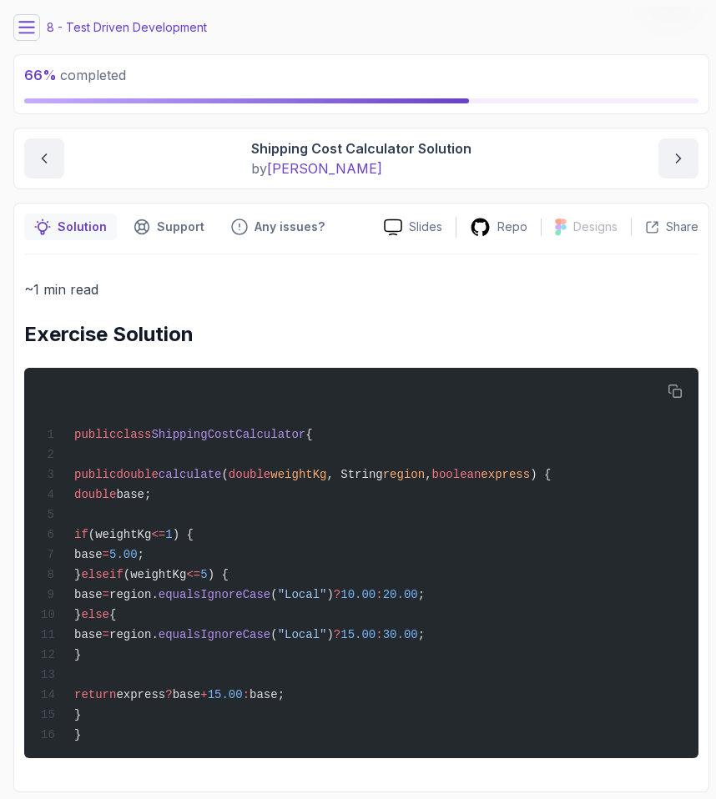
click at [30, 19] on icon at bounding box center [26, 27] width 17 height 17
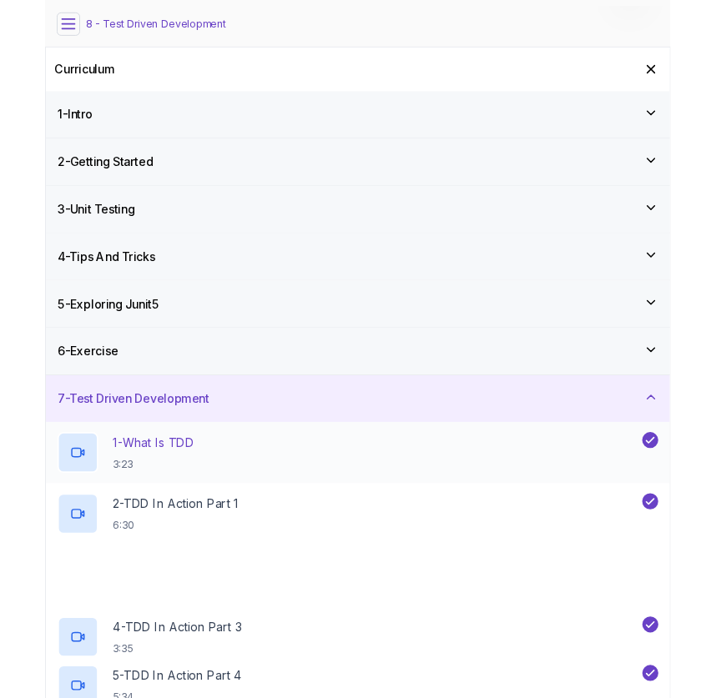
scroll to position [495, 0]
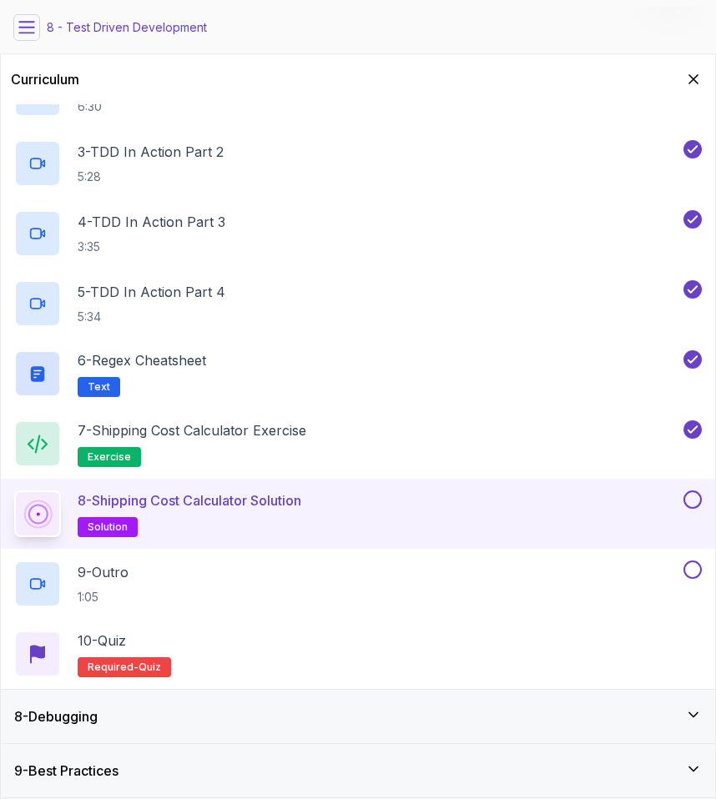
click at [693, 502] on button at bounding box center [692, 500] width 18 height 18
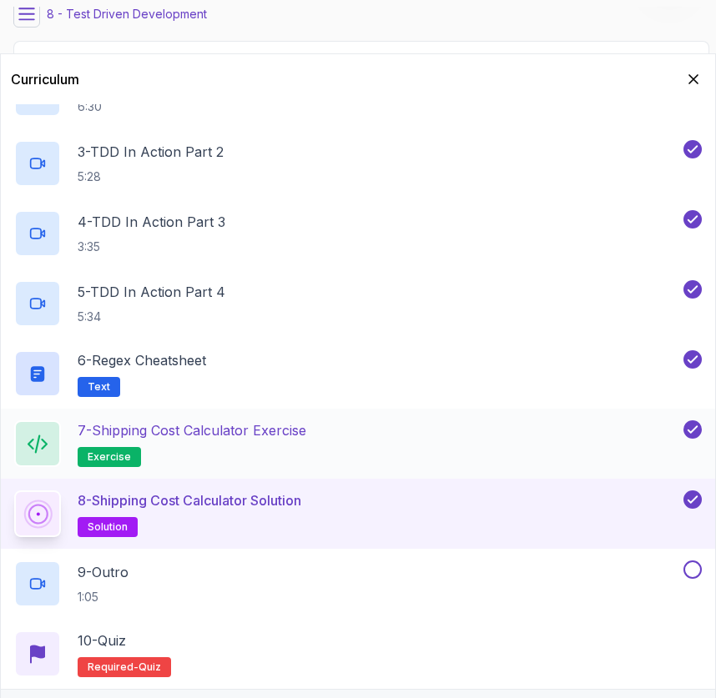
click at [228, 437] on p "7 - Shipping Cost Calculator Exercise" at bounding box center [192, 430] width 229 height 20
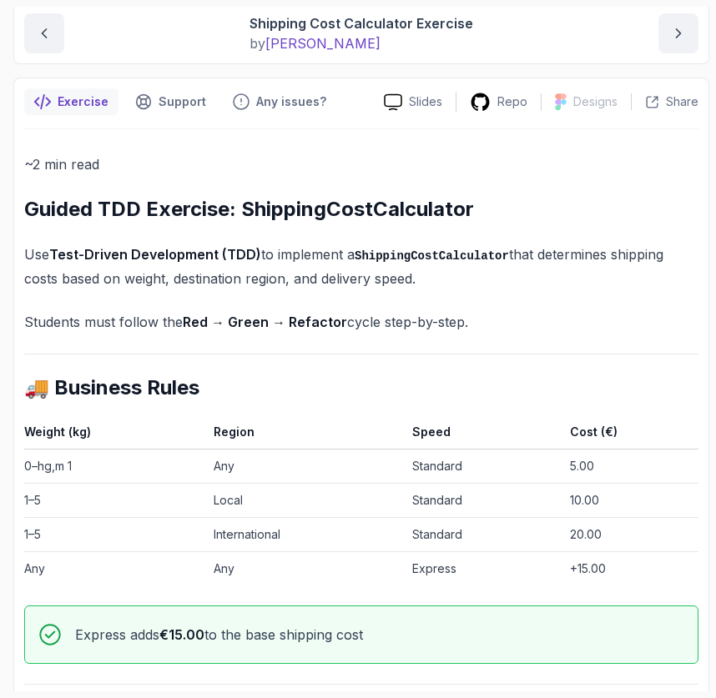
scroll to position [316, 0]
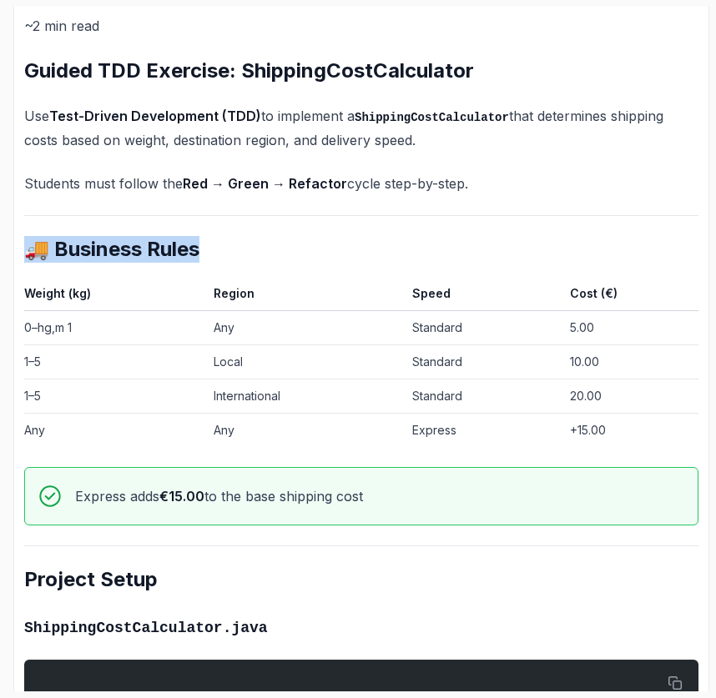
drag, startPoint x: 10, startPoint y: 251, endPoint x: 712, endPoint y: 440, distance: 726.6
click at [712, 439] on section "68 % completed 1 - Intro 2 - Getting Started 3 - Unit Testing 4 - Tips And Tric…" at bounding box center [358, 349] width 716 height 698
copy div "🚚 Business Rules"
click at [224, 316] on td "Any" at bounding box center [306, 327] width 199 height 34
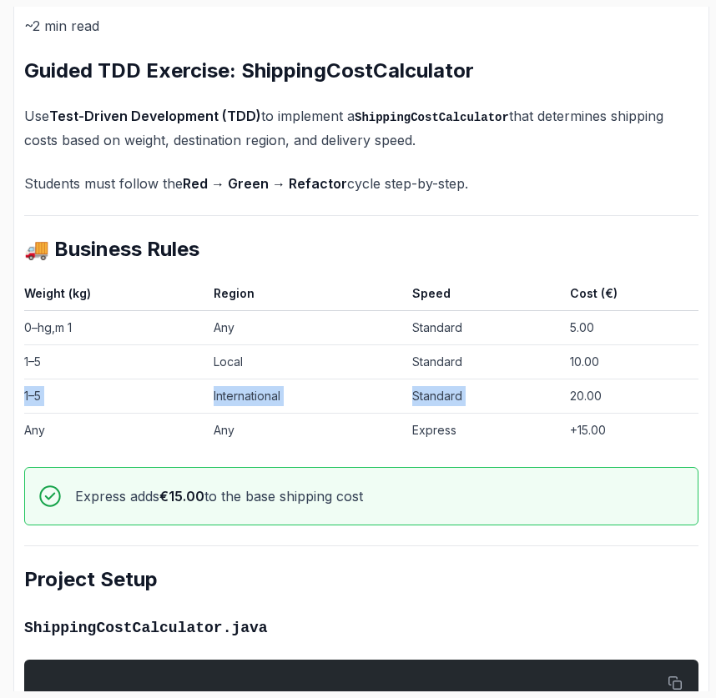
drag, startPoint x: 41, startPoint y: 385, endPoint x: 652, endPoint y: 384, distance: 610.7
click at [652, 384] on tr "1–5 International Standard 20.00" at bounding box center [361, 396] width 674 height 34
click at [601, 390] on td "20.00" at bounding box center [630, 396] width 135 height 34
click at [600, 511] on div "Express adds €15.00 to the base shipping cost" at bounding box center [361, 496] width 674 height 58
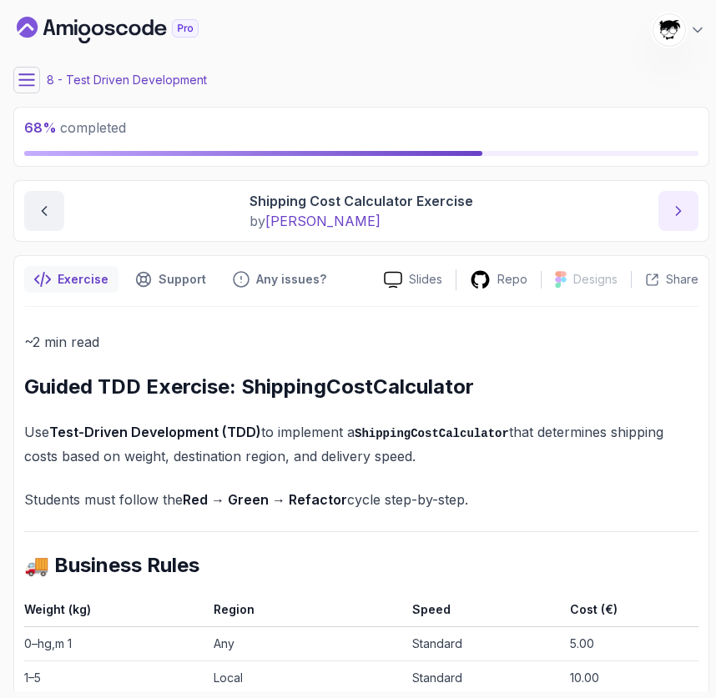
click at [672, 214] on icon "next content" at bounding box center [678, 211] width 17 height 17
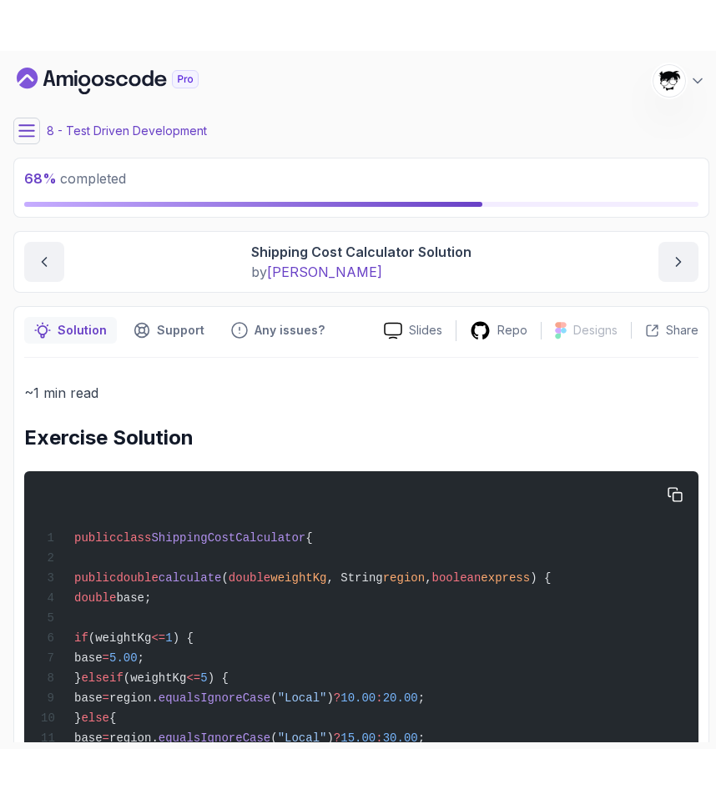
scroll to position [167, 0]
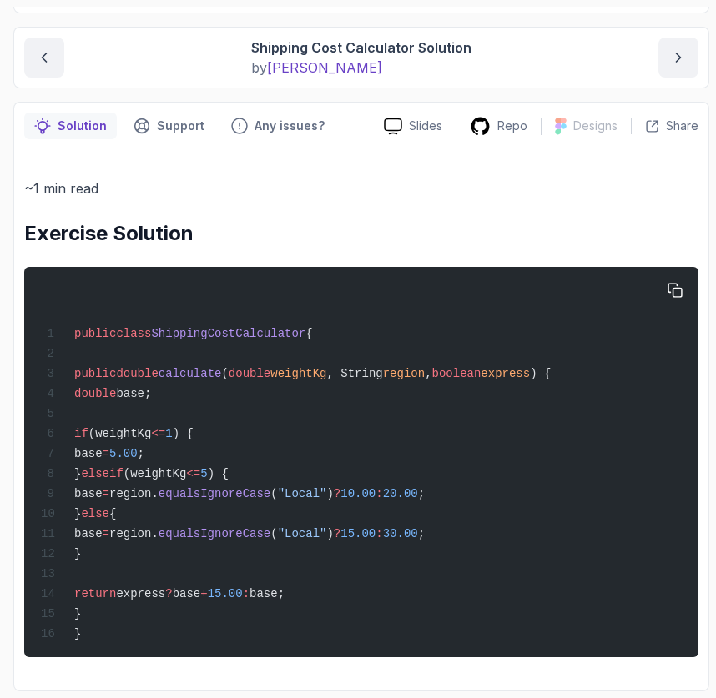
drag, startPoint x: 96, startPoint y: 359, endPoint x: 287, endPoint y: 612, distance: 316.9
click at [287, 612] on div "public class ShippingCostCalculator { public double calculate ( double weightKg…" at bounding box center [361, 462] width 647 height 370
copy code "public double calculate ( double weightKg , String region , boolean express ) {…"
click at [476, 240] on div "~1 min read Exercise Solution public class ShippingCostCalculator { public doub…" at bounding box center [361, 417] width 674 height 481
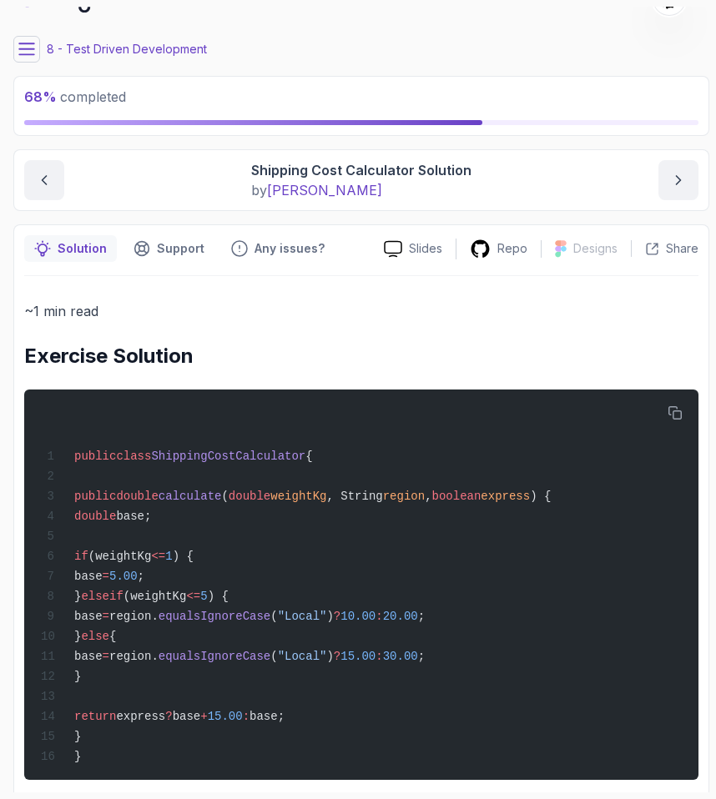
scroll to position [0, 0]
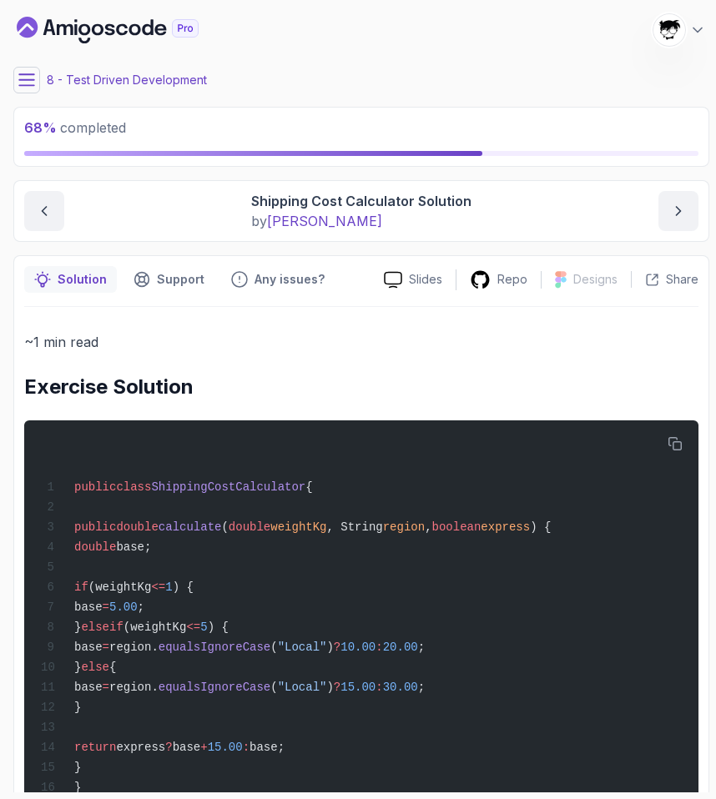
click at [26, 79] on icon at bounding box center [26, 79] width 15 height 11
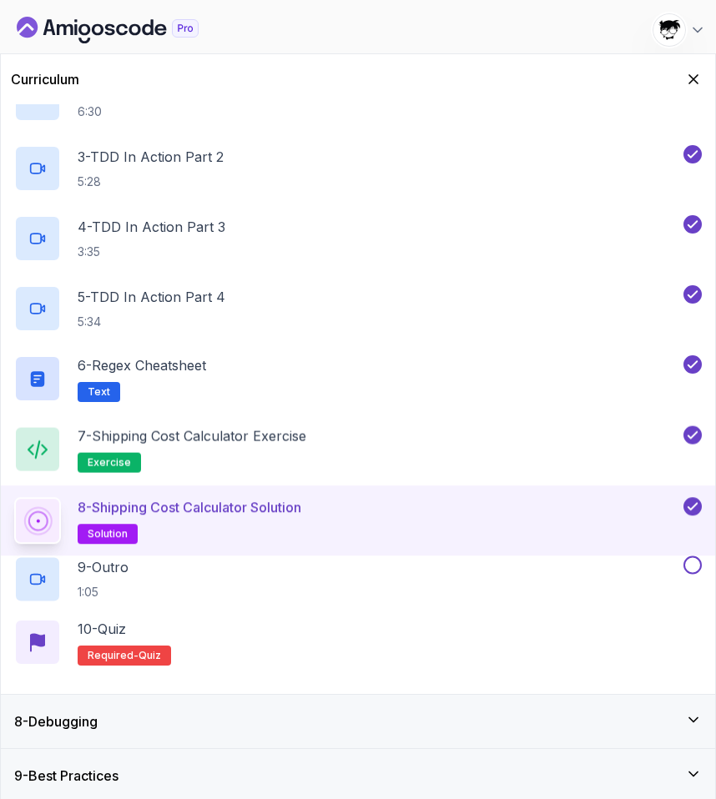
scroll to position [495, 0]
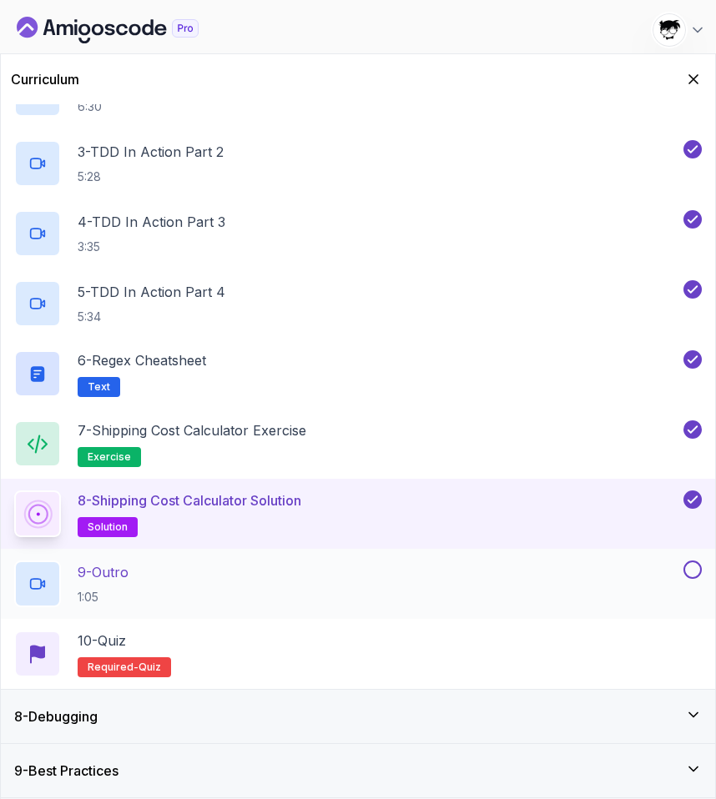
click at [638, 571] on div "9 - Outro 1:05" at bounding box center [347, 584] width 666 height 47
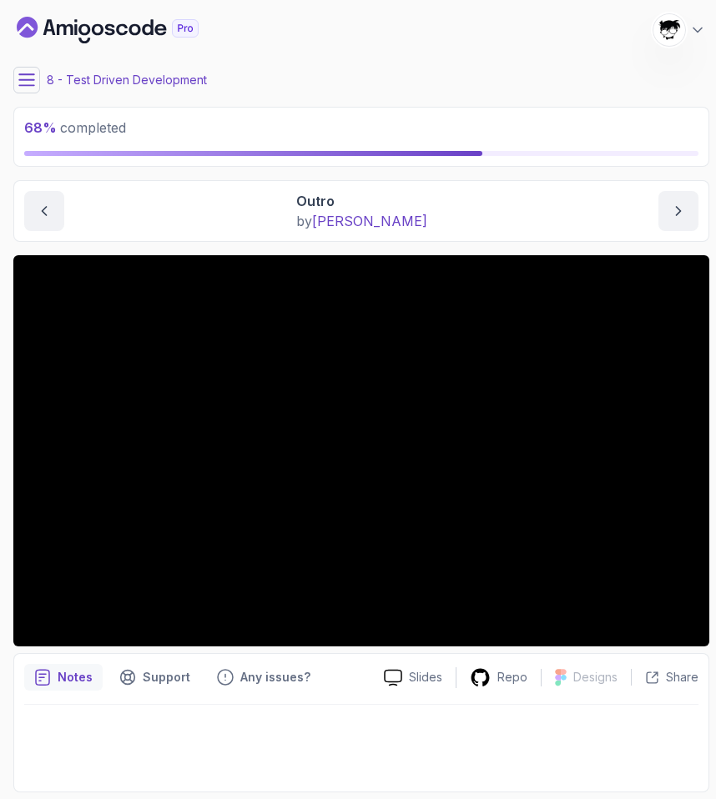
click at [32, 76] on icon at bounding box center [26, 80] width 17 height 17
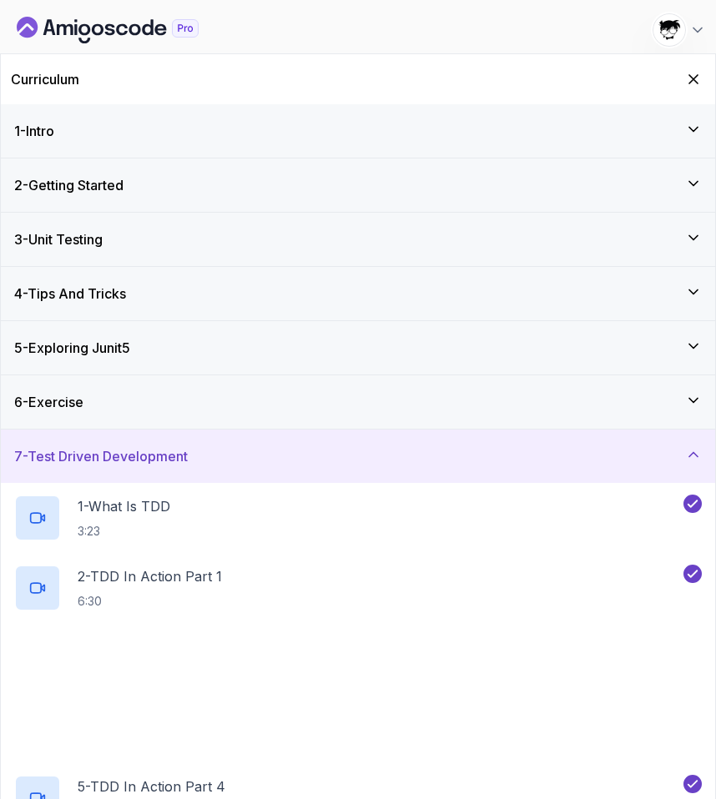
scroll to position [495, 0]
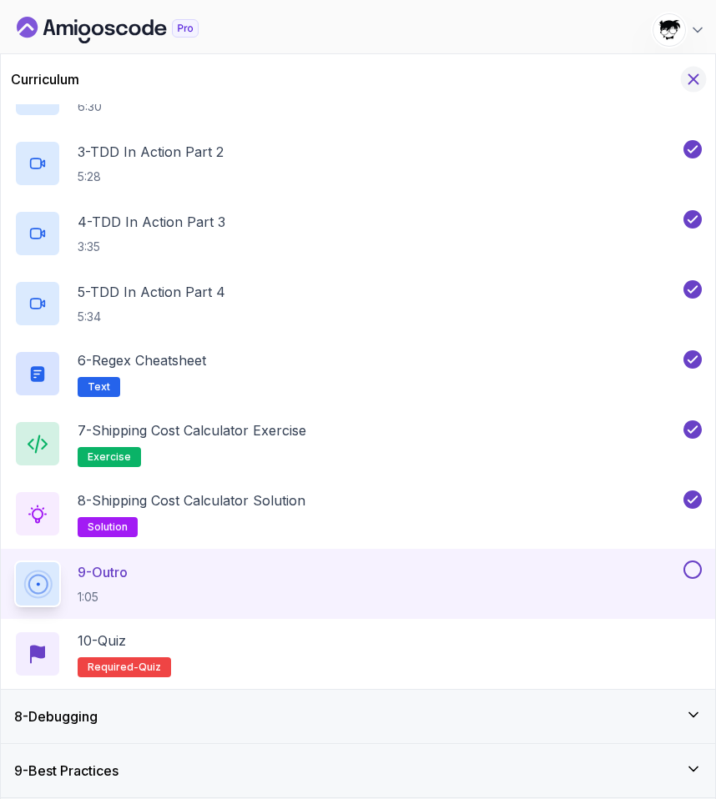
click at [694, 78] on icon "Hide Curriculum for mobile" at bounding box center [693, 79] width 9 height 9
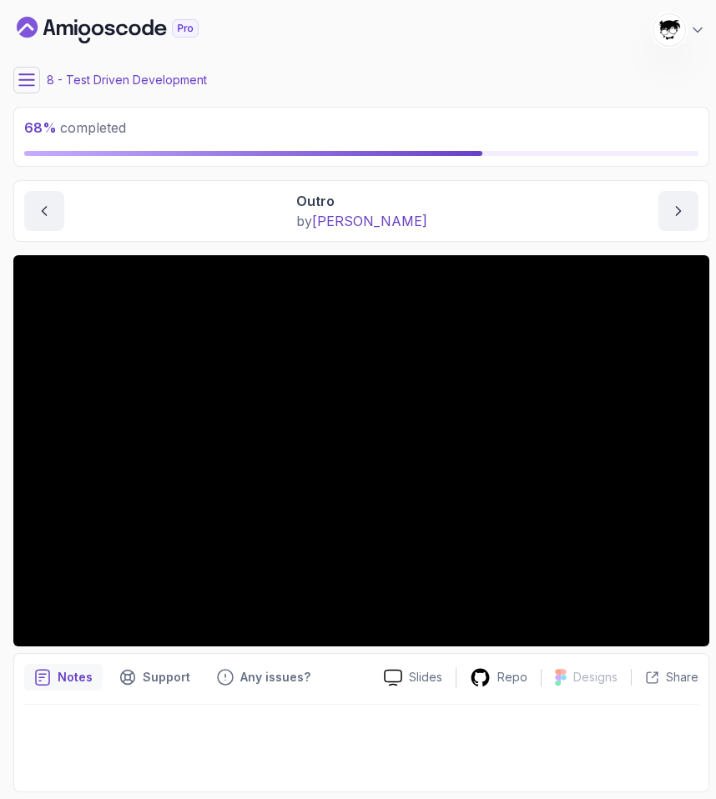
click at [34, 81] on button at bounding box center [26, 80] width 27 height 27
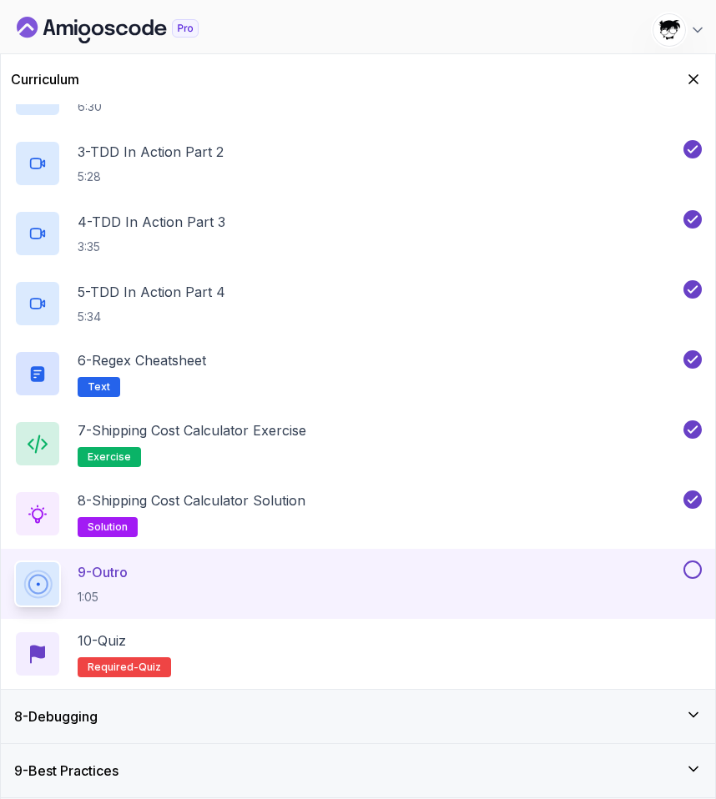
click at [123, 697] on div "8 - Debugging" at bounding box center [357, 717] width 687 height 20
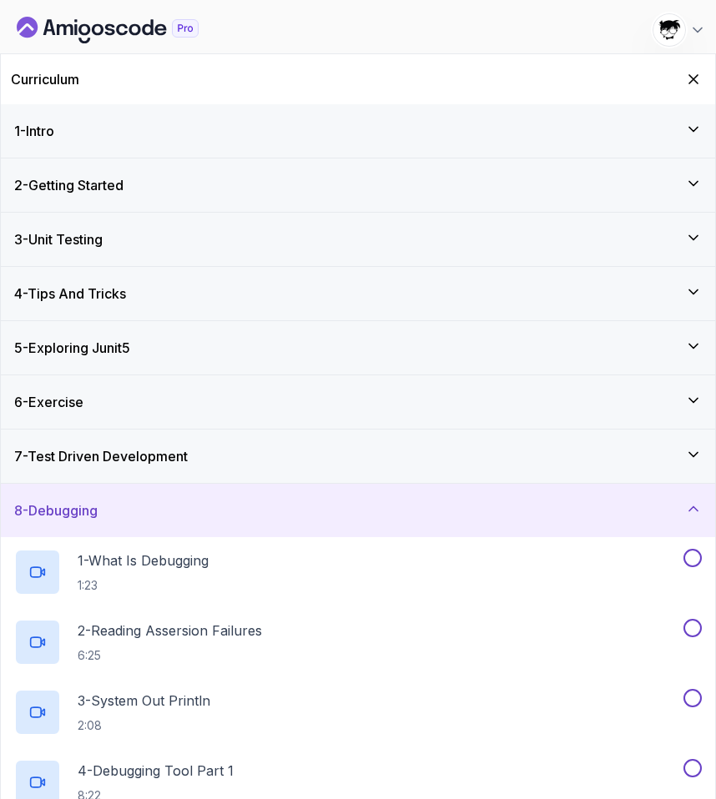
scroll to position [214, 0]
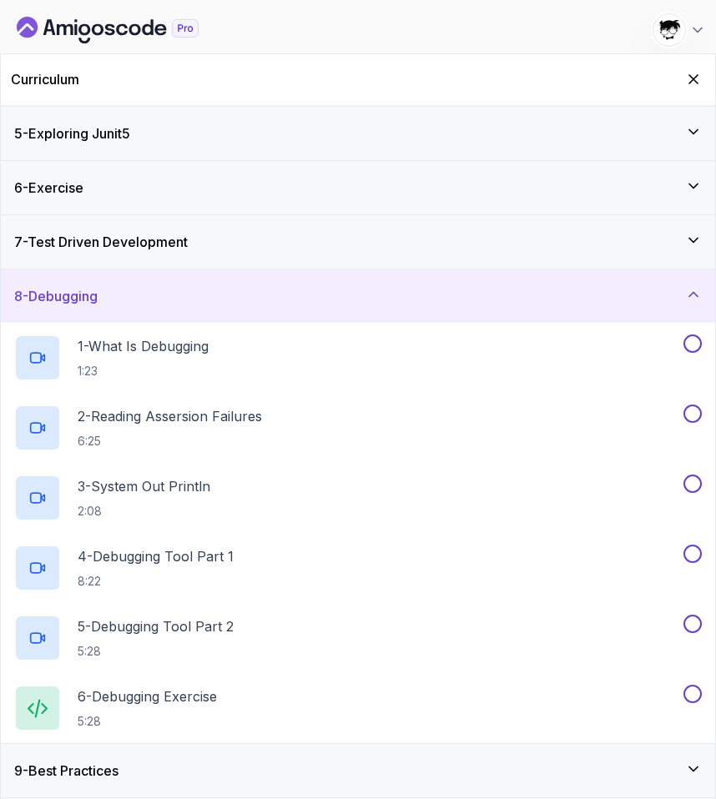
click at [100, 697] on h3 "9 - Best Practices" at bounding box center [66, 771] width 104 height 20
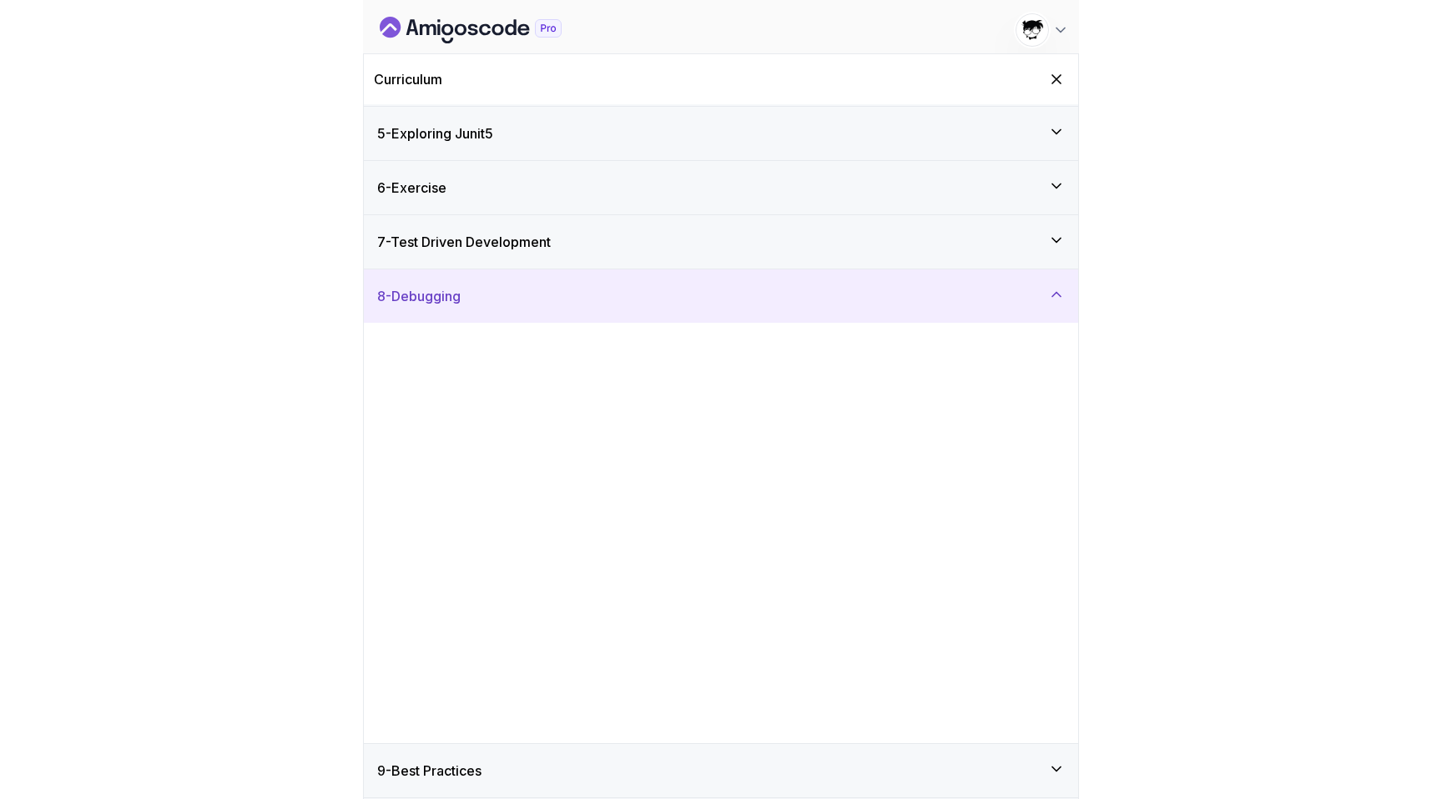
scroll to position [0, 0]
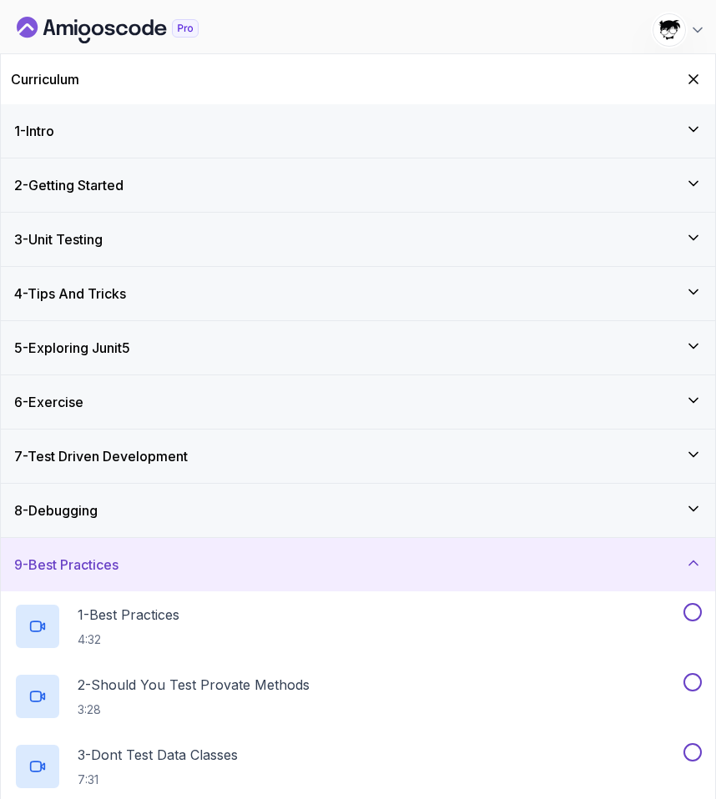
click at [93, 445] on div "7 - Test Driven Development" at bounding box center [358, 456] width 714 height 53
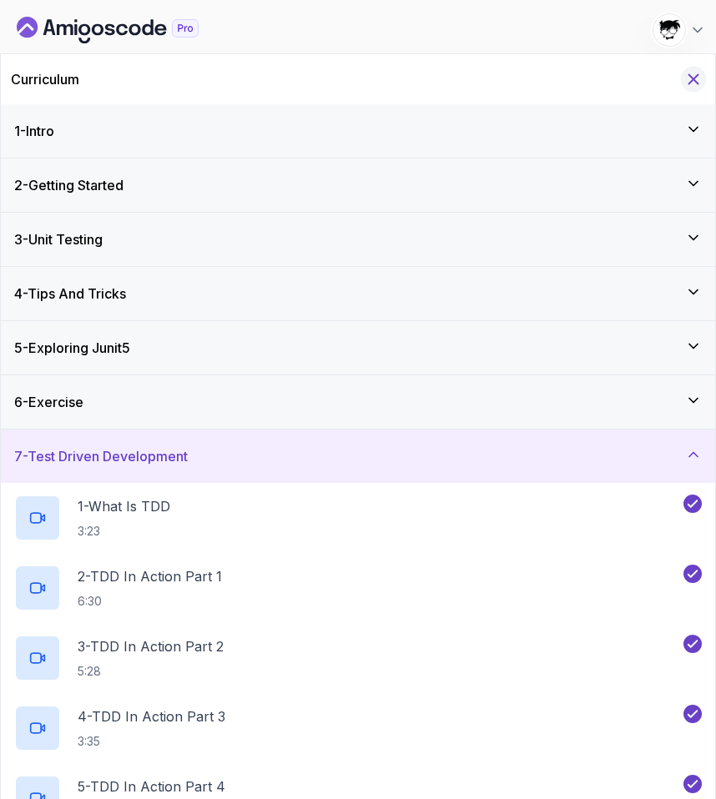
click at [692, 73] on icon "Hide Curriculum for mobile" at bounding box center [693, 79] width 18 height 18
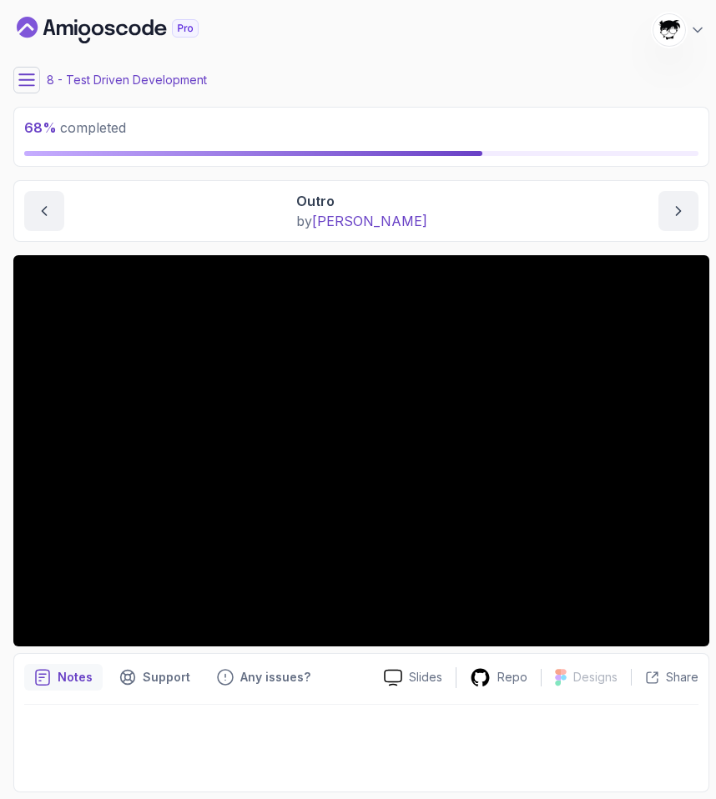
click at [26, 79] on icon at bounding box center [26, 79] width 15 height 11
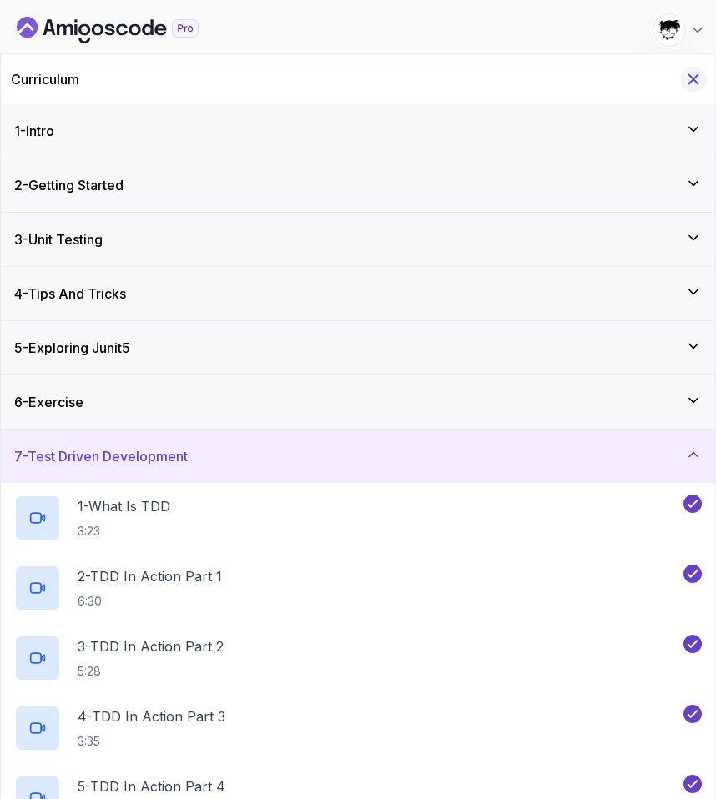
click at [701, 78] on icon "Hide Curriculum for mobile" at bounding box center [693, 79] width 18 height 18
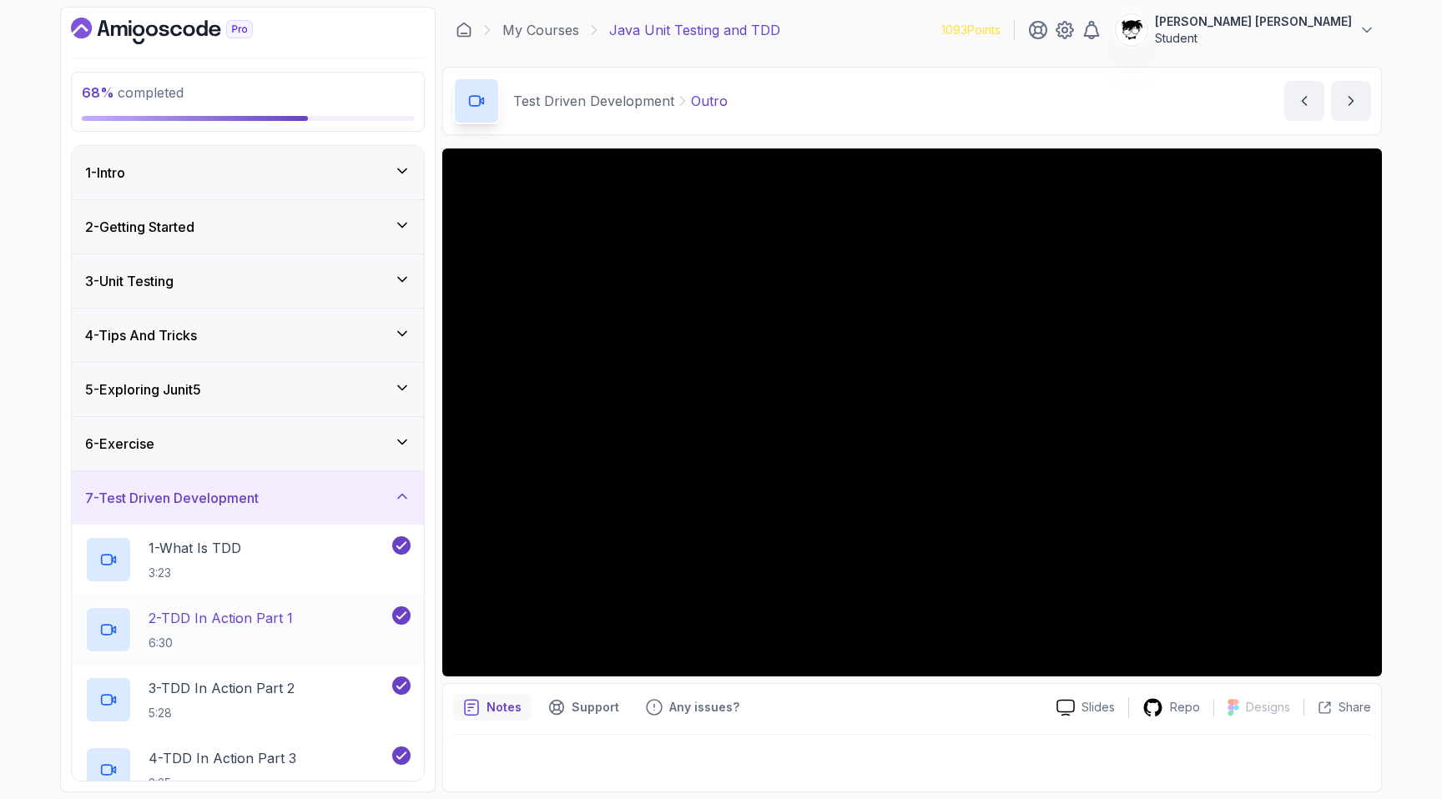
scroll to position [607, 0]
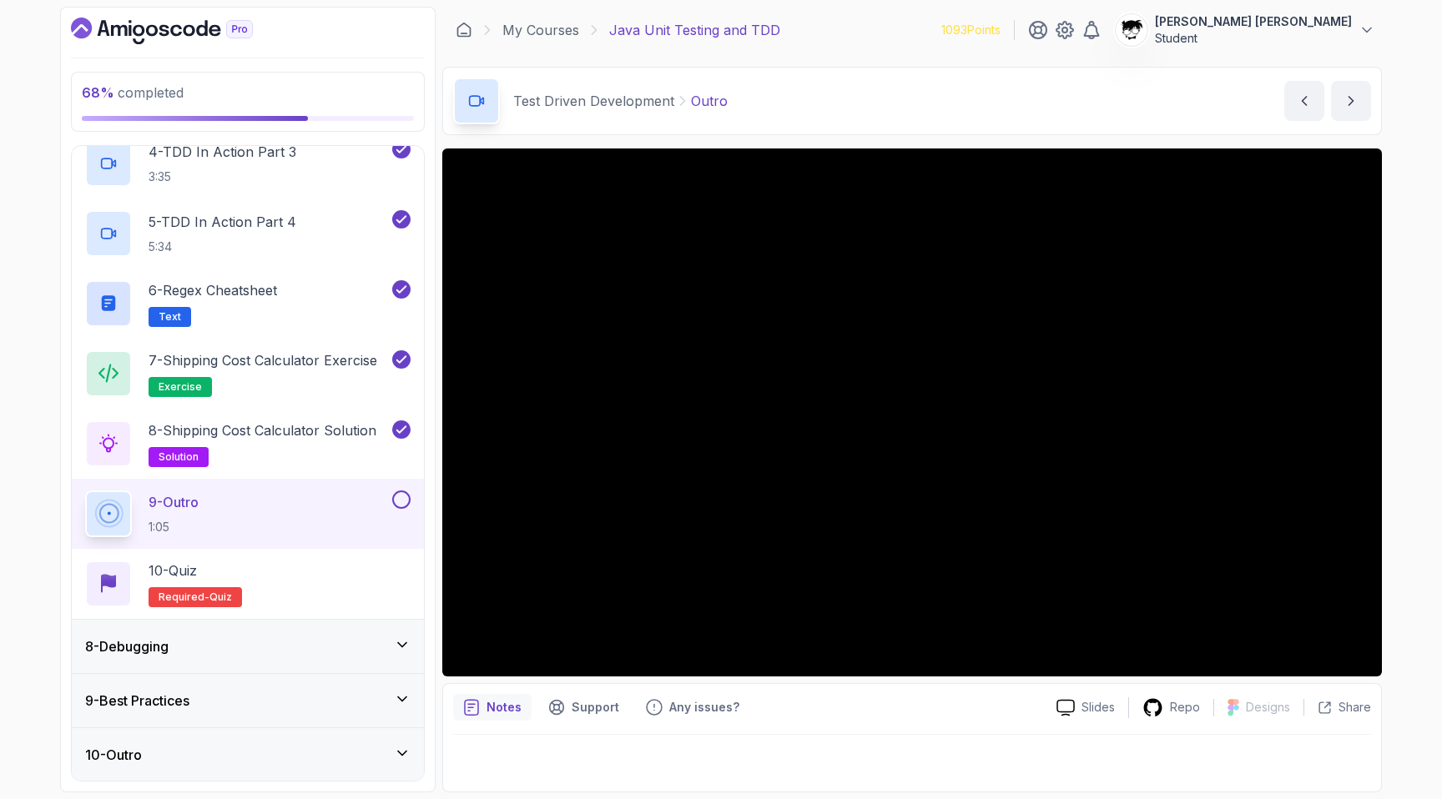
click at [402, 491] on button at bounding box center [401, 500] width 18 height 18
click at [379, 567] on div "10 - Quiz Required- quiz" at bounding box center [247, 584] width 325 height 47
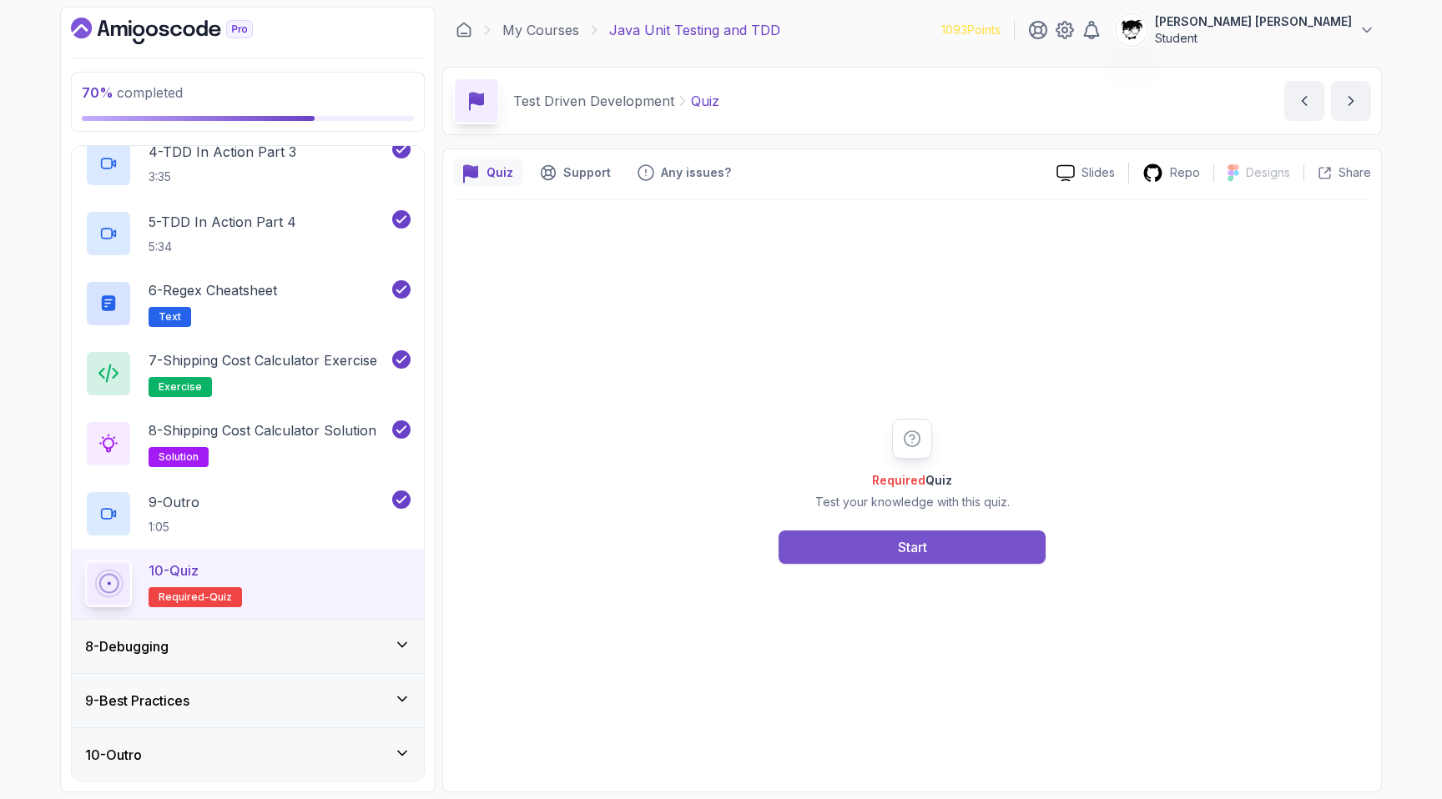
click at [715, 554] on button "Start" at bounding box center [911, 547] width 267 height 33
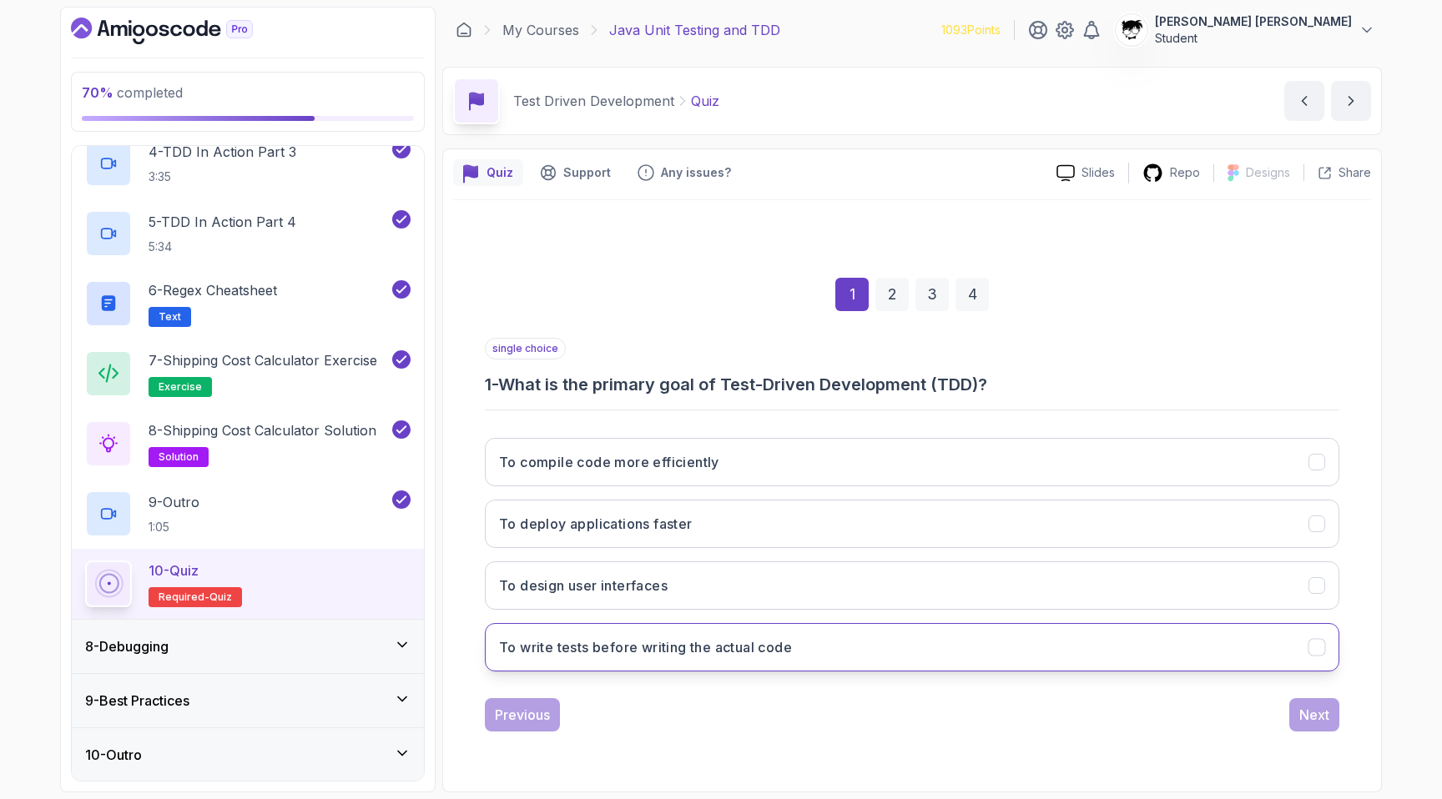
click at [610, 625] on button "To write tests before writing the actual code" at bounding box center [912, 647] width 854 height 48
click at [715, 692] on div "single choice 1 - What is the primary goal of Test-Driven Development (TDD)? To…" at bounding box center [912, 535] width 854 height 394
click at [715, 697] on div "Next" at bounding box center [1314, 715] width 30 height 20
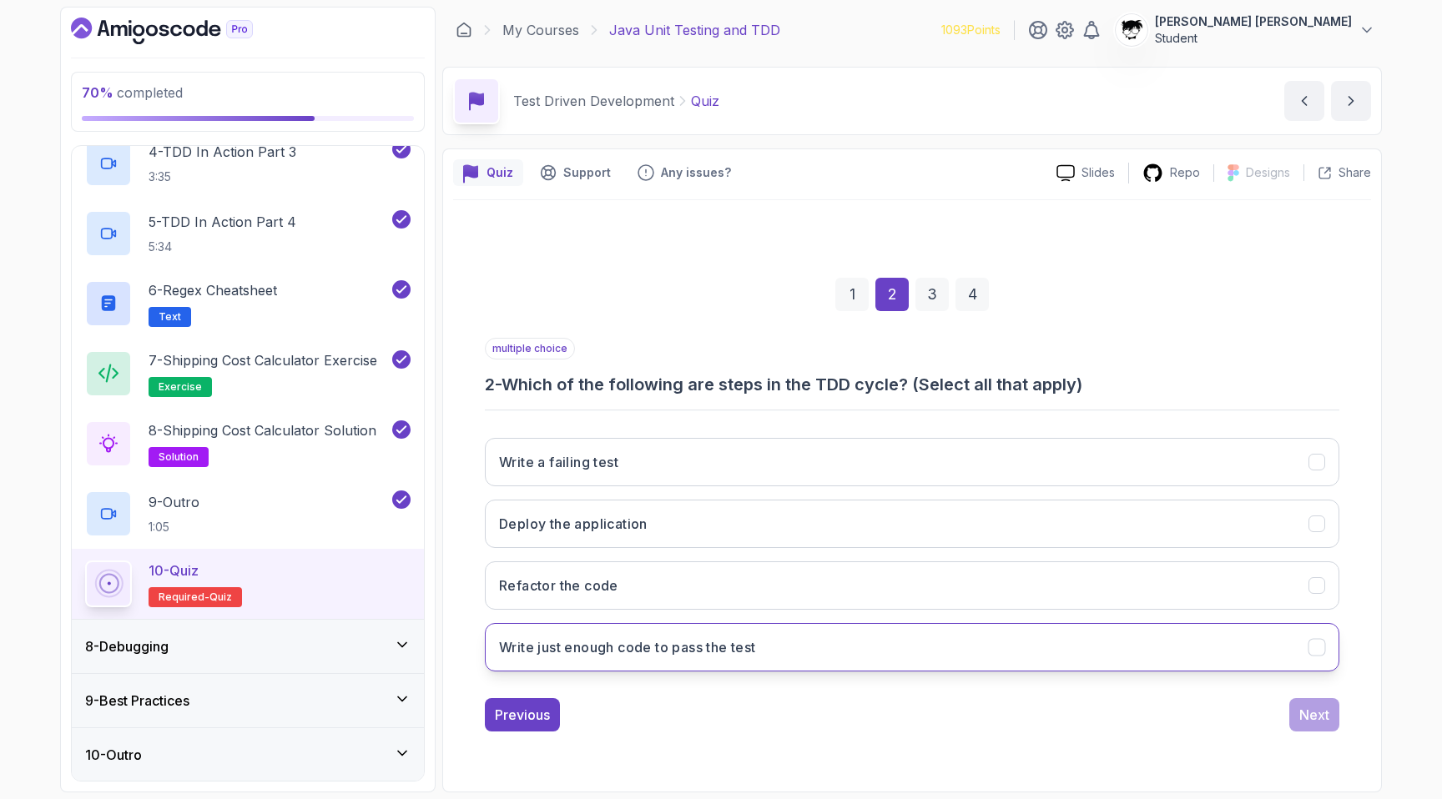
click at [622, 658] on button "Write just enough code to pass the test" at bounding box center [912, 647] width 854 height 48
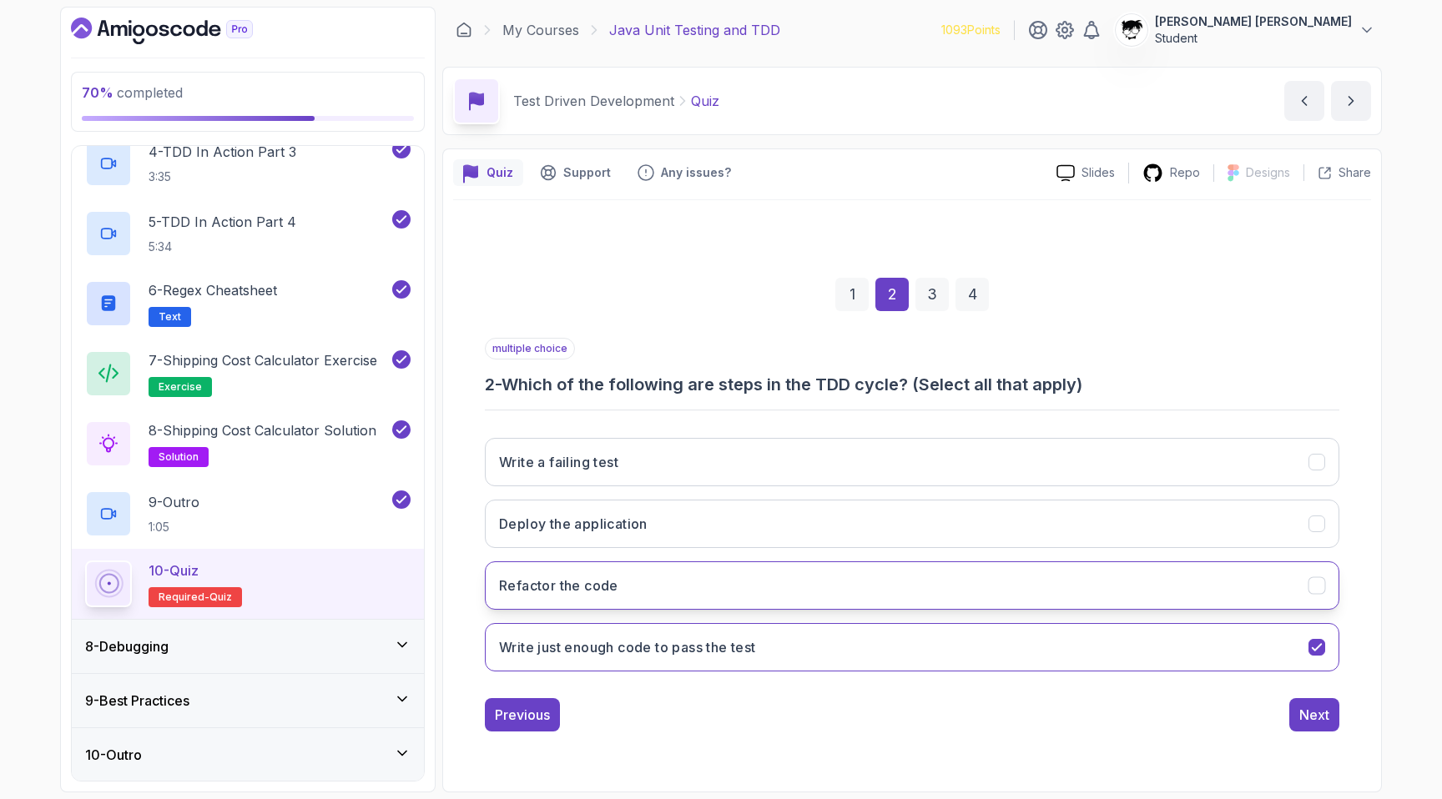
click at [599, 592] on h3 "Refactor the code" at bounding box center [558, 586] width 119 height 20
click at [715, 697] on div "Next" at bounding box center [1314, 715] width 30 height 20
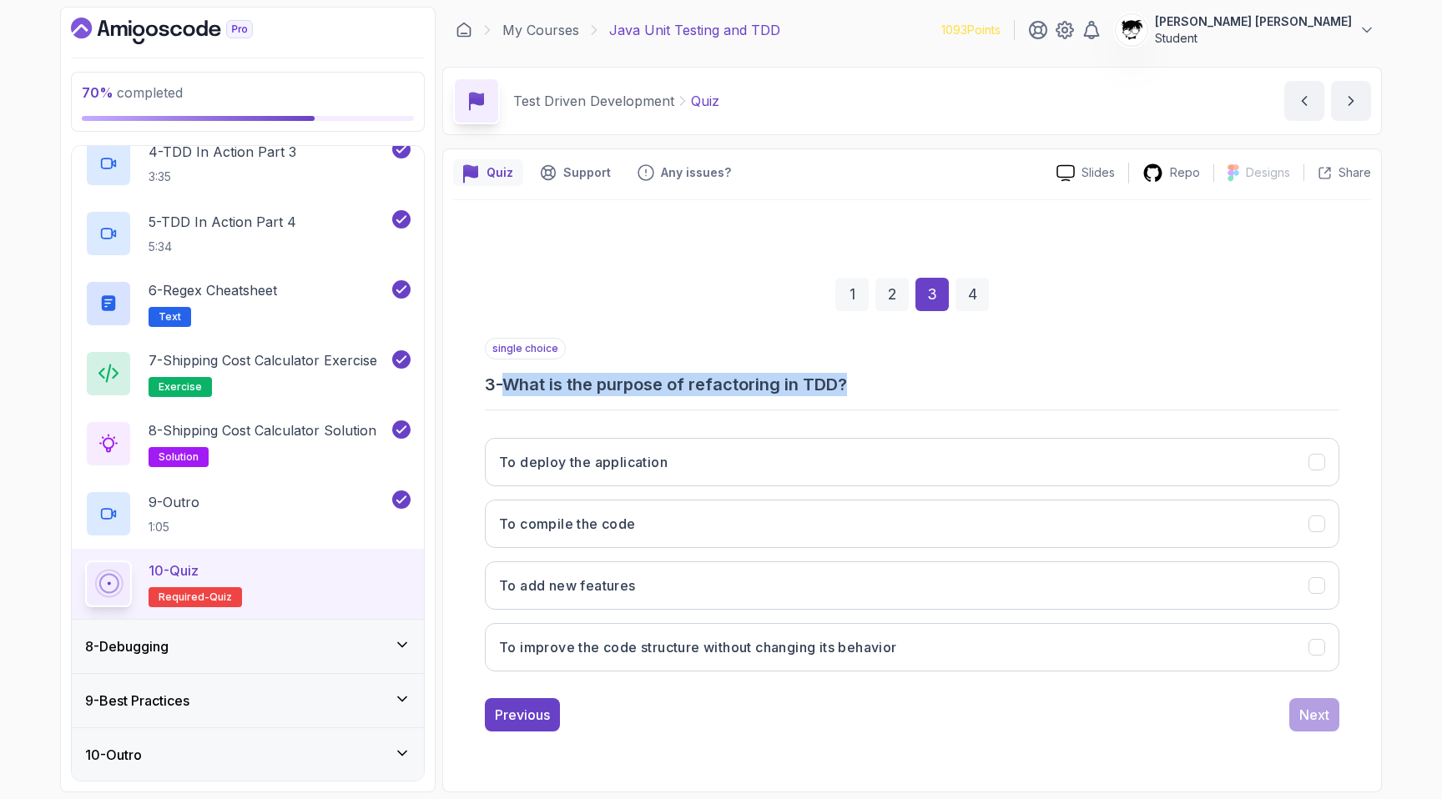
drag, startPoint x: 498, startPoint y: 389, endPoint x: 973, endPoint y: 389, distance: 474.7
click at [715, 389] on h3 "3 - What is the purpose of refactoring in TDD?" at bounding box center [912, 384] width 854 height 23
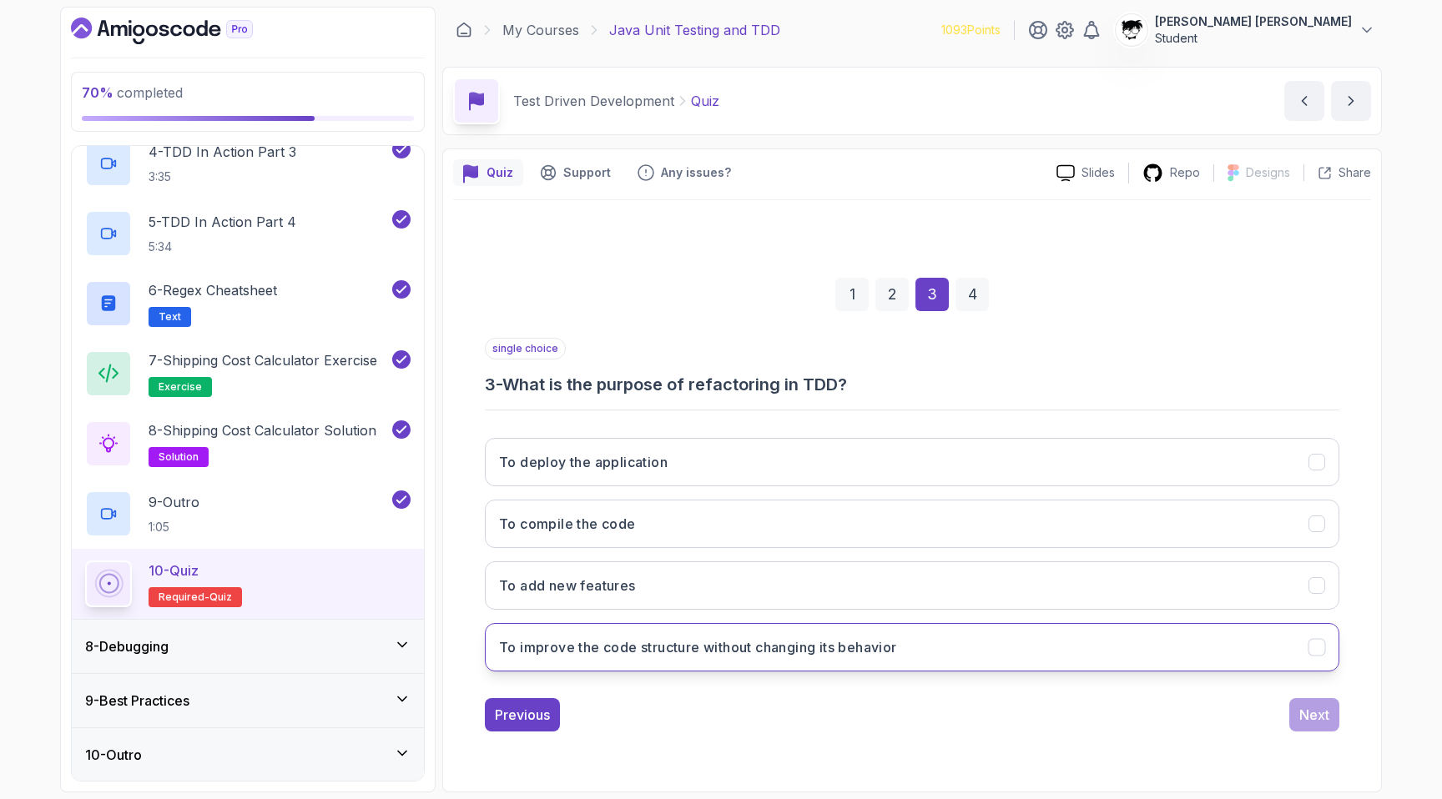
click at [639, 655] on h3 "To improve the code structure without changing its behavior" at bounding box center [698, 647] width 398 height 20
click at [715, 697] on div "Next" at bounding box center [1314, 715] width 30 height 20
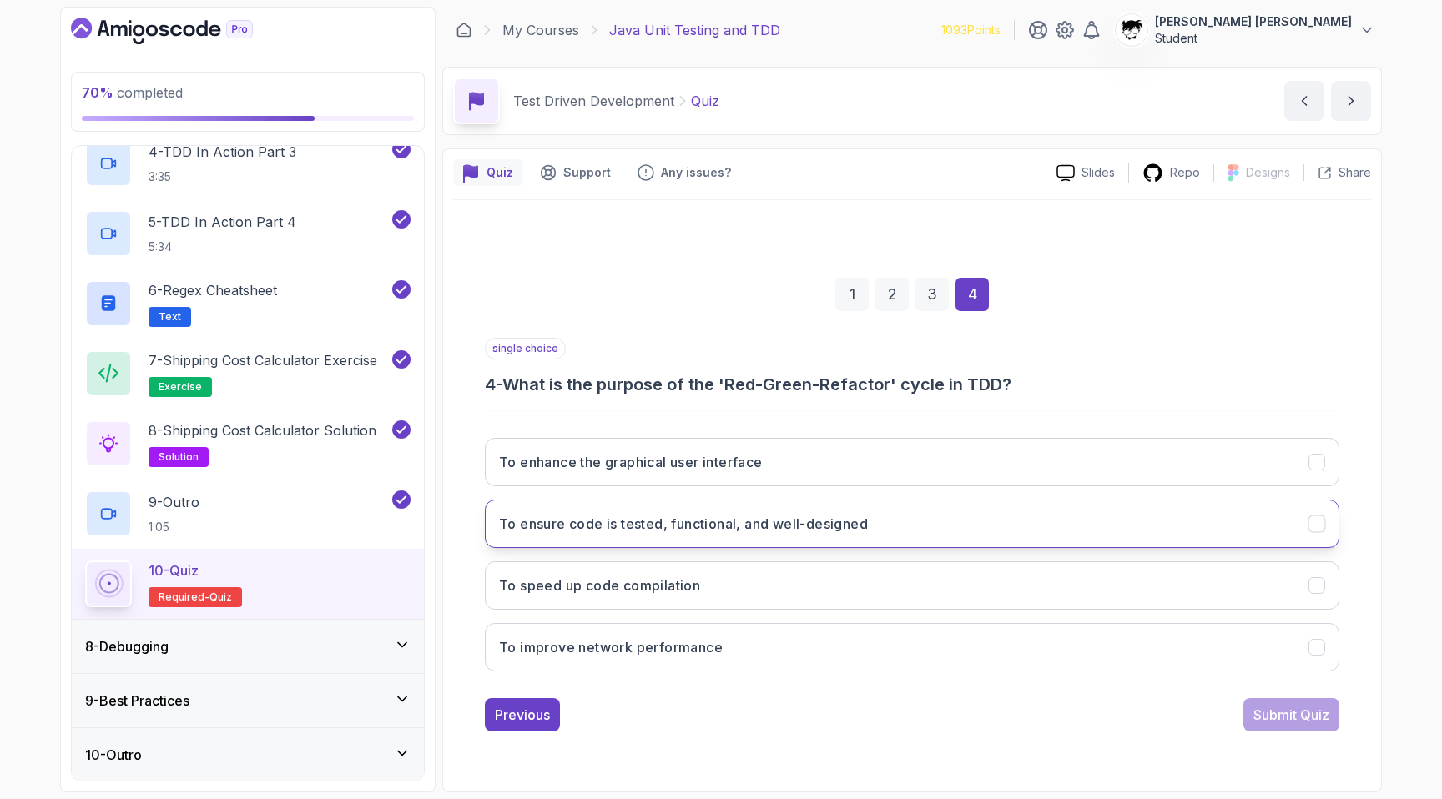
click at [610, 523] on h3 "To ensure code is tested, functional, and well-designed" at bounding box center [683, 524] width 369 height 20
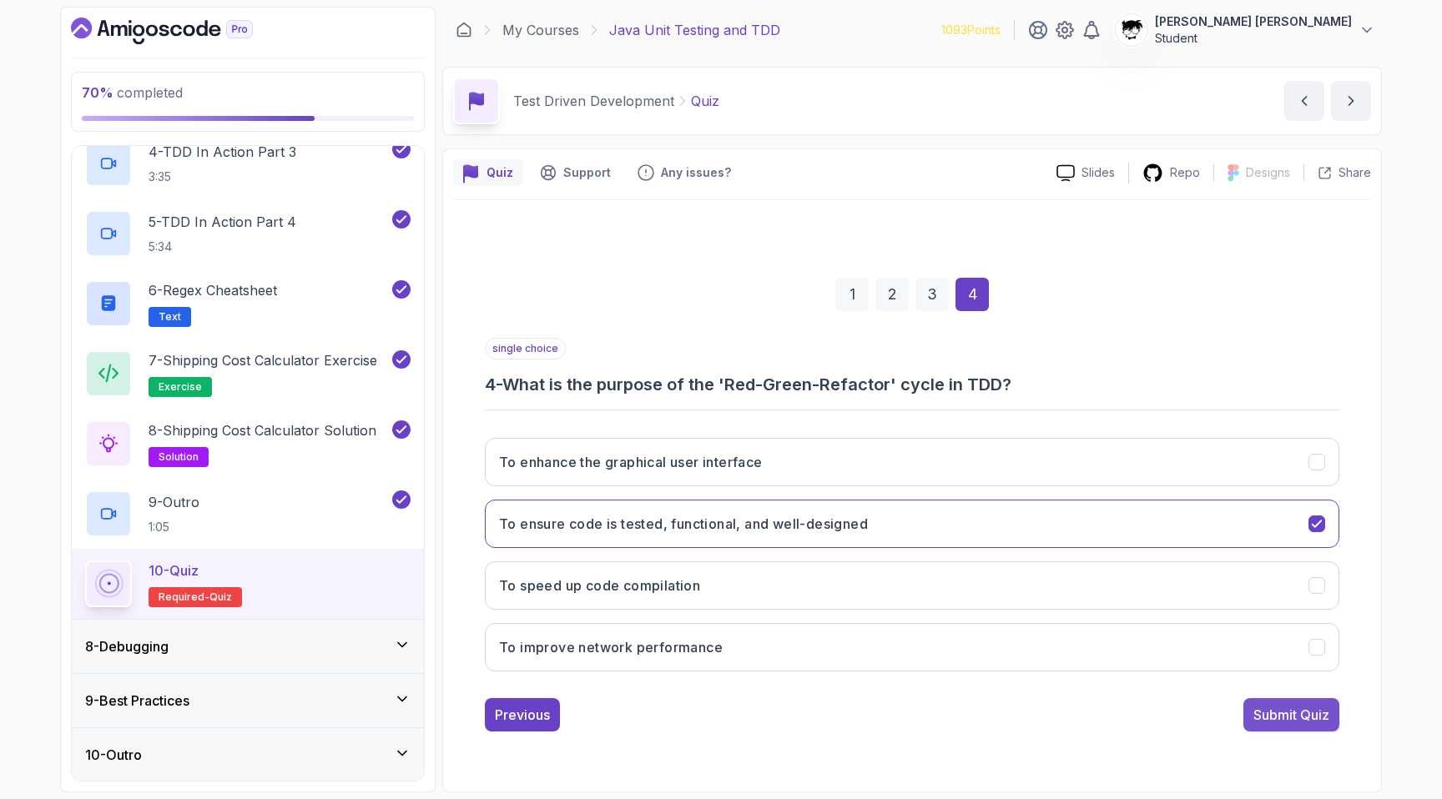
click at [715, 697] on button "Submit Quiz" at bounding box center [1291, 714] width 96 height 33
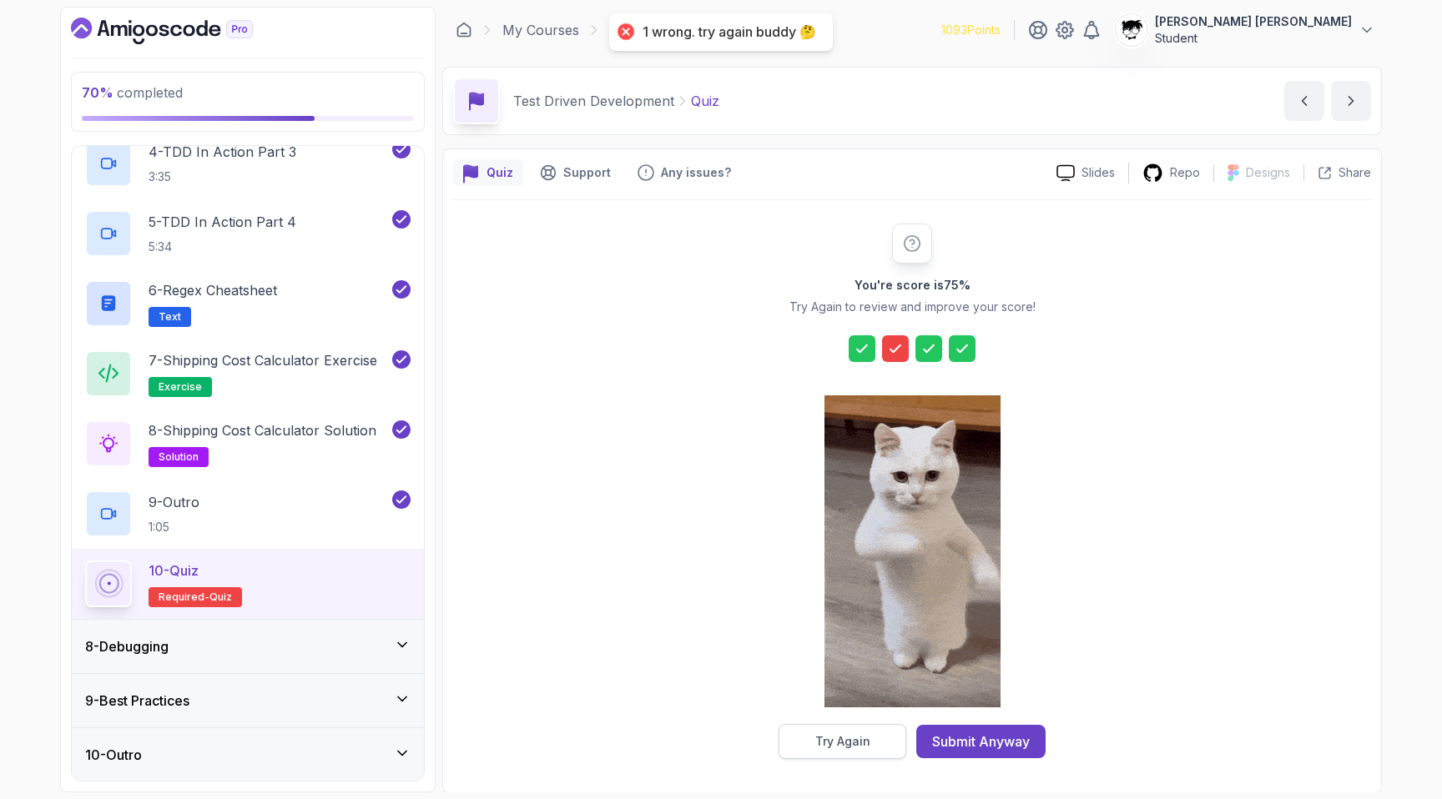
click at [715, 697] on div "Try Again" at bounding box center [842, 741] width 55 height 17
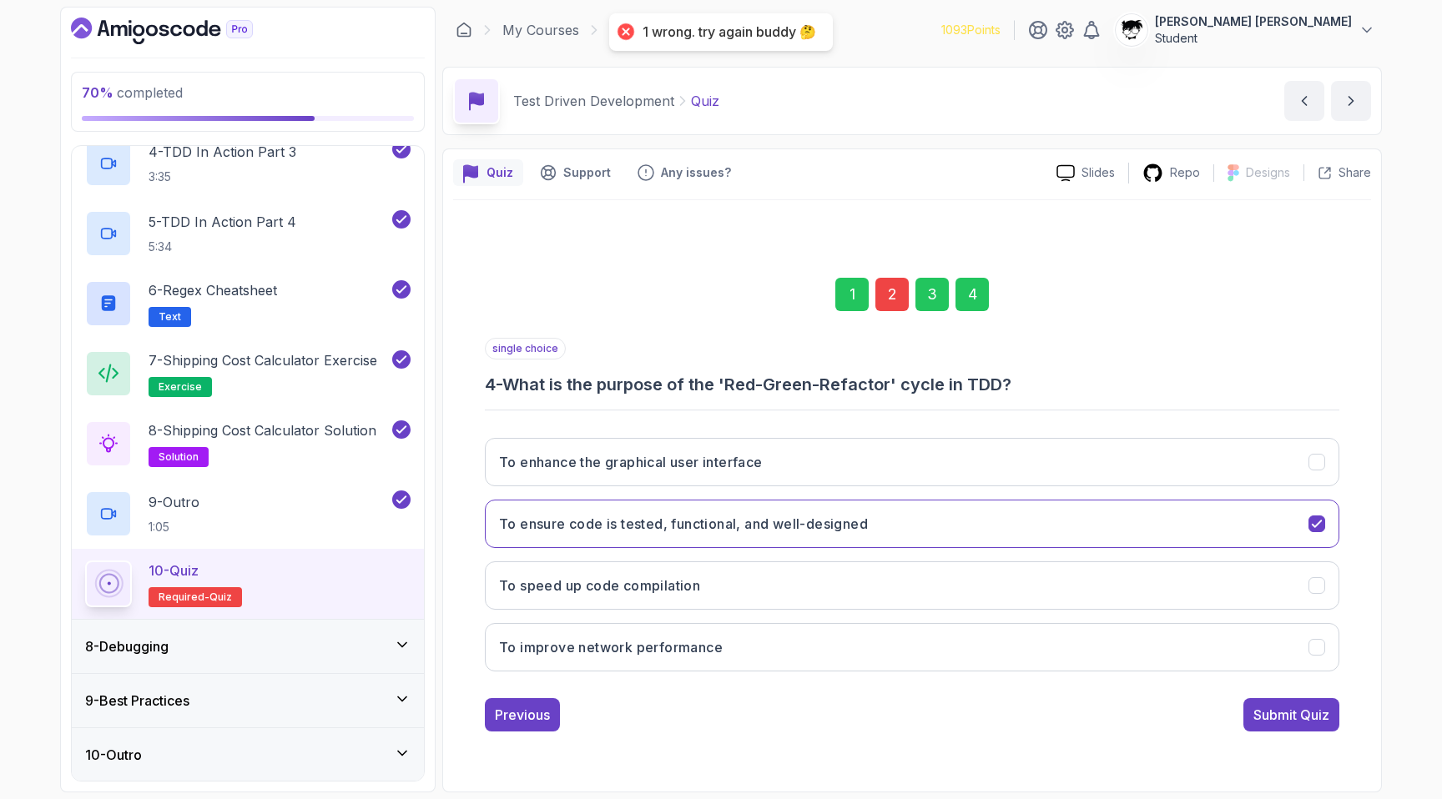
click at [715, 280] on div "2" at bounding box center [891, 294] width 33 height 33
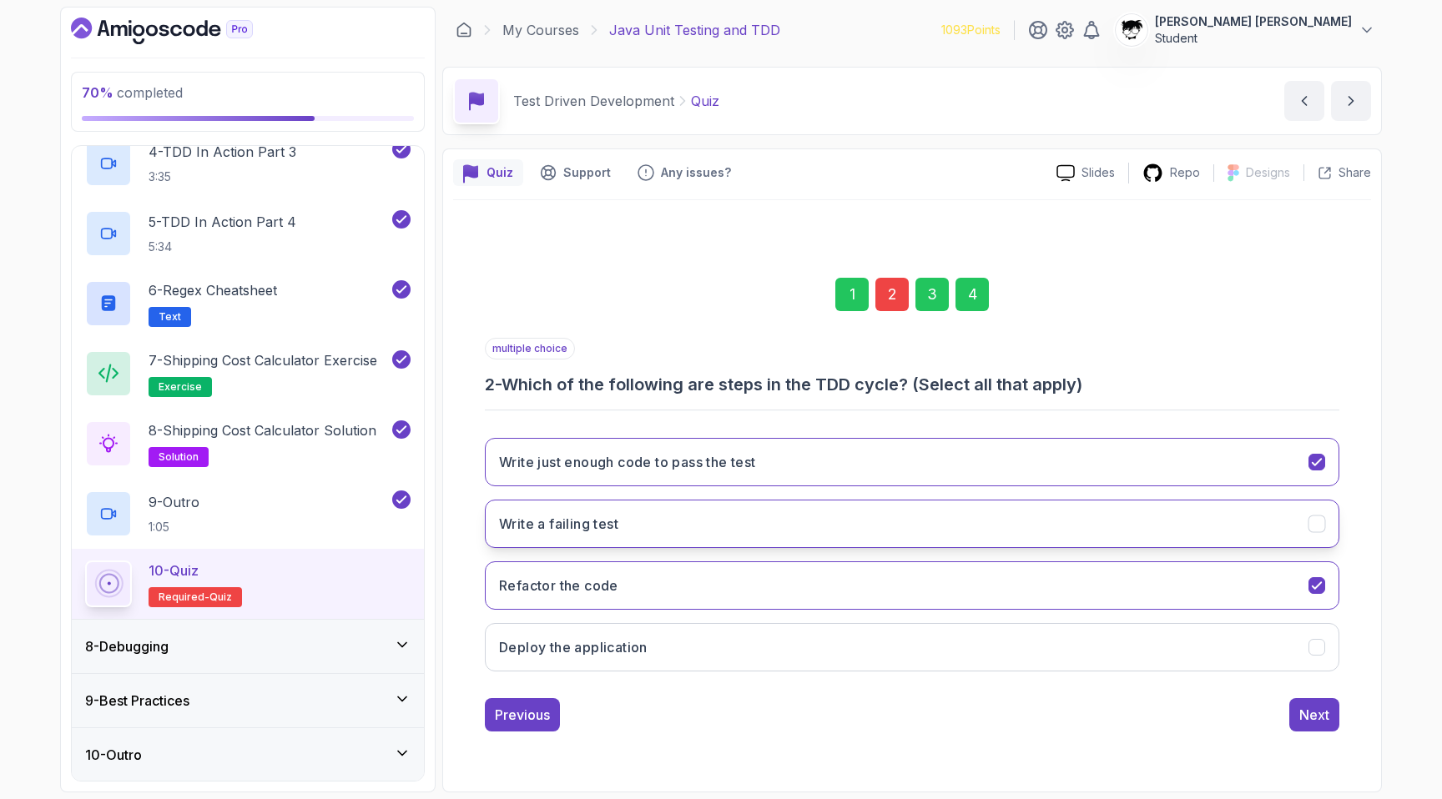
click at [547, 531] on h3 "Write a failing test" at bounding box center [558, 524] width 119 height 20
click at [715, 697] on div "Next" at bounding box center [1314, 715] width 30 height 20
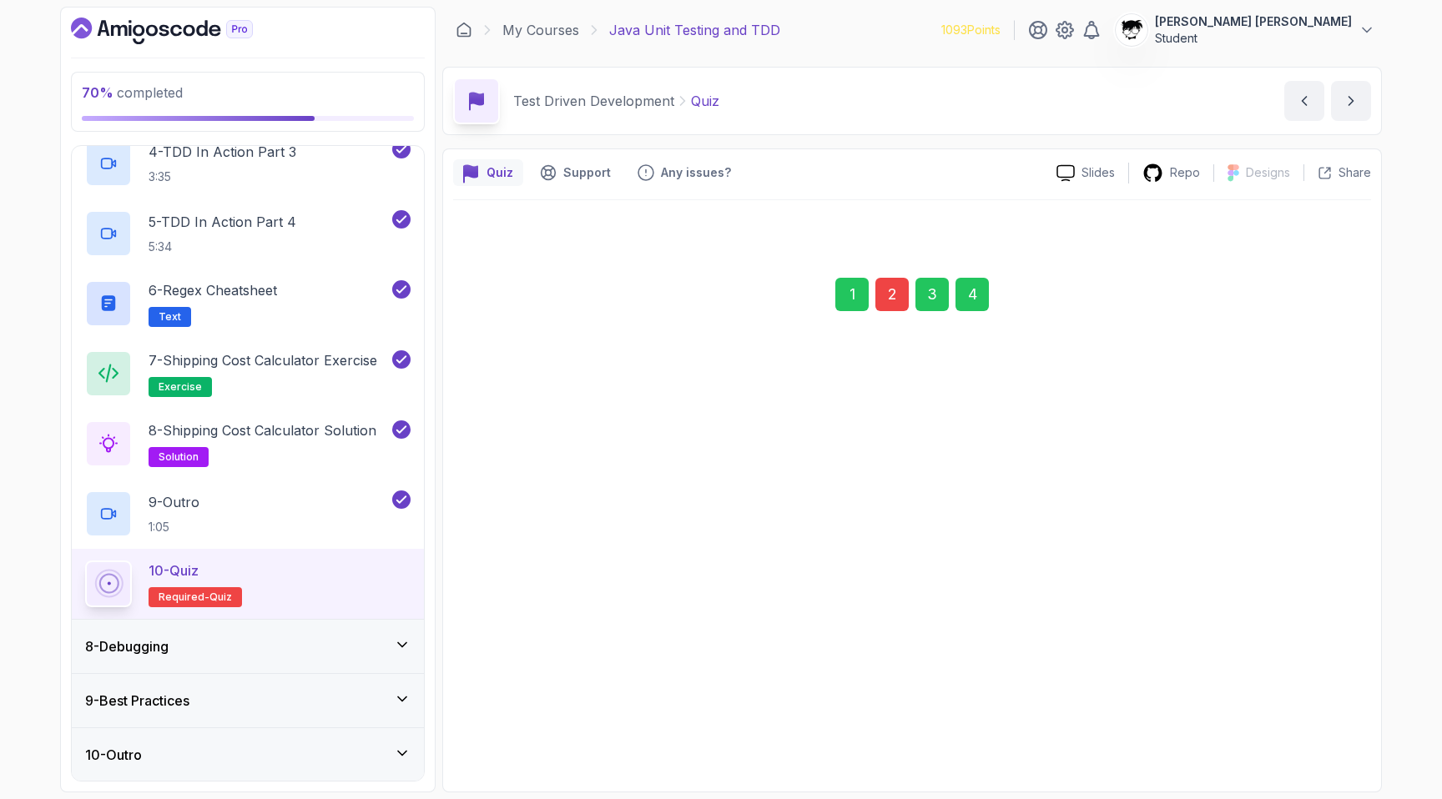
click at [715, 697] on div "Next" at bounding box center [1314, 715] width 30 height 20
click at [715, 697] on div "Submit Quiz" at bounding box center [1291, 713] width 76 height 20
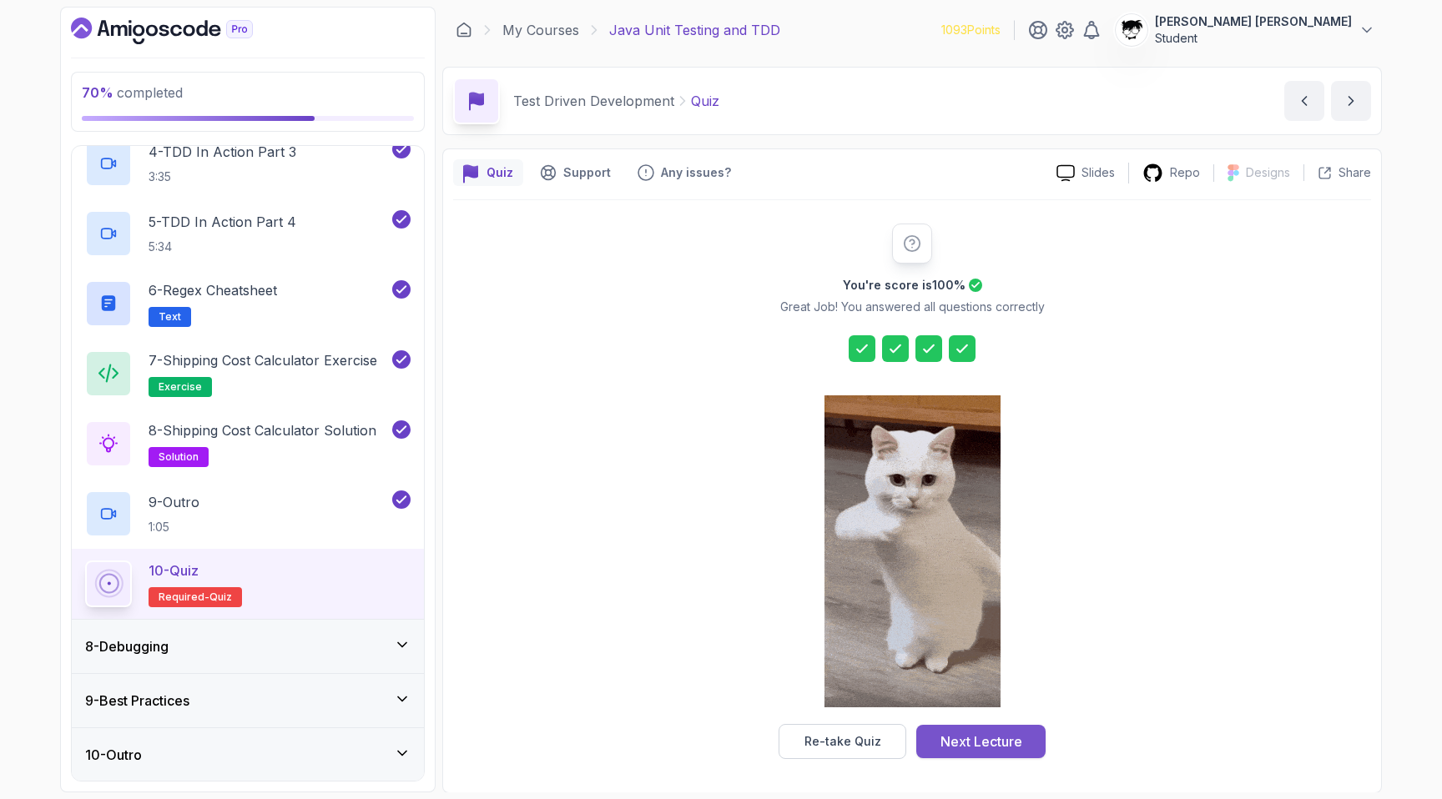
click at [715, 697] on div "Next Lecture" at bounding box center [981, 742] width 82 height 20
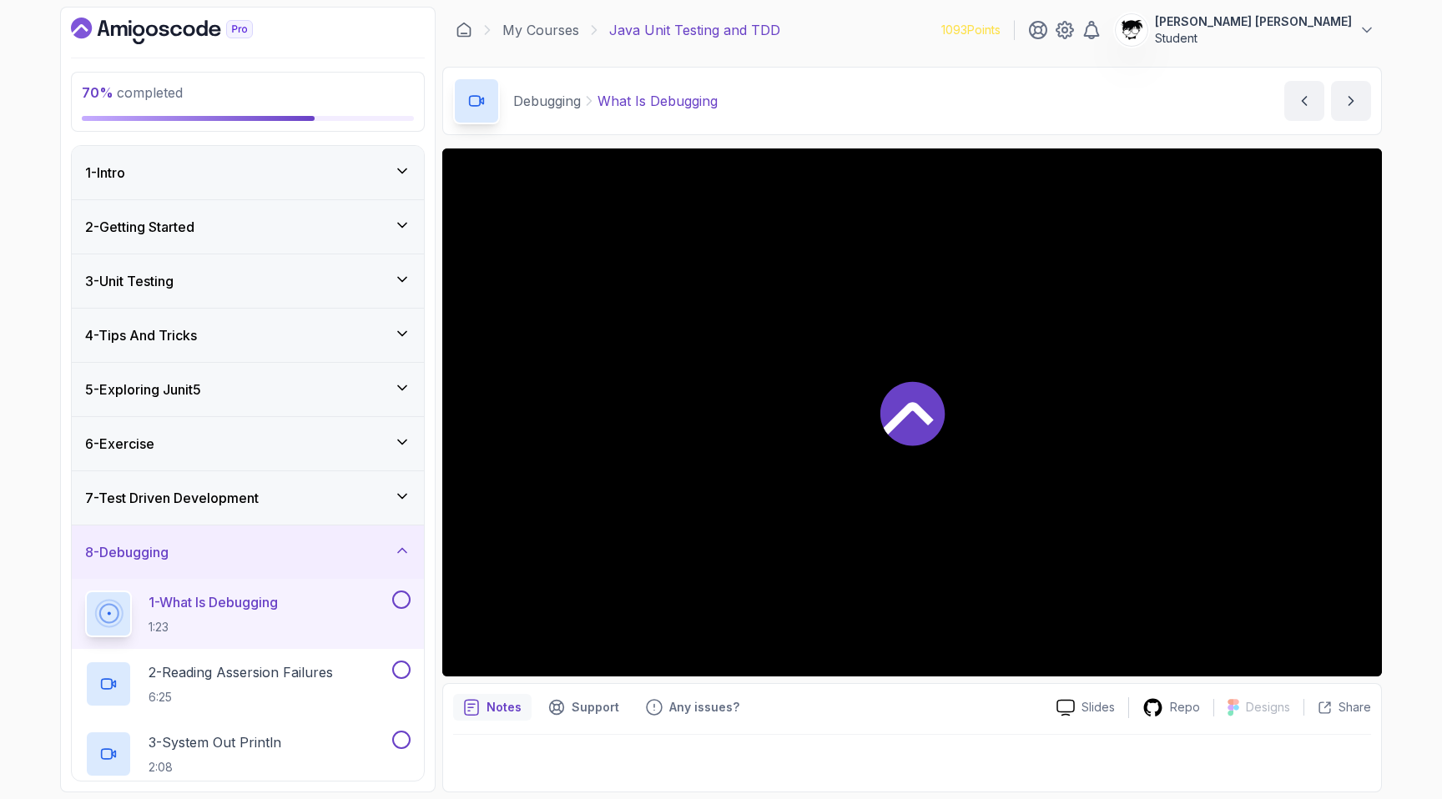
click at [622, 535] on div at bounding box center [911, 413] width 939 height 528
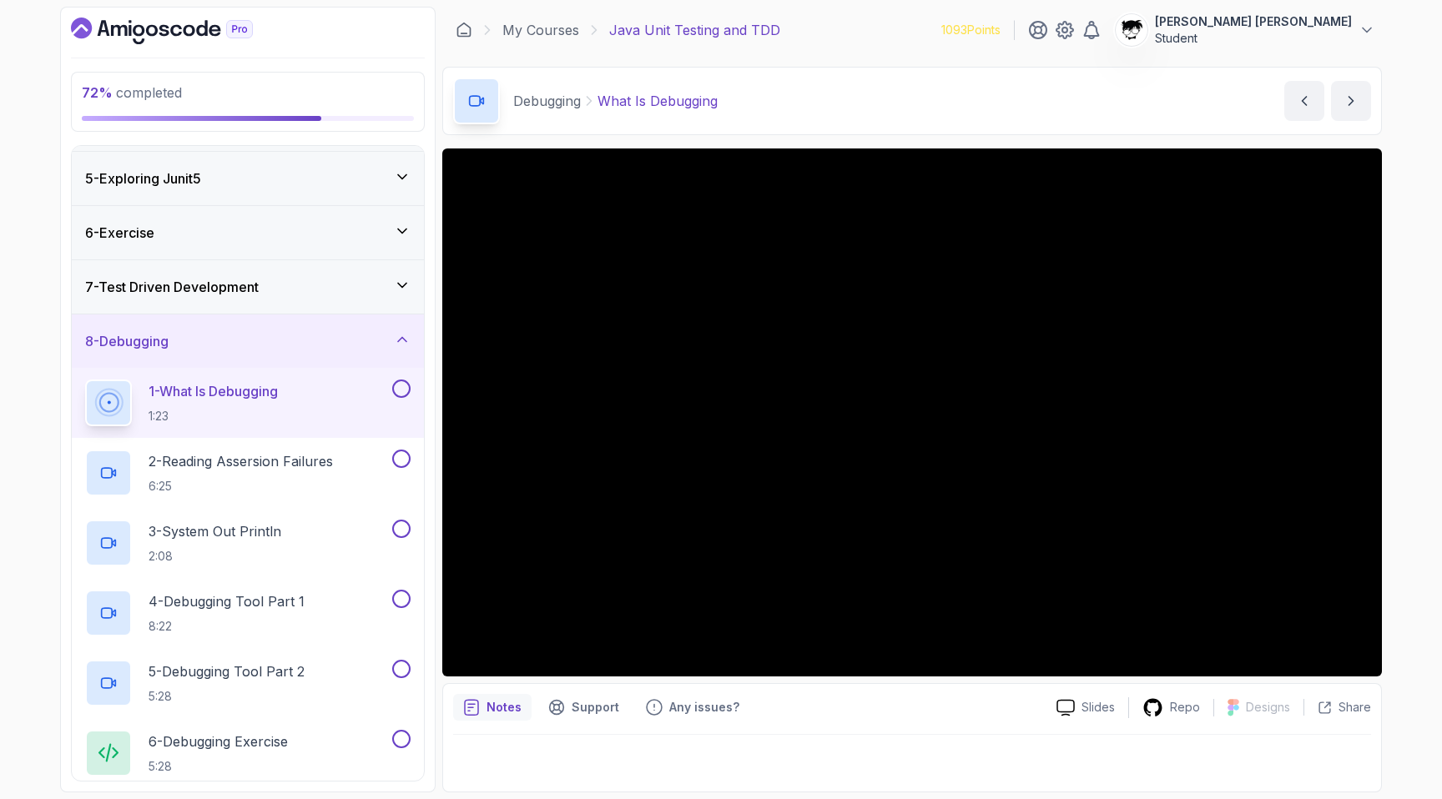
scroll to position [326, 0]
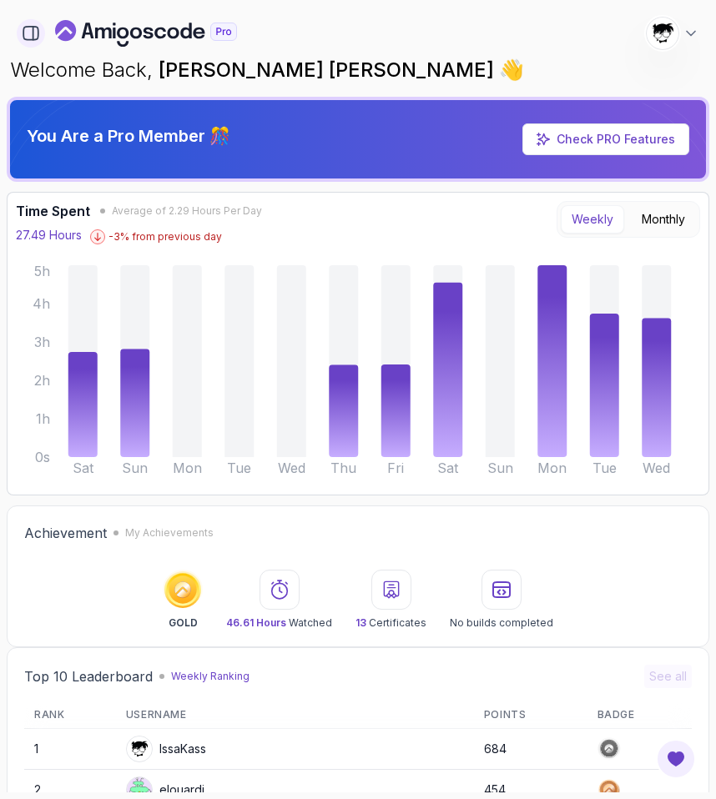
click at [31, 36] on icon "button" at bounding box center [31, 33] width 18 height 18
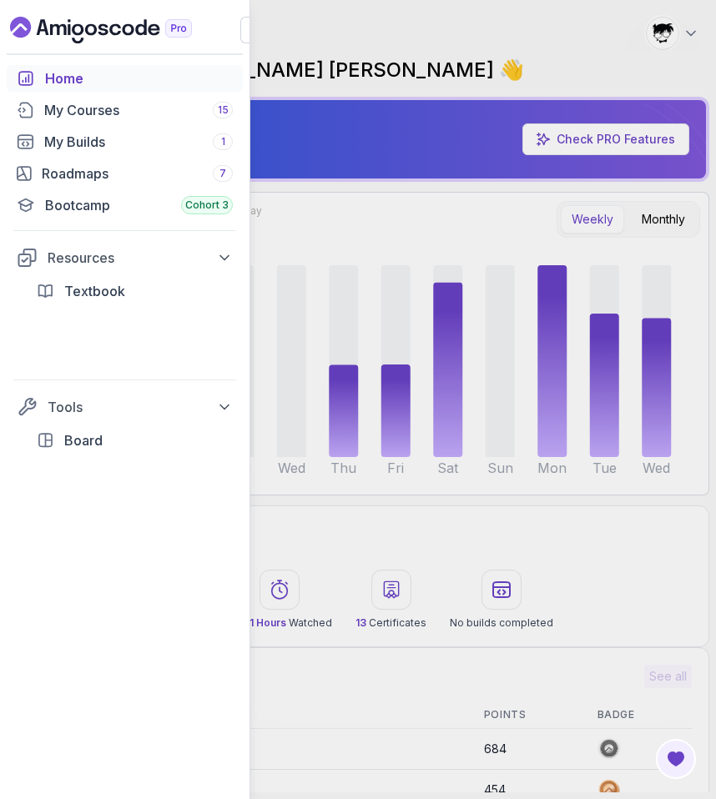
click at [416, 310] on div "Home My Courses 15 My Builds 1 Roadmaps 7 Bootcamp Cohort 3 Resources Textbook …" at bounding box center [358, 399] width 716 height 799
click at [631, 356] on div "Home My Courses 15 My Builds 1 Roadmaps 7 Bootcamp Cohort 3 Resources Textbook …" at bounding box center [358, 399] width 716 height 799
click at [244, 31] on button "button" at bounding box center [253, 30] width 27 height 27
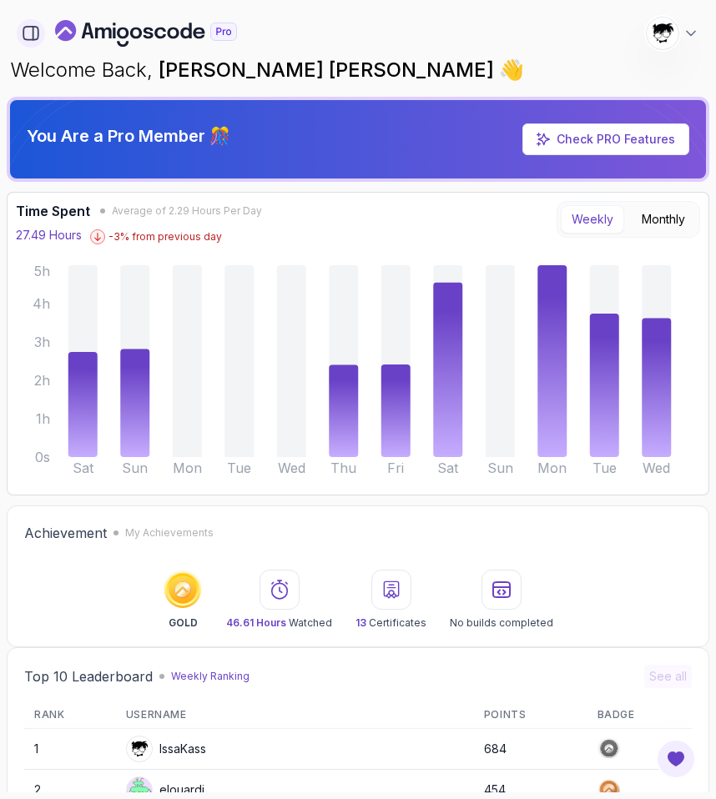
click at [28, 40] on icon "button" at bounding box center [31, 33] width 18 height 18
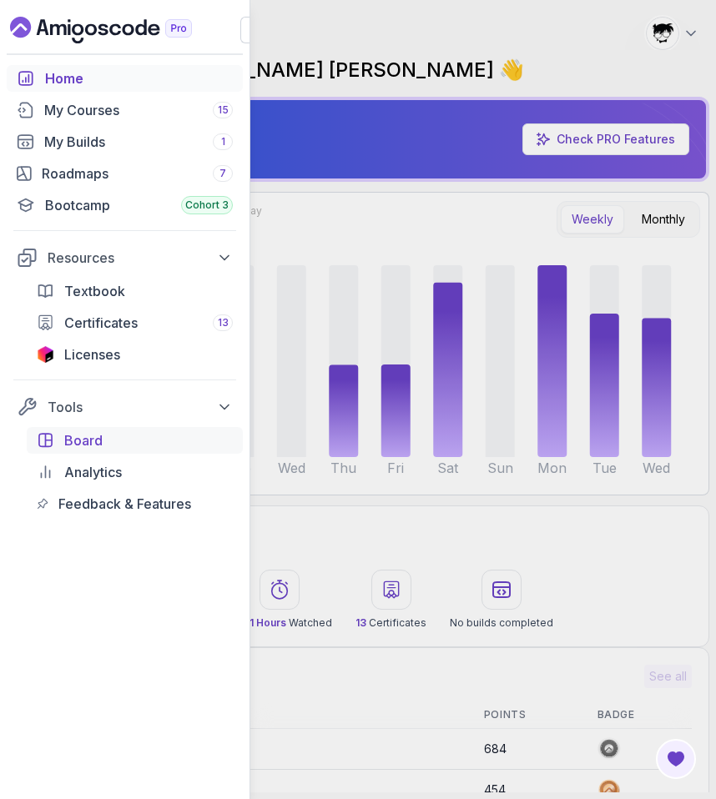
click at [108, 451] on link "Board" at bounding box center [135, 440] width 216 height 27
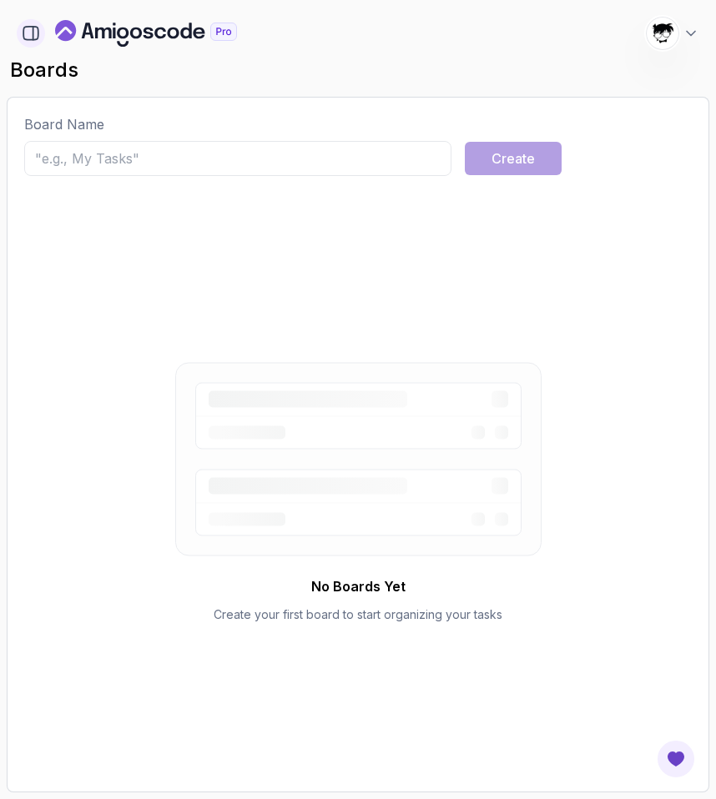
click at [24, 28] on icon "button" at bounding box center [30, 33] width 15 height 13
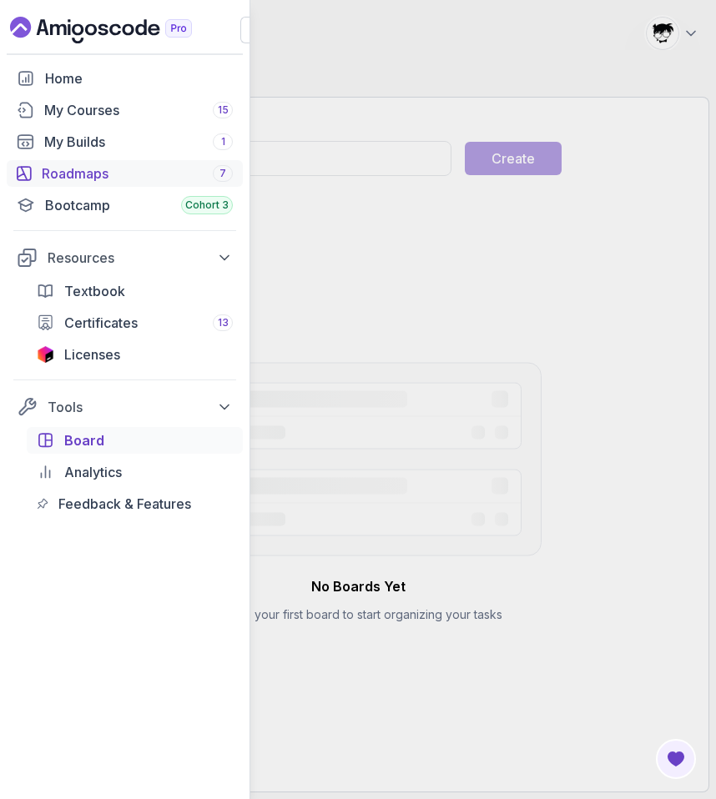
click at [88, 168] on div "Roadmaps 7" at bounding box center [137, 174] width 191 height 20
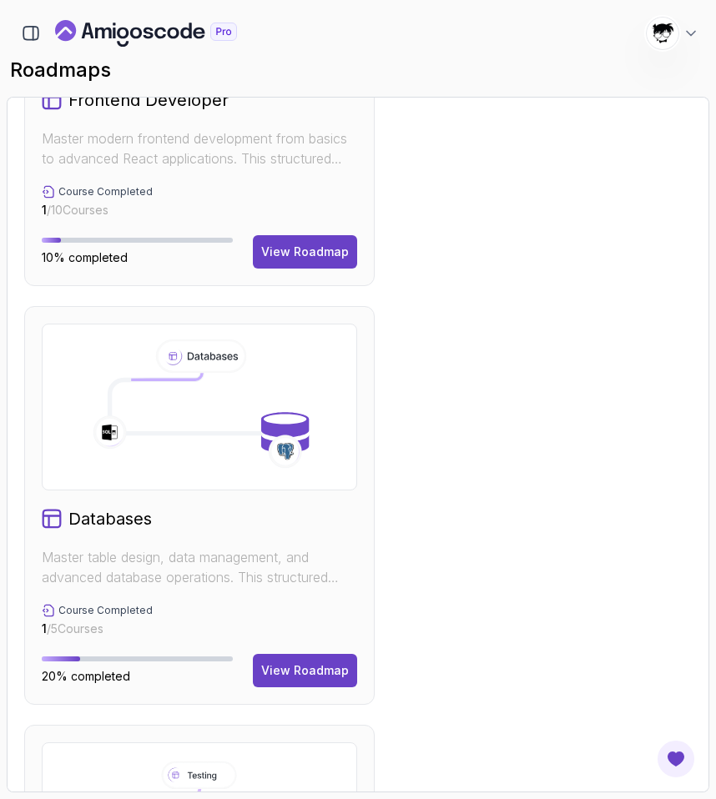
scroll to position [2251, 0]
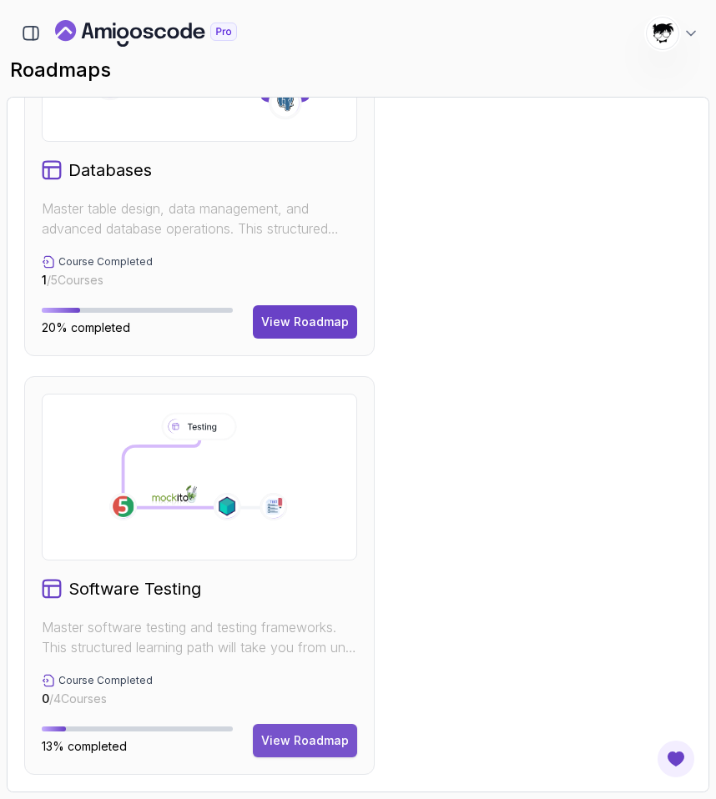
click at [281, 733] on div "View Roadmap" at bounding box center [305, 741] width 88 height 17
